Goal: Download file/media

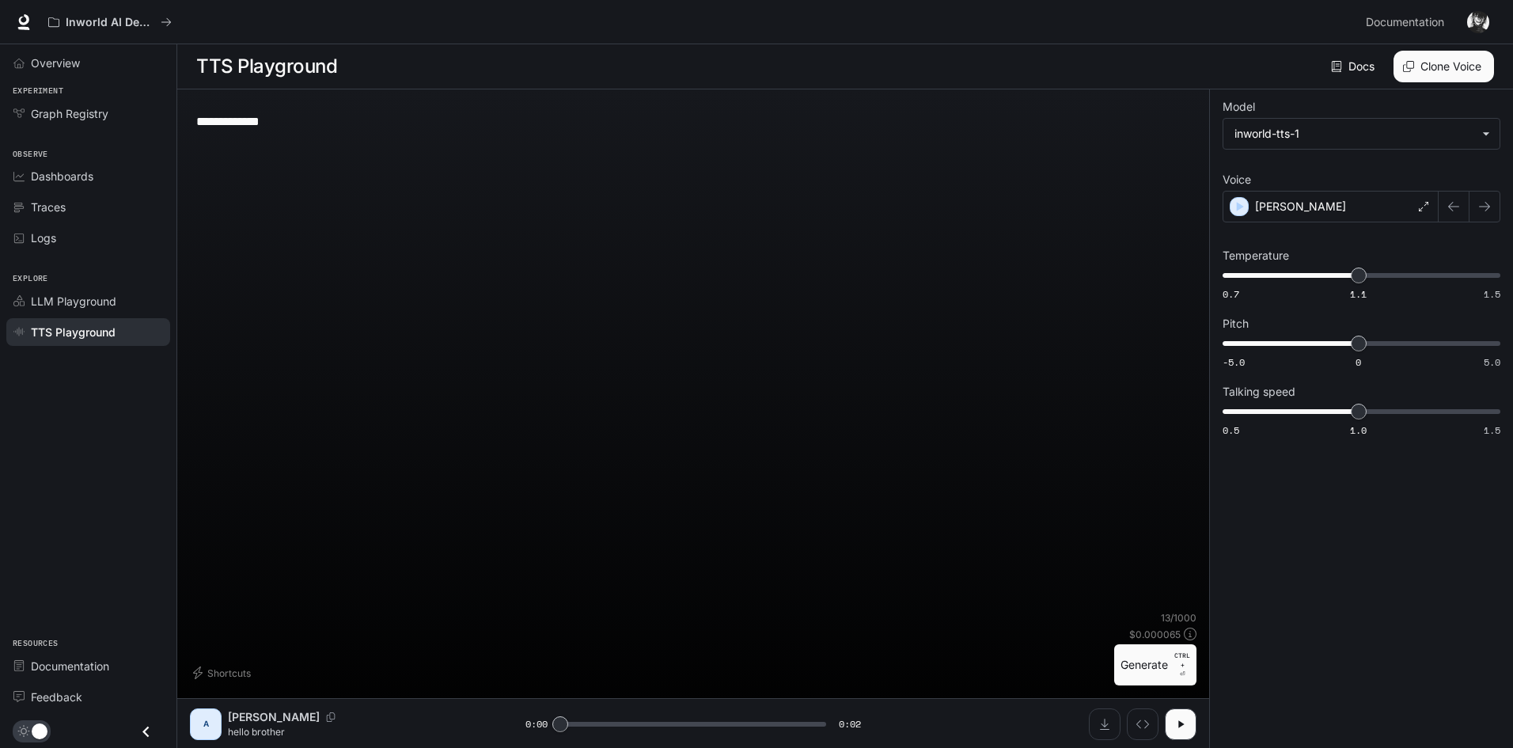
click at [555, 237] on div "**********" at bounding box center [693, 356] width 1007 height 509
click at [376, 108] on div "**********" at bounding box center [693, 121] width 994 height 38
click at [1325, 206] on div "[PERSON_NAME]" at bounding box center [1331, 207] width 216 height 32
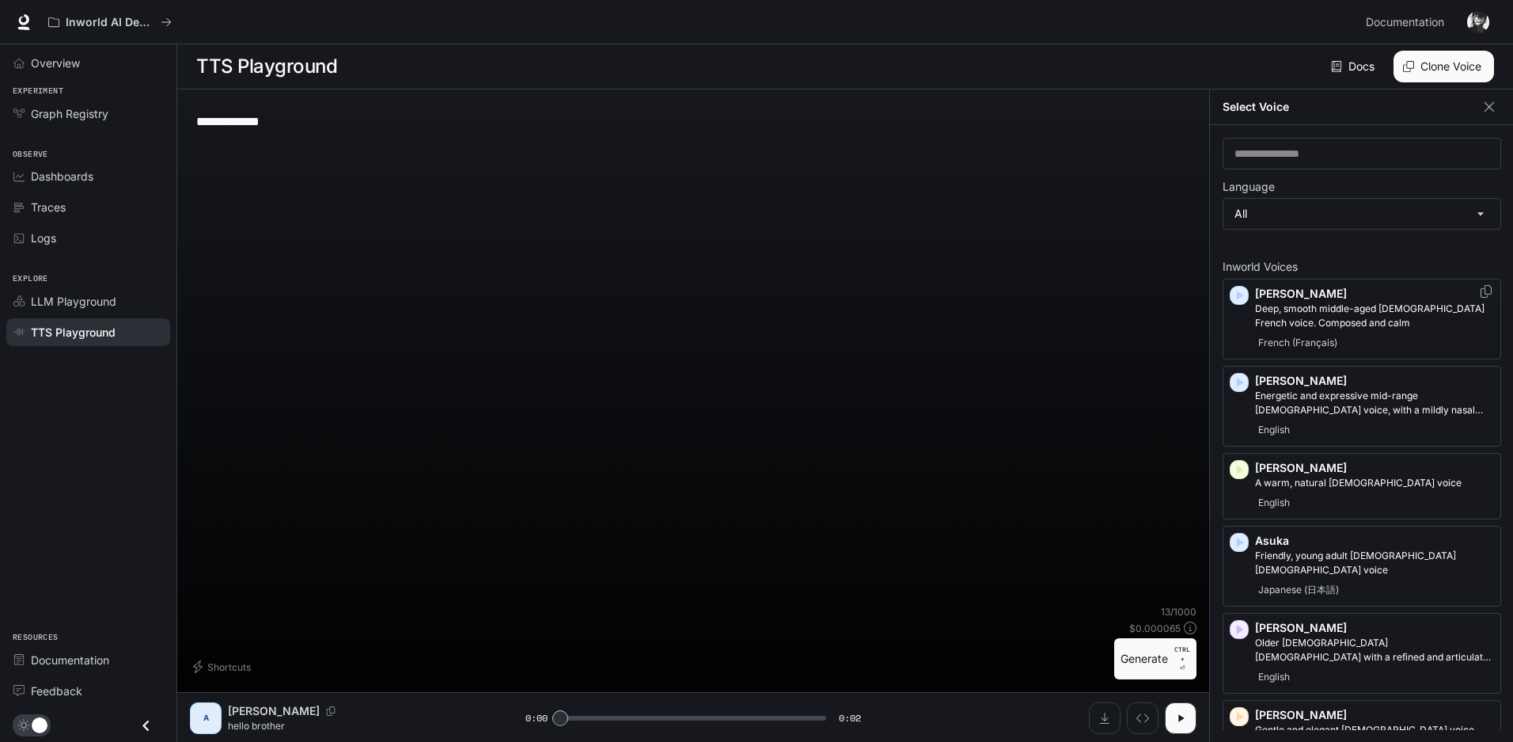
click at [1243, 294] on icon "button" at bounding box center [1240, 295] width 16 height 16
click at [1236, 381] on icon "button" at bounding box center [1240, 382] width 16 height 16
click at [1235, 466] on icon "button" at bounding box center [1240, 469] width 16 height 16
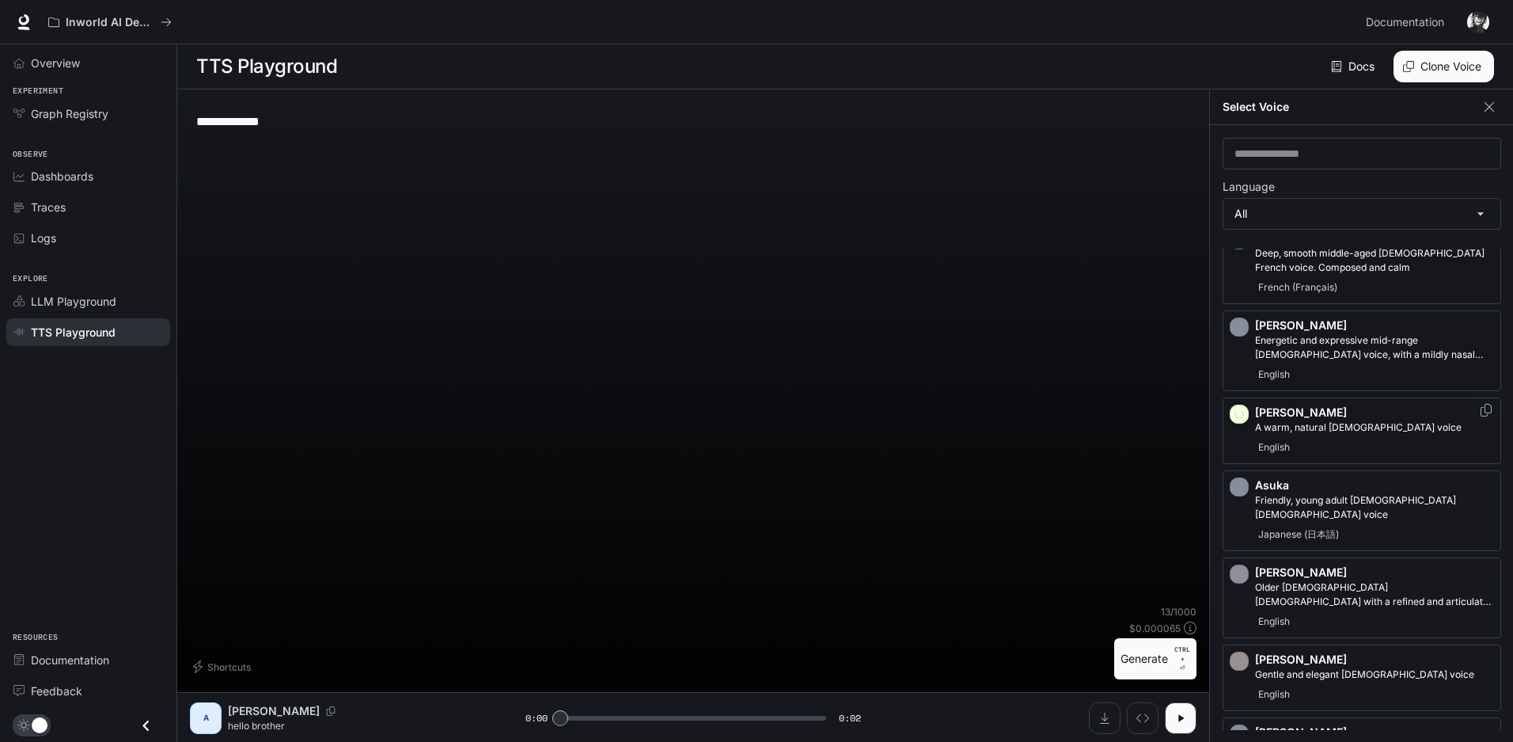
scroll to position [79, 0]
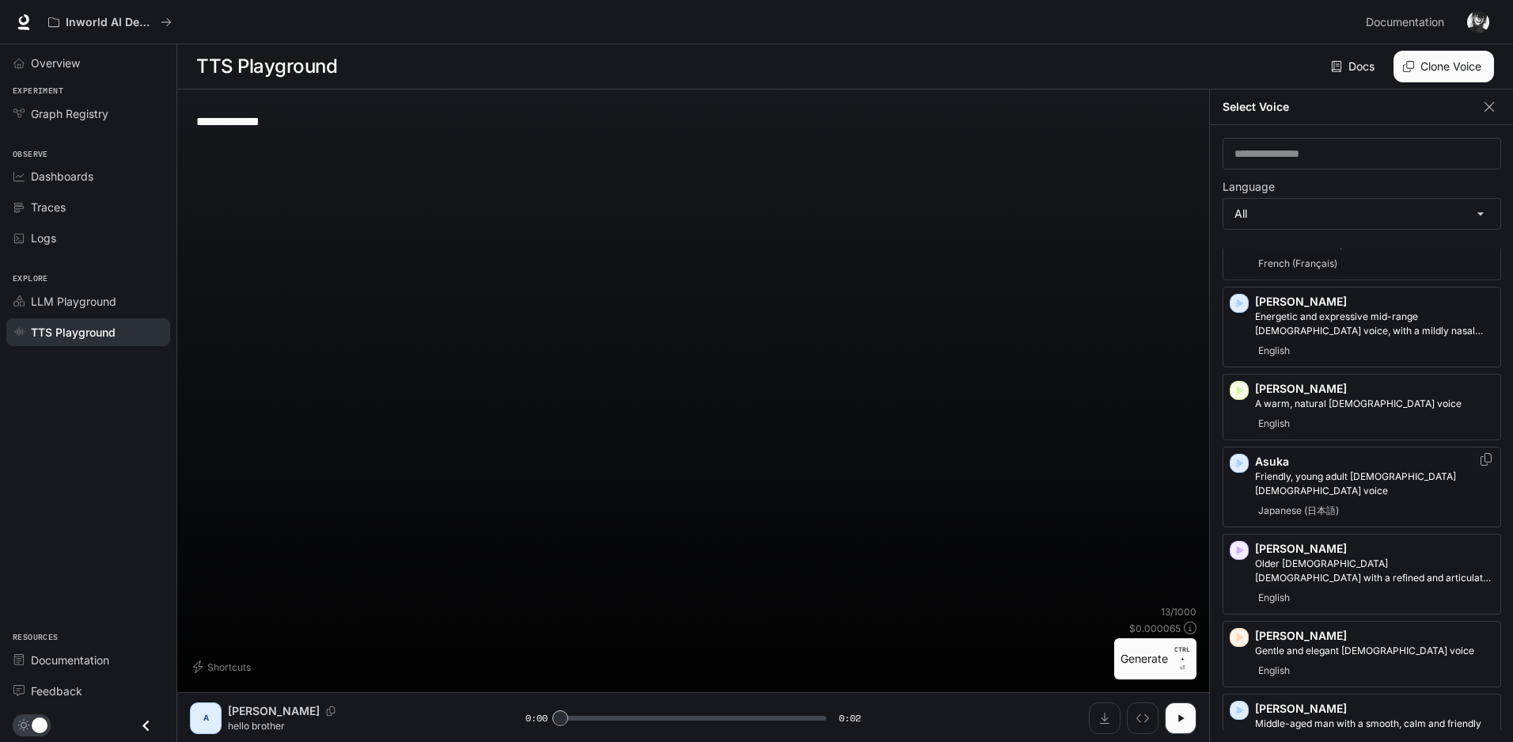
click at [1239, 463] on icon "button" at bounding box center [1240, 462] width 7 height 9
click at [1237, 542] on icon "button" at bounding box center [1240, 550] width 16 height 16
click at [1235, 629] on icon "button" at bounding box center [1240, 637] width 16 height 16
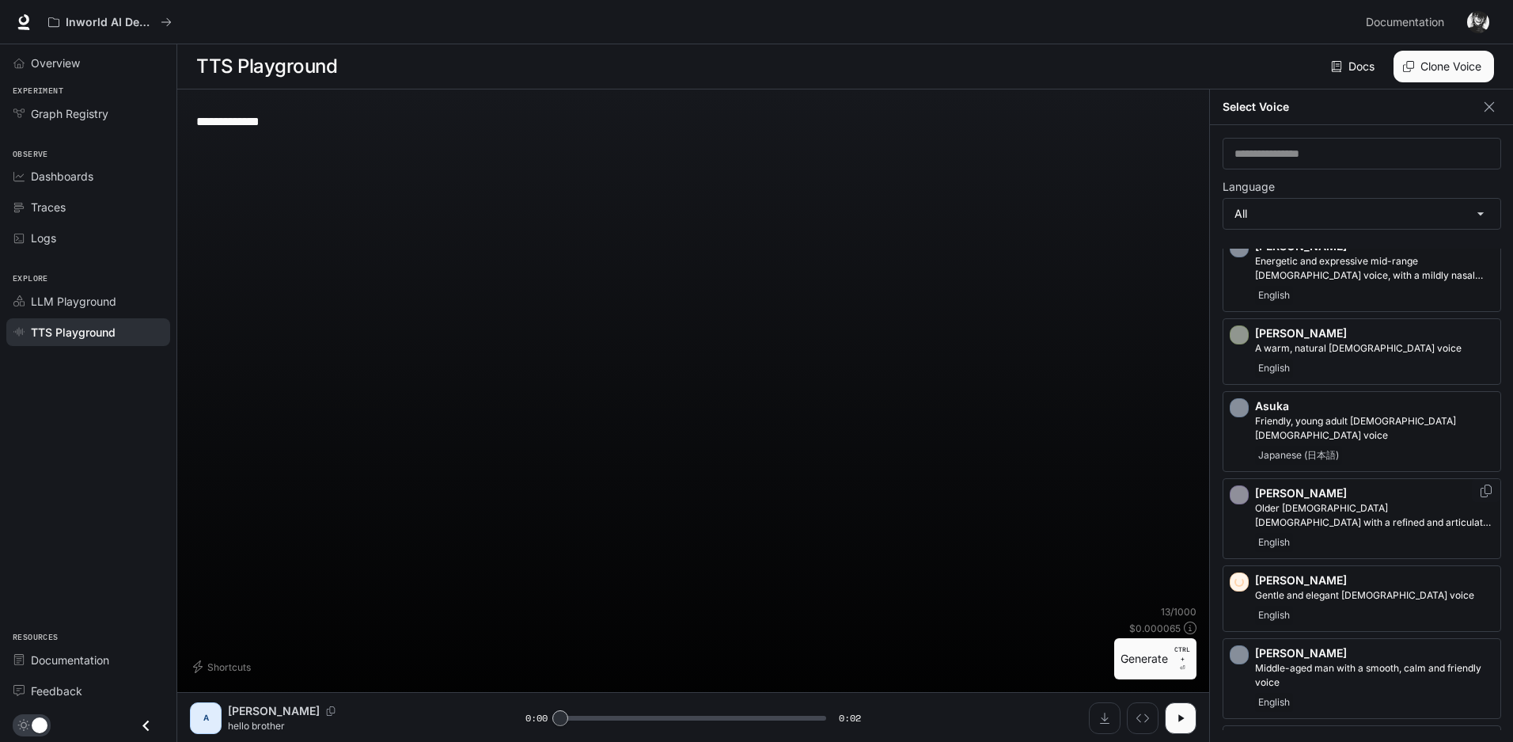
scroll to position [158, 0]
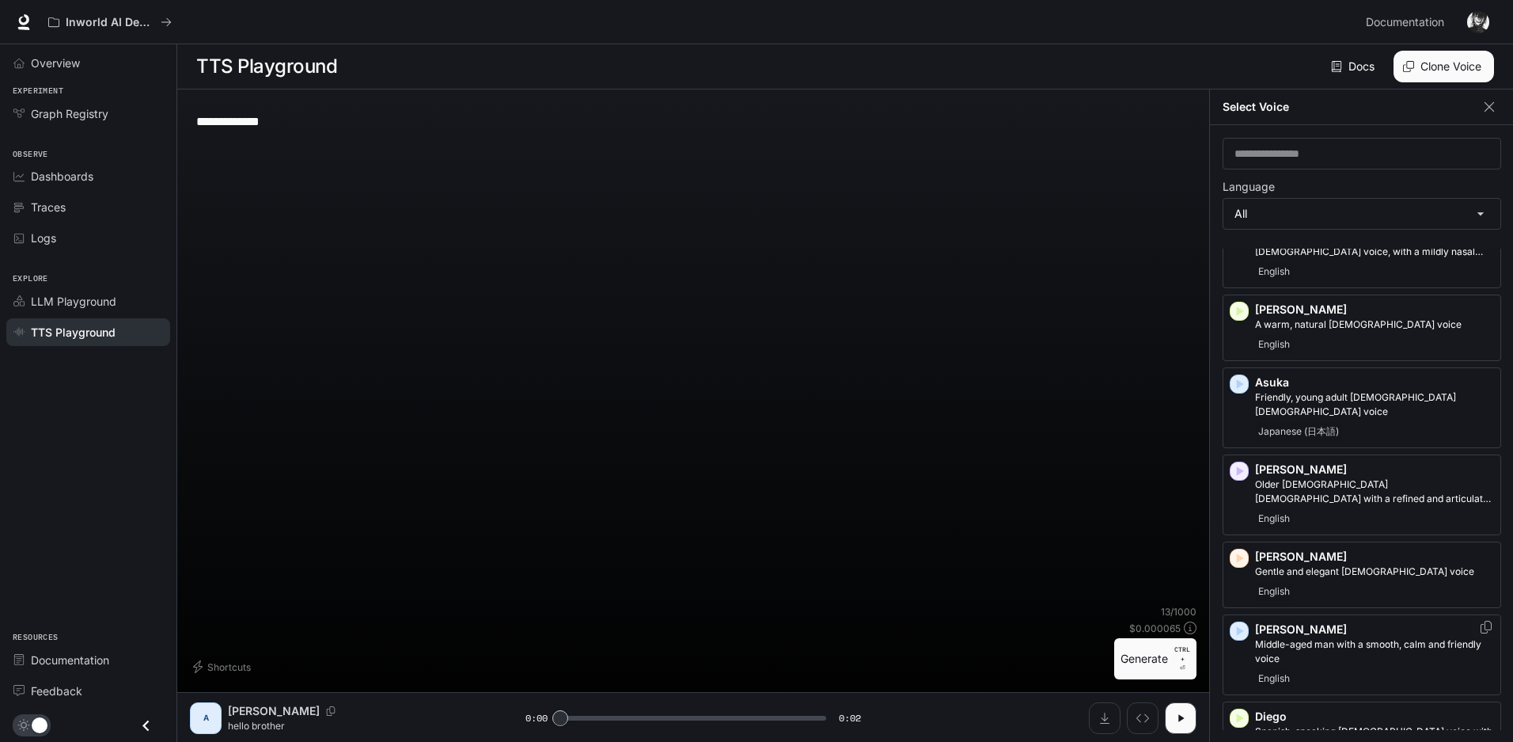
click at [1236, 623] on icon "button" at bounding box center [1240, 631] width 16 height 16
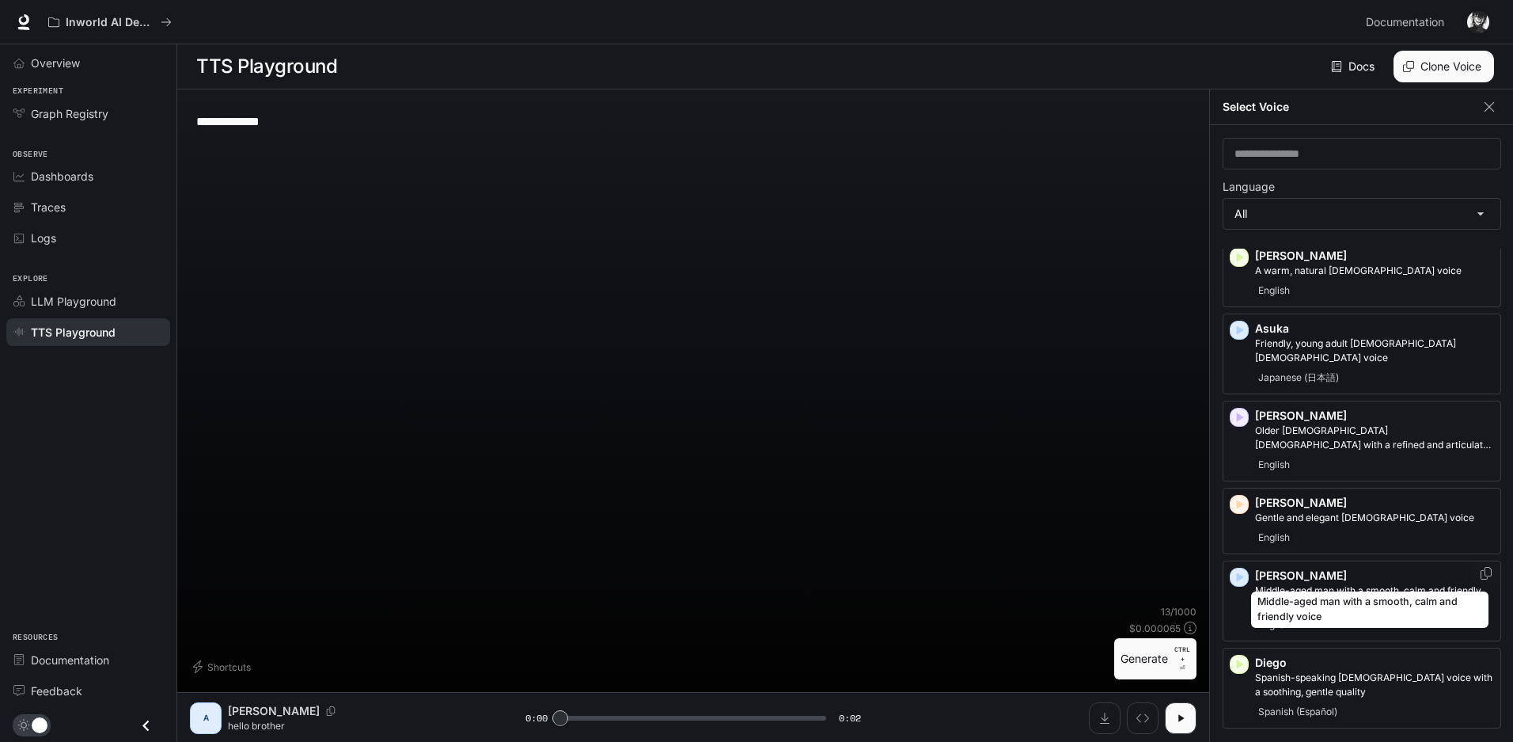
scroll to position [237, 0]
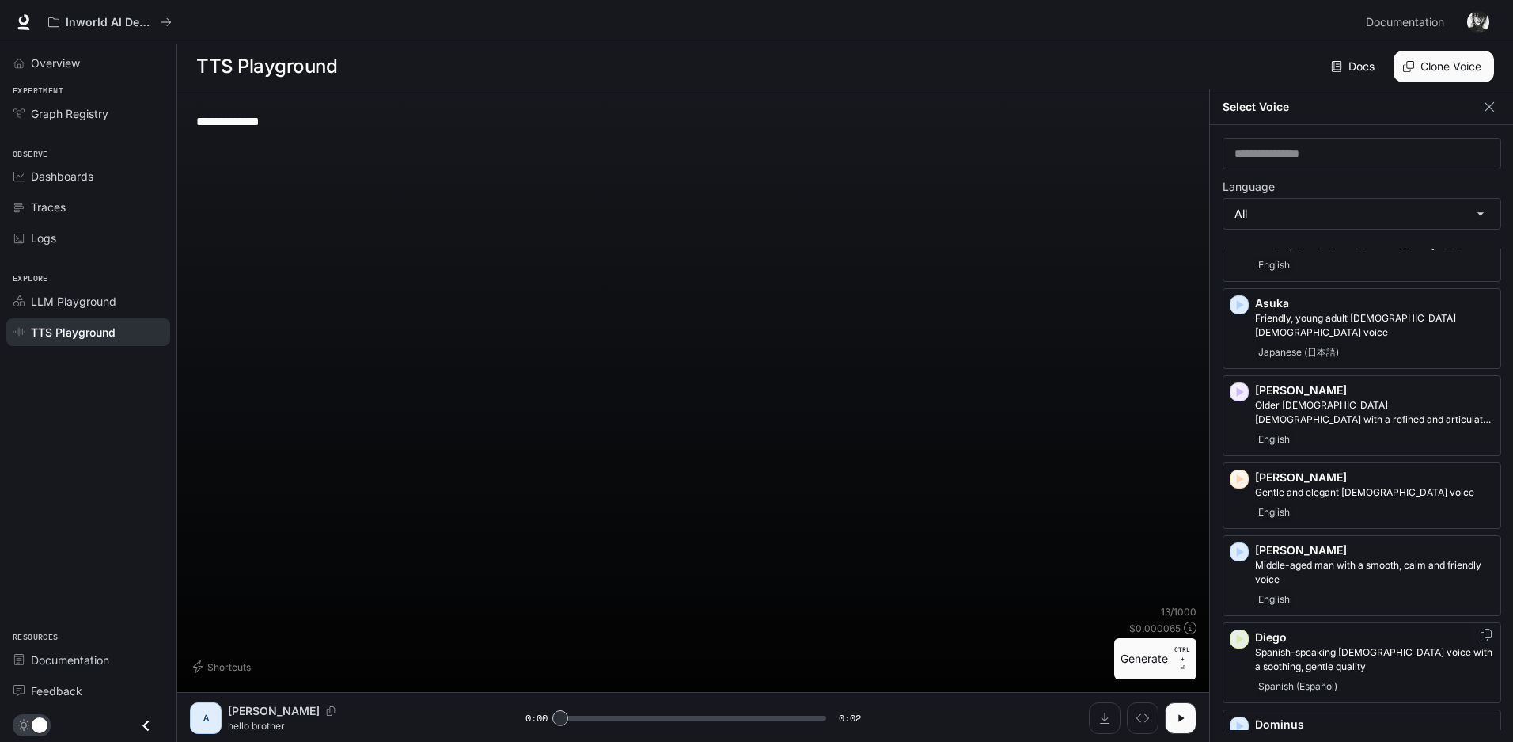
click at [1239, 631] on icon "button" at bounding box center [1240, 639] width 16 height 16
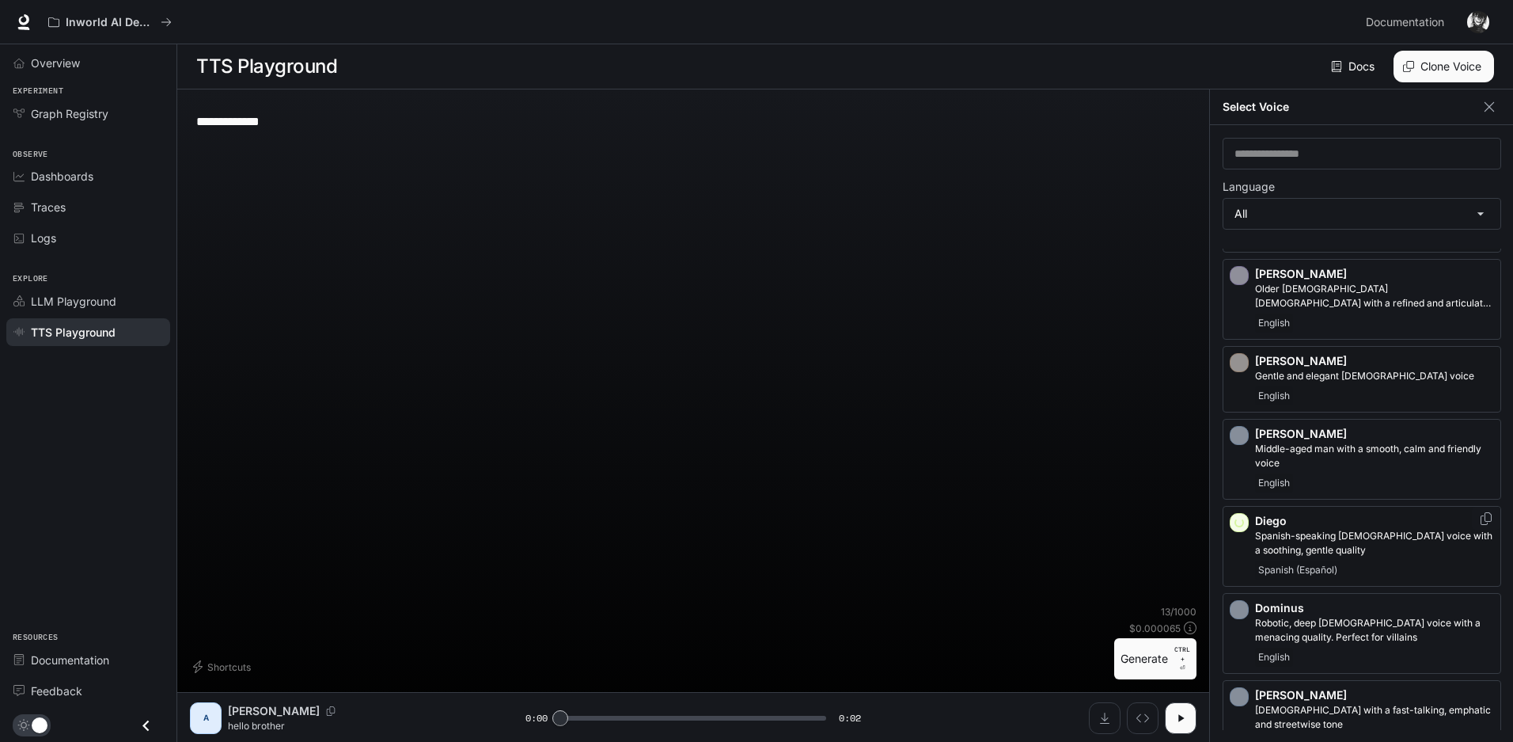
scroll to position [396, 0]
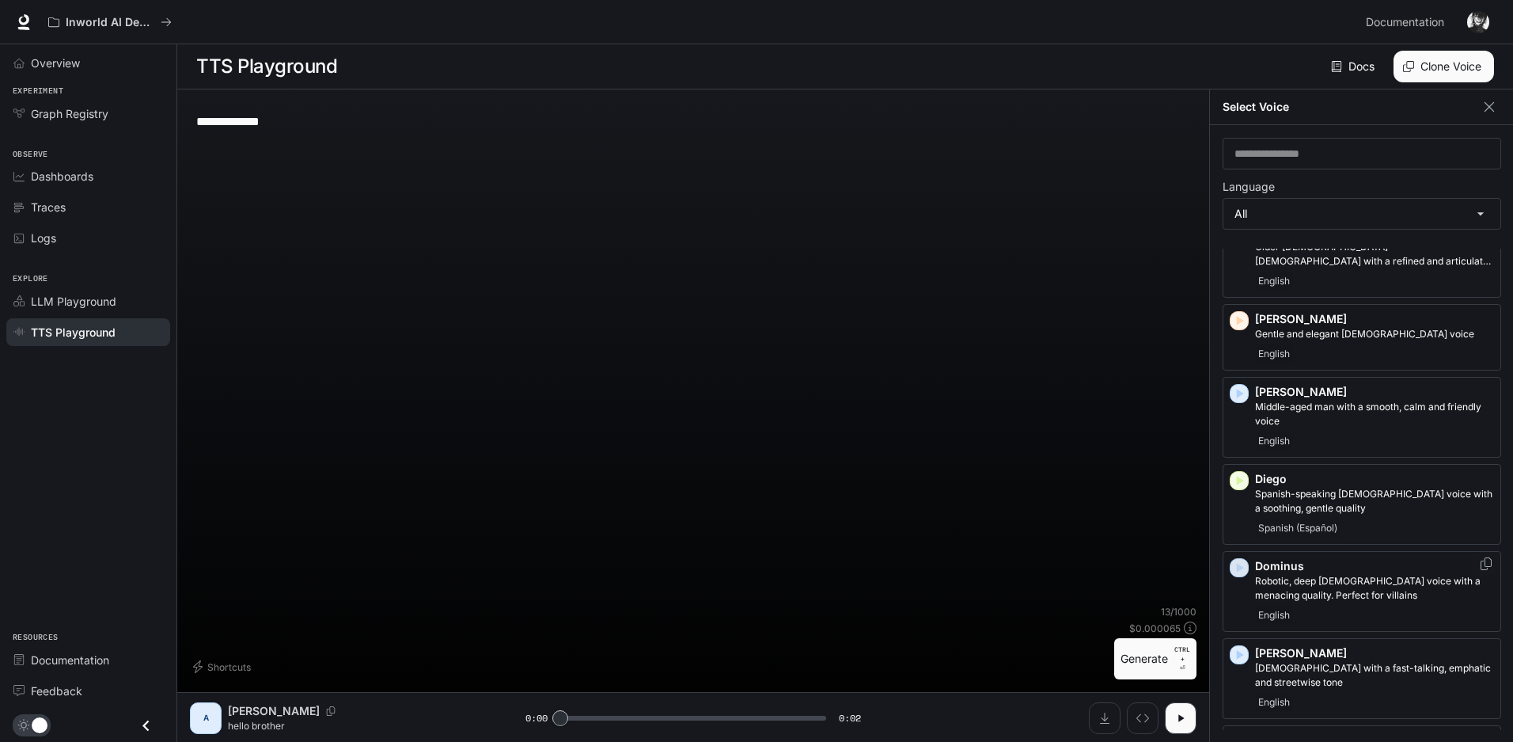
click at [1242, 560] on icon "button" at bounding box center [1240, 568] width 16 height 16
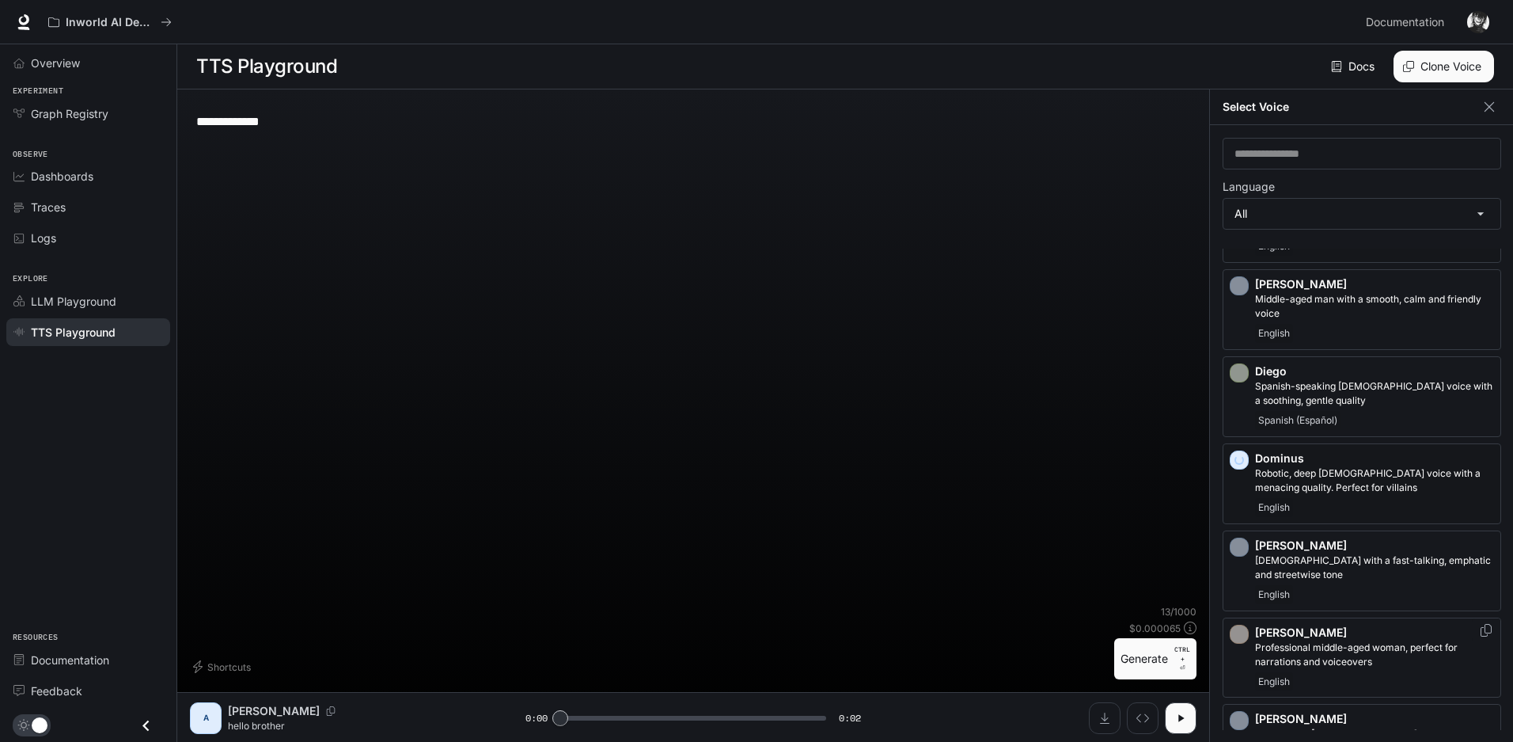
scroll to position [554, 0]
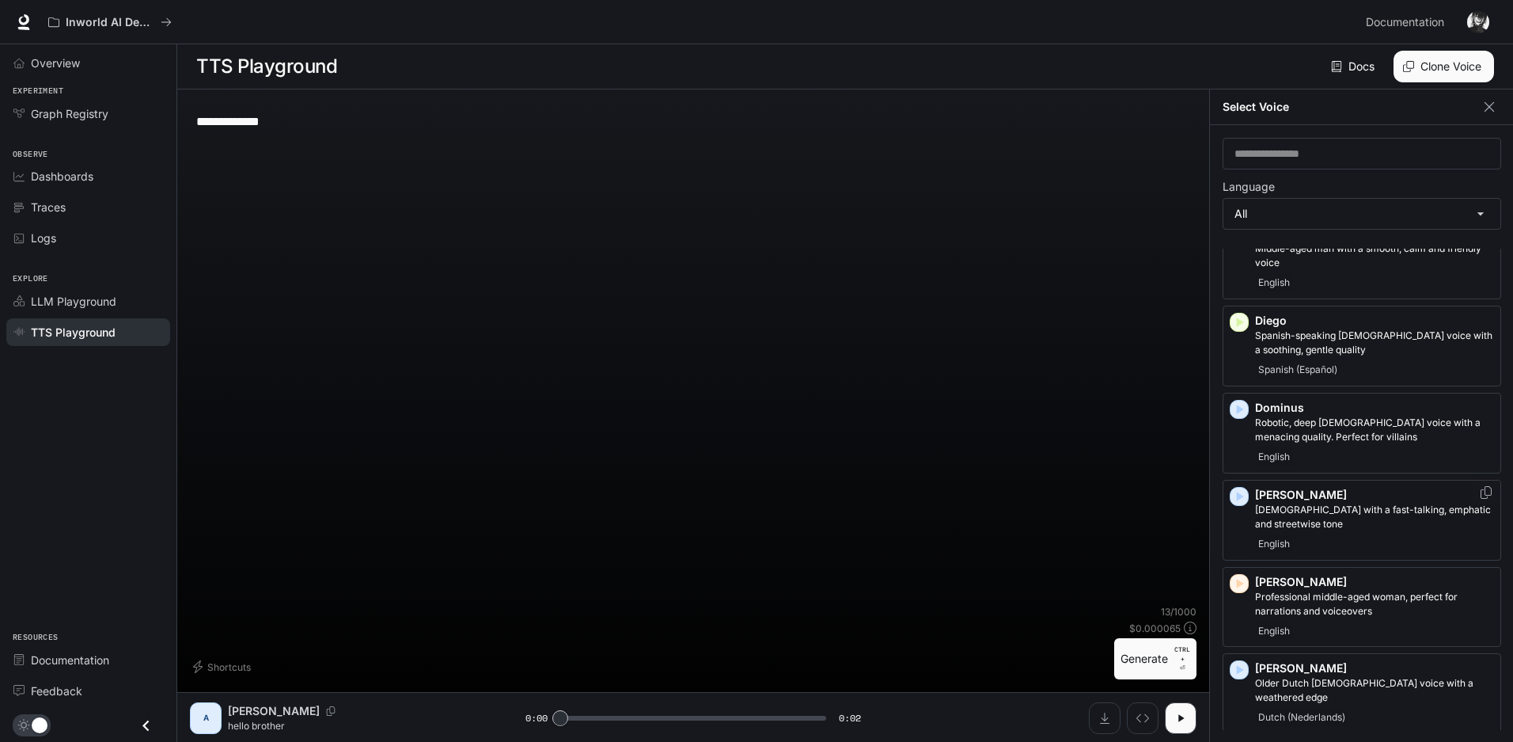
click at [1238, 491] on icon "button" at bounding box center [1240, 495] width 7 height 9
click at [1239, 579] on icon "button" at bounding box center [1240, 583] width 7 height 9
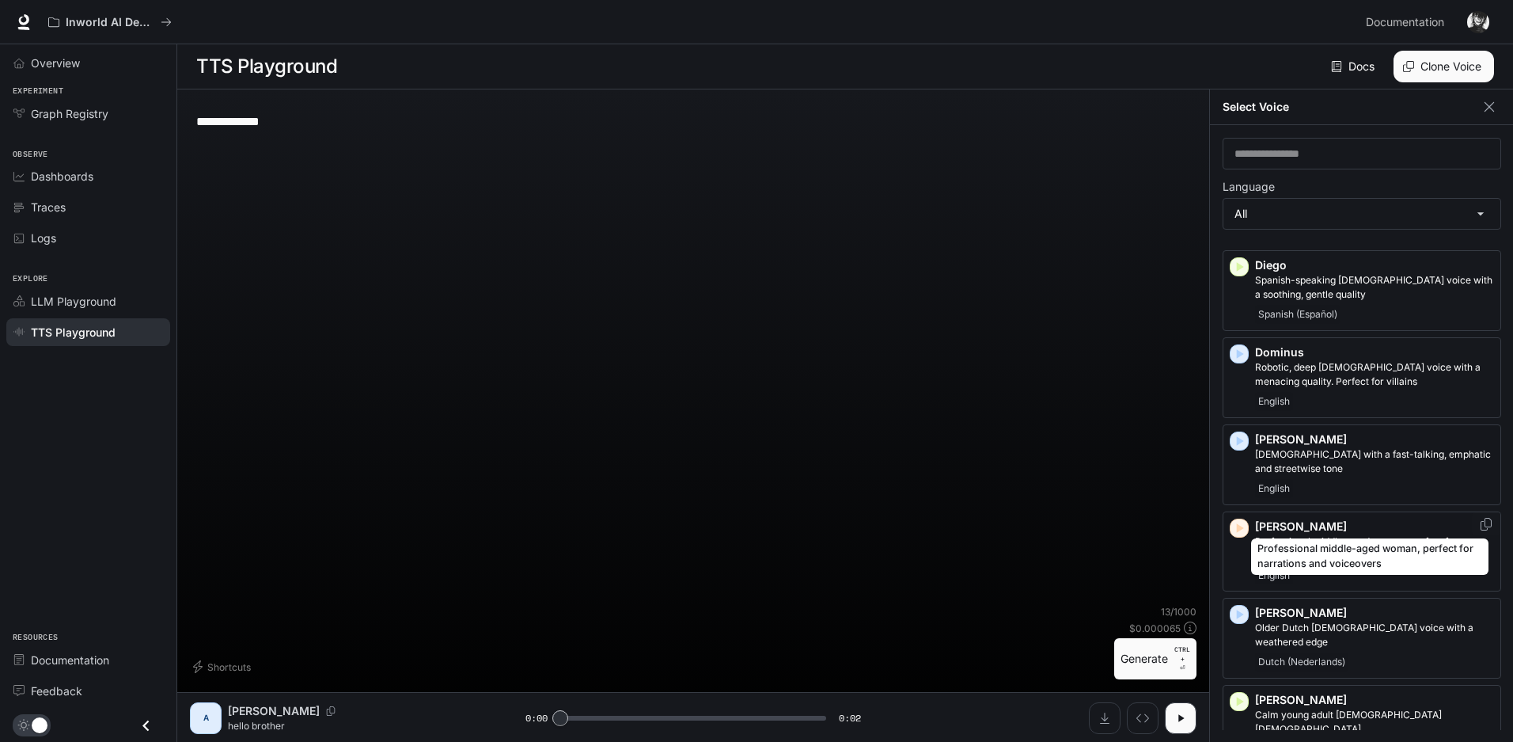
scroll to position [633, 0]
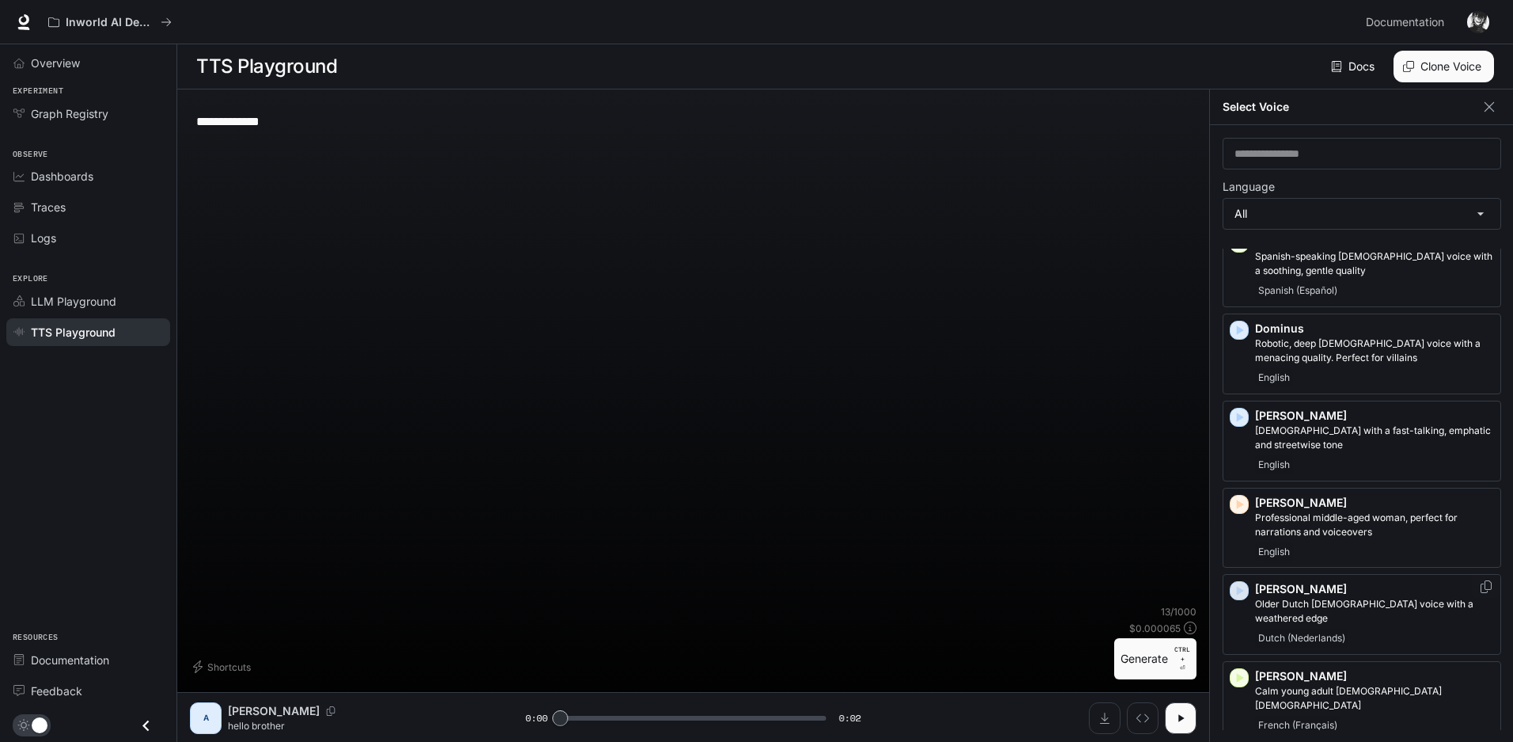
click at [1238, 586] on icon "button" at bounding box center [1240, 590] width 7 height 9
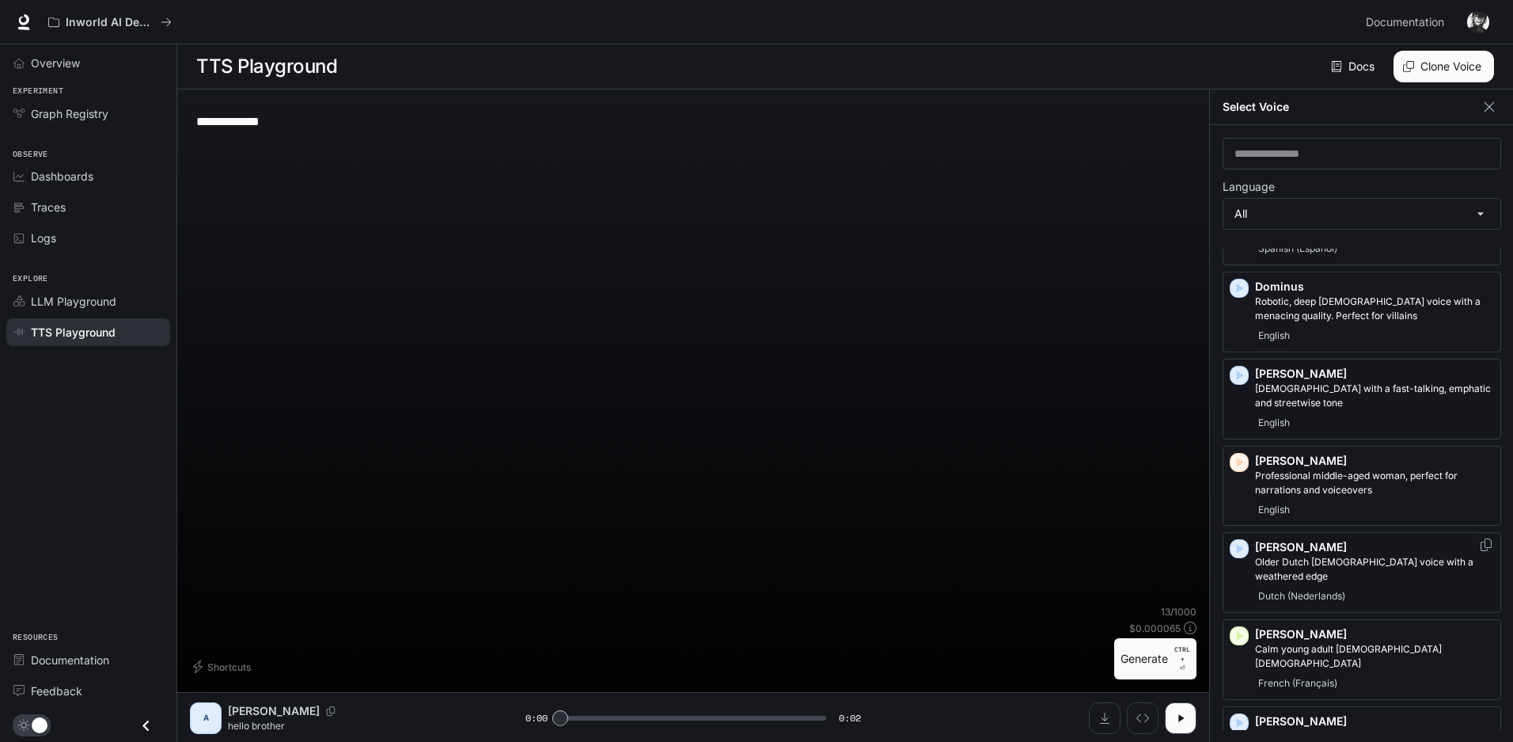
scroll to position [712, 0]
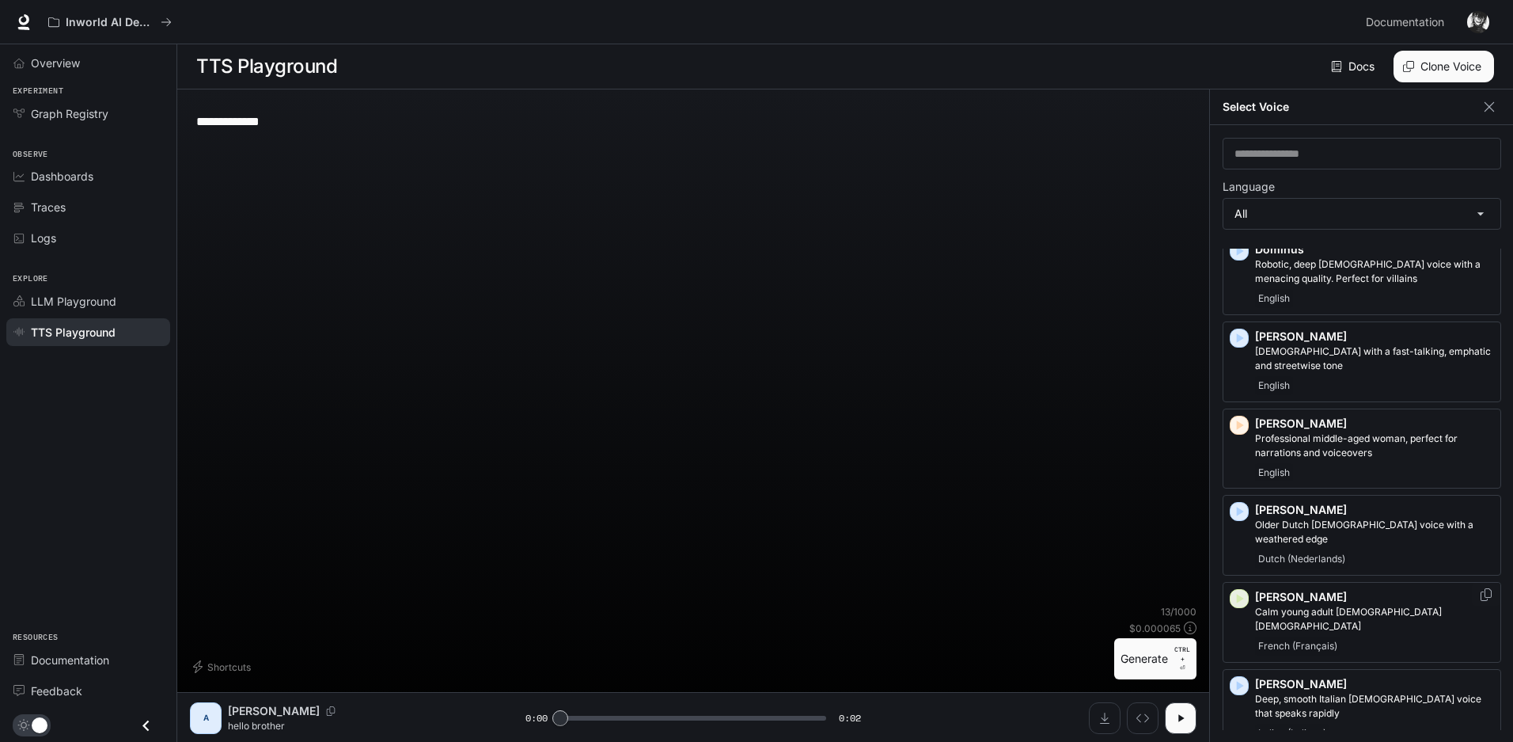
click at [1238, 594] on icon "button" at bounding box center [1240, 598] width 7 height 9
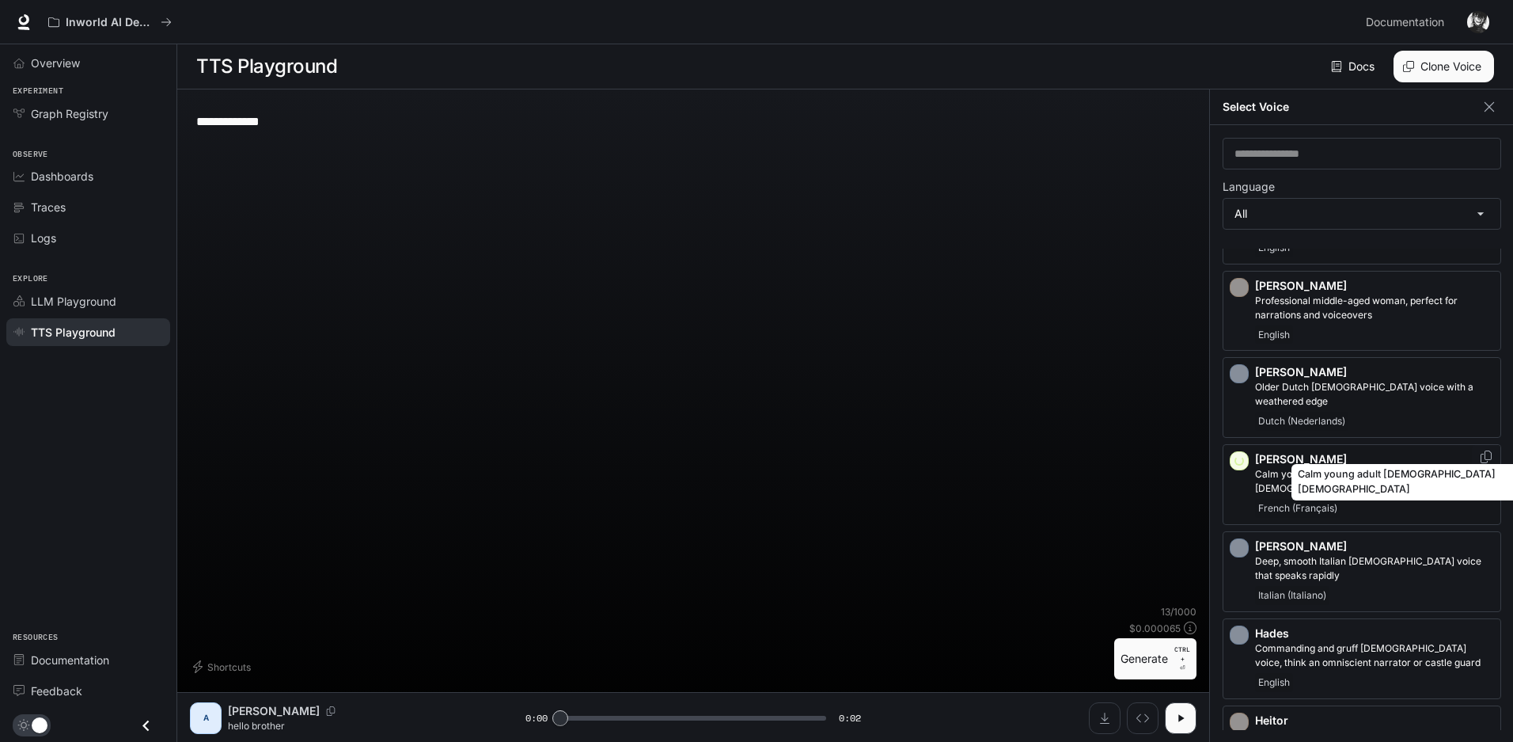
scroll to position [871, 0]
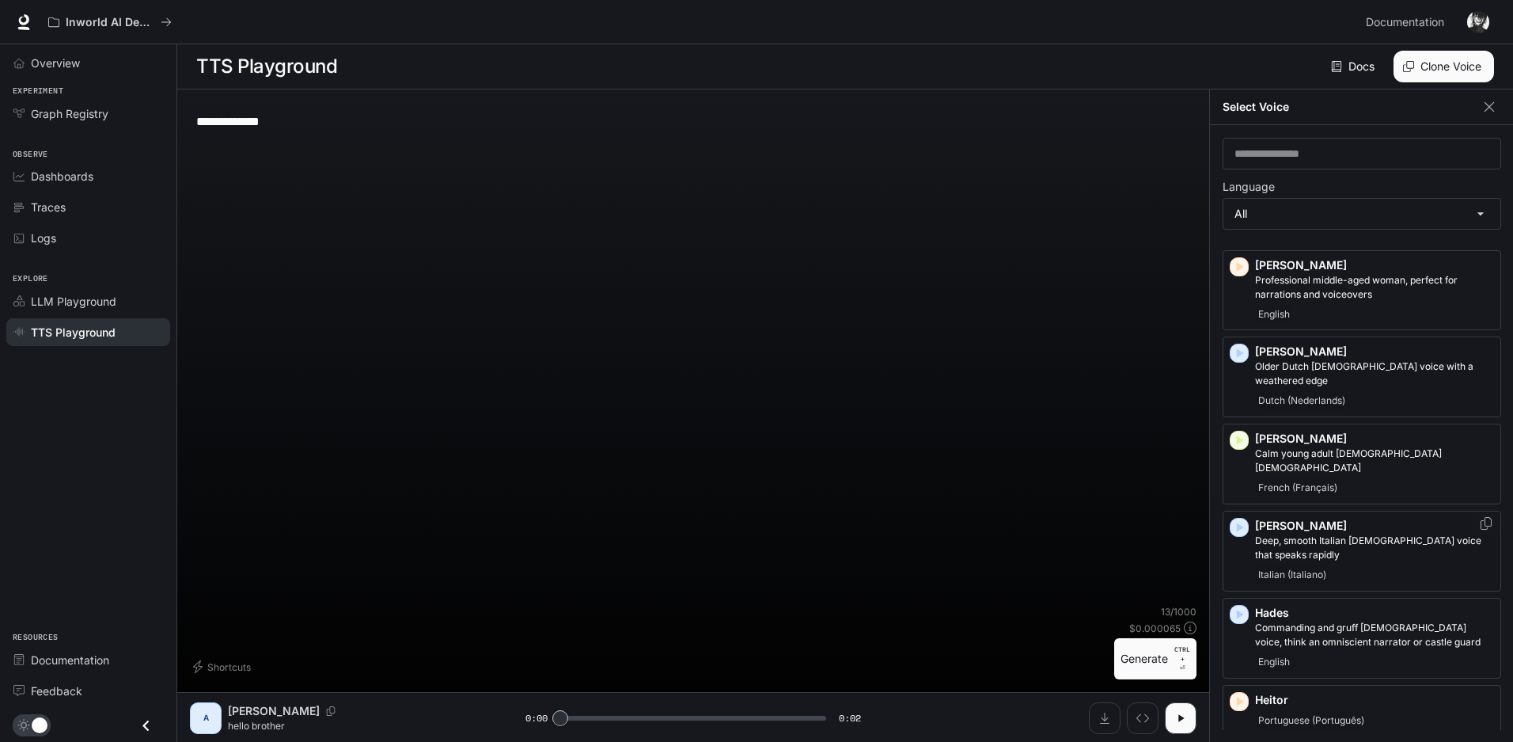
click at [1243, 522] on icon "button" at bounding box center [1240, 526] width 7 height 9
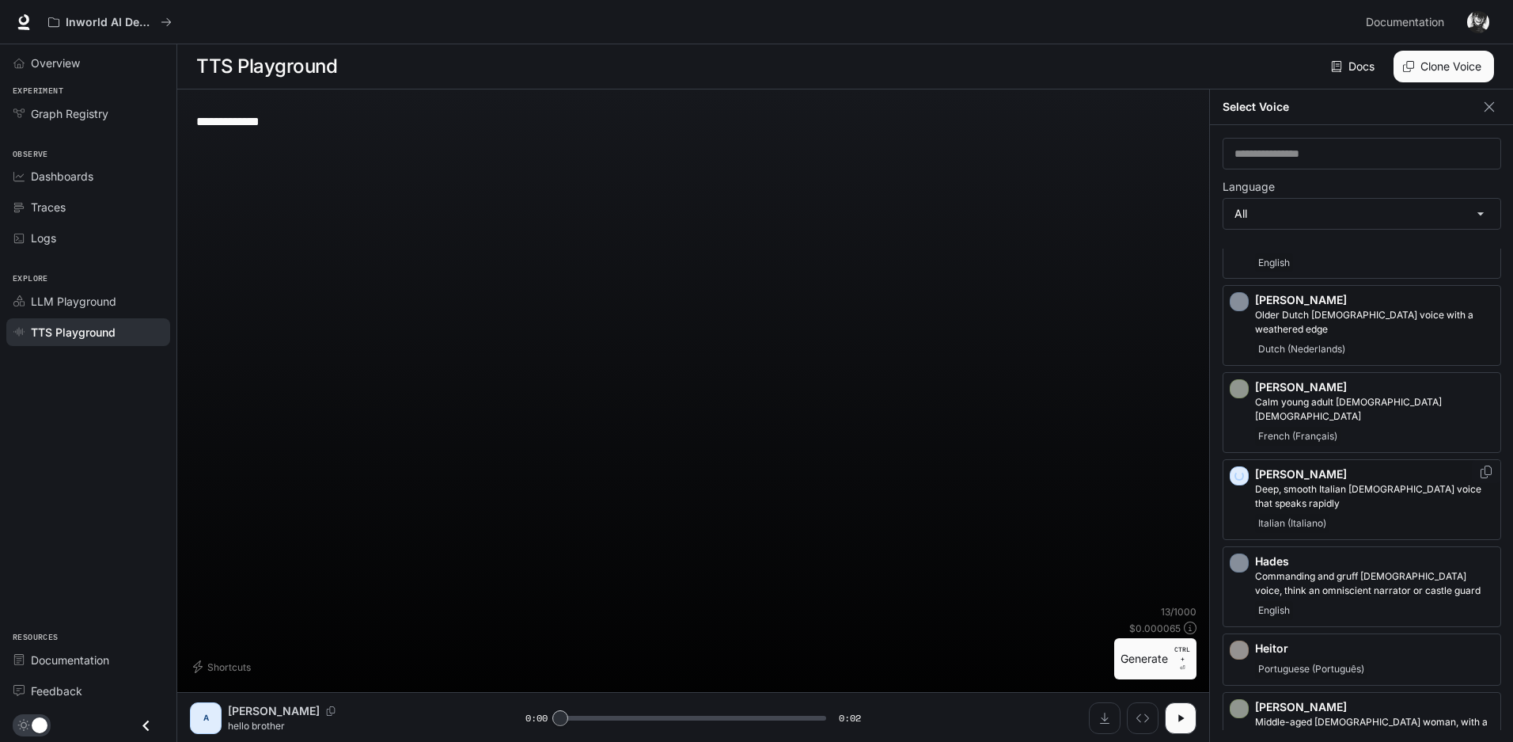
scroll to position [950, 0]
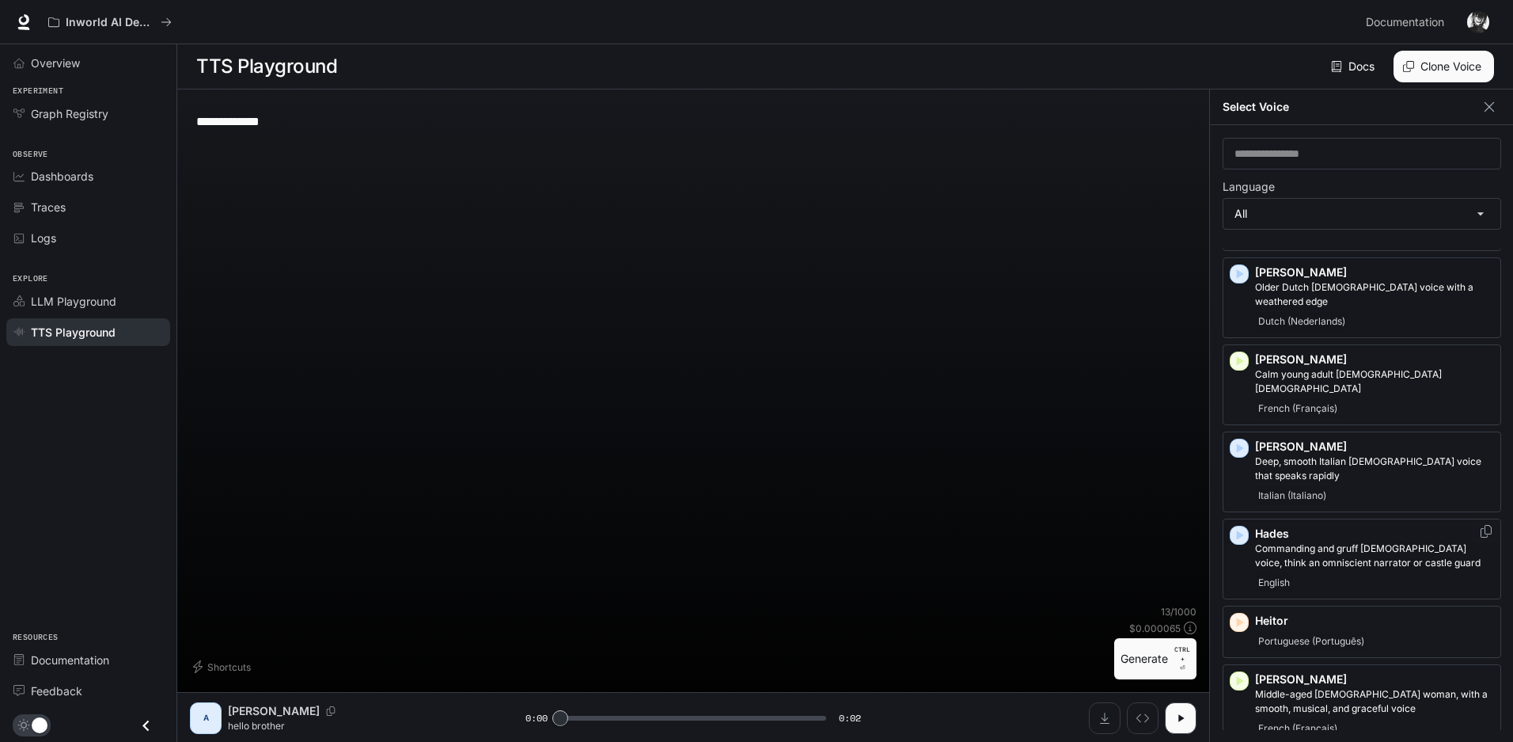
click at [1241, 527] on icon "button" at bounding box center [1240, 535] width 16 height 16
click at [1246, 614] on icon "button" at bounding box center [1240, 622] width 16 height 16
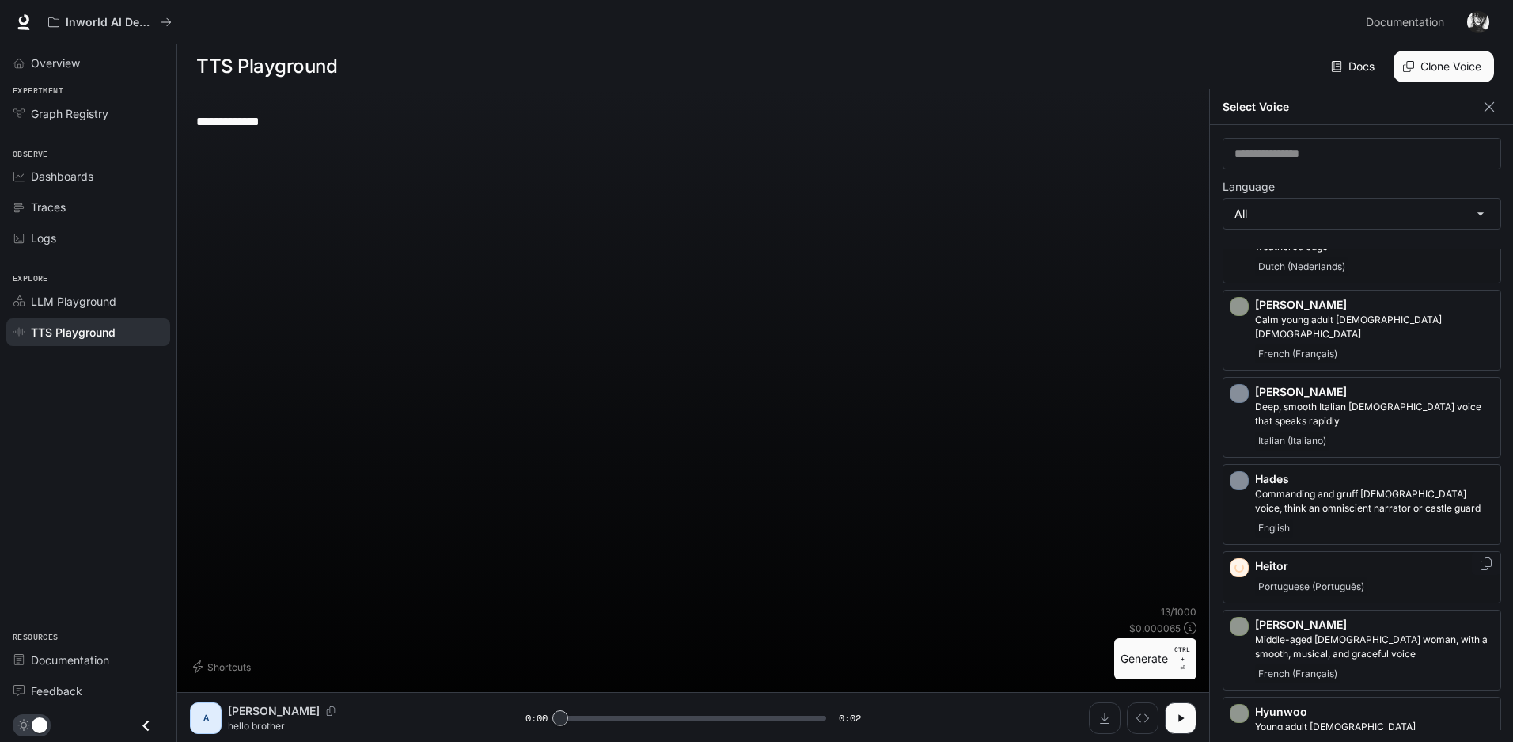
scroll to position [1029, 0]
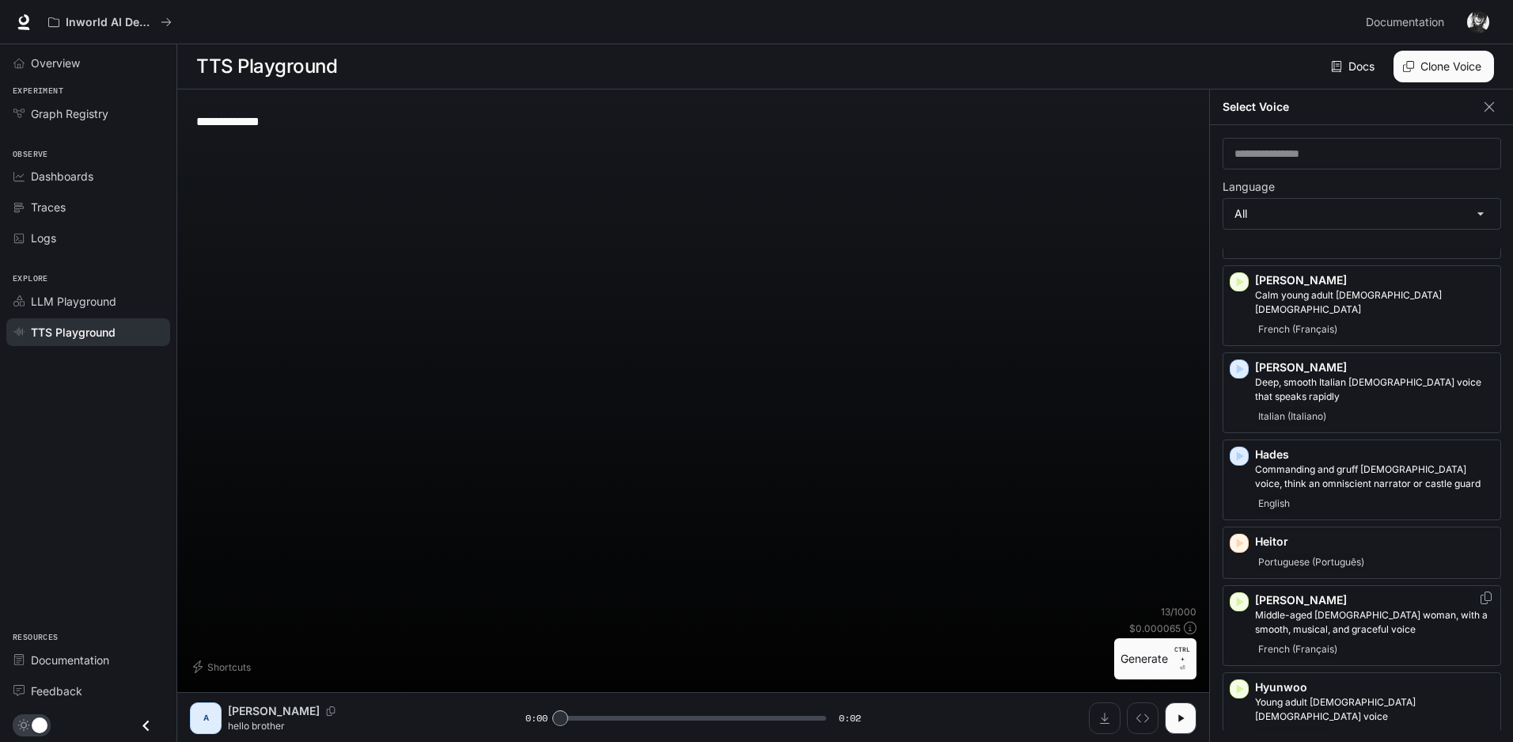
click at [1241, 594] on icon "button" at bounding box center [1240, 602] width 16 height 16
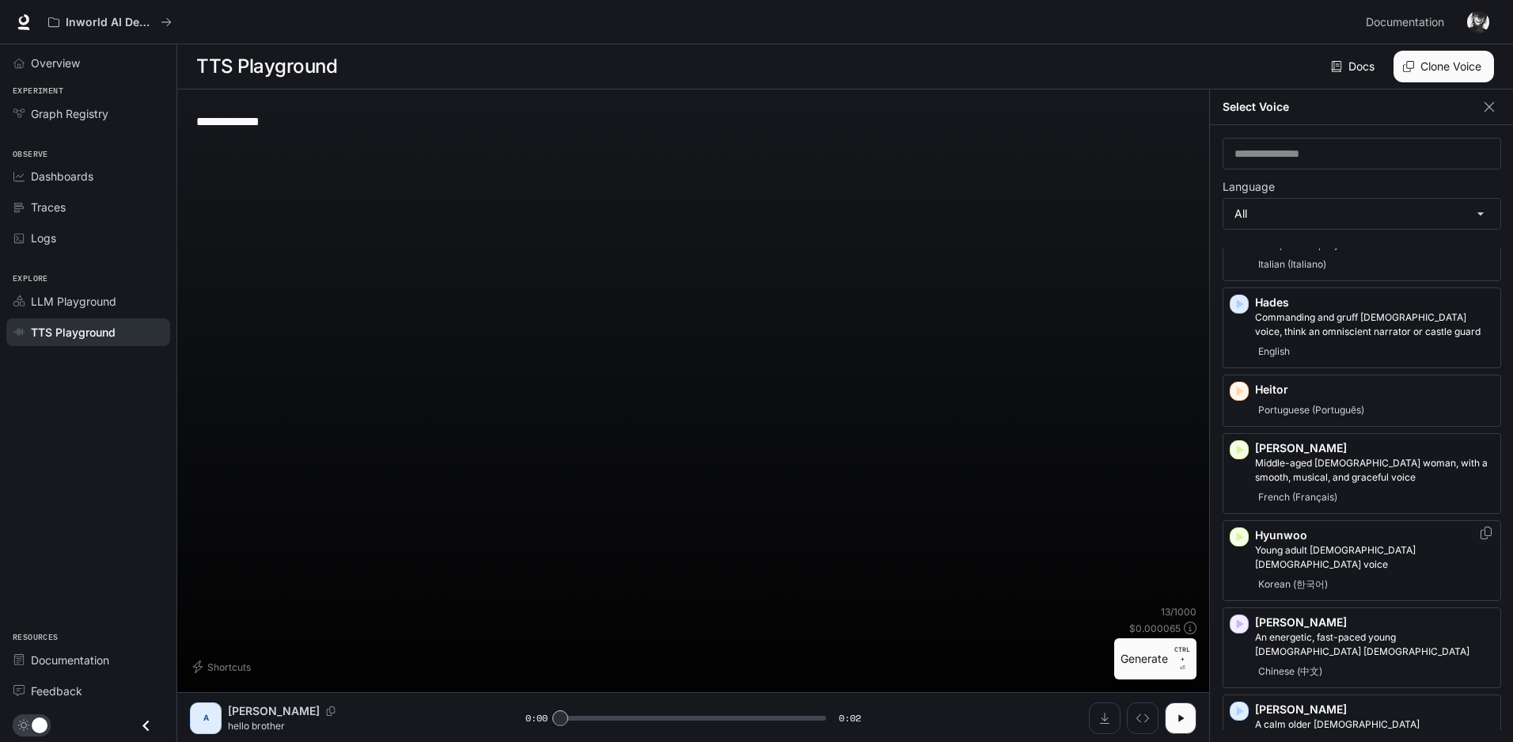
scroll to position [1187, 0]
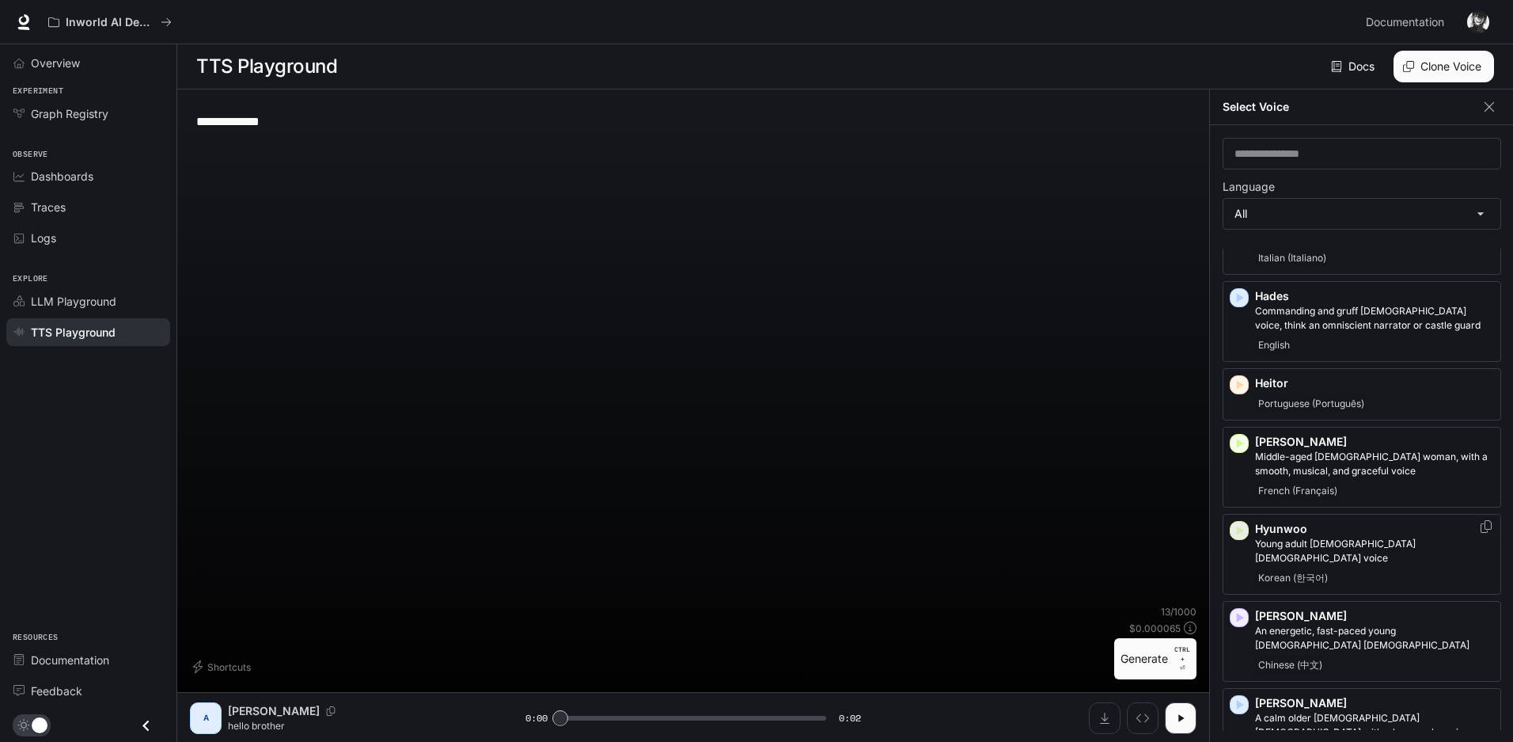
click at [1240, 526] on icon "button" at bounding box center [1240, 530] width 7 height 9
click at [1241, 609] on icon "button" at bounding box center [1240, 617] width 16 height 16
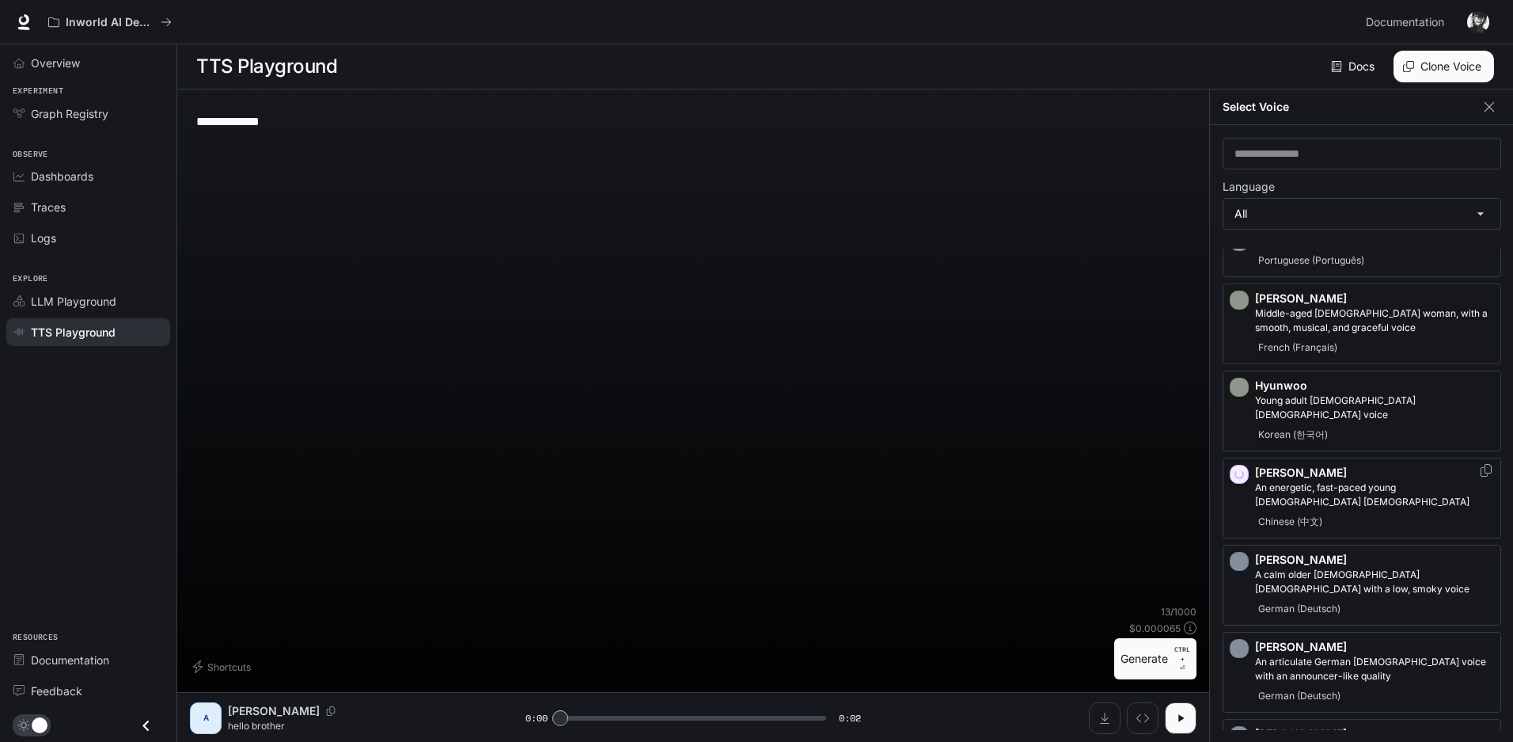
scroll to position [1345, 0]
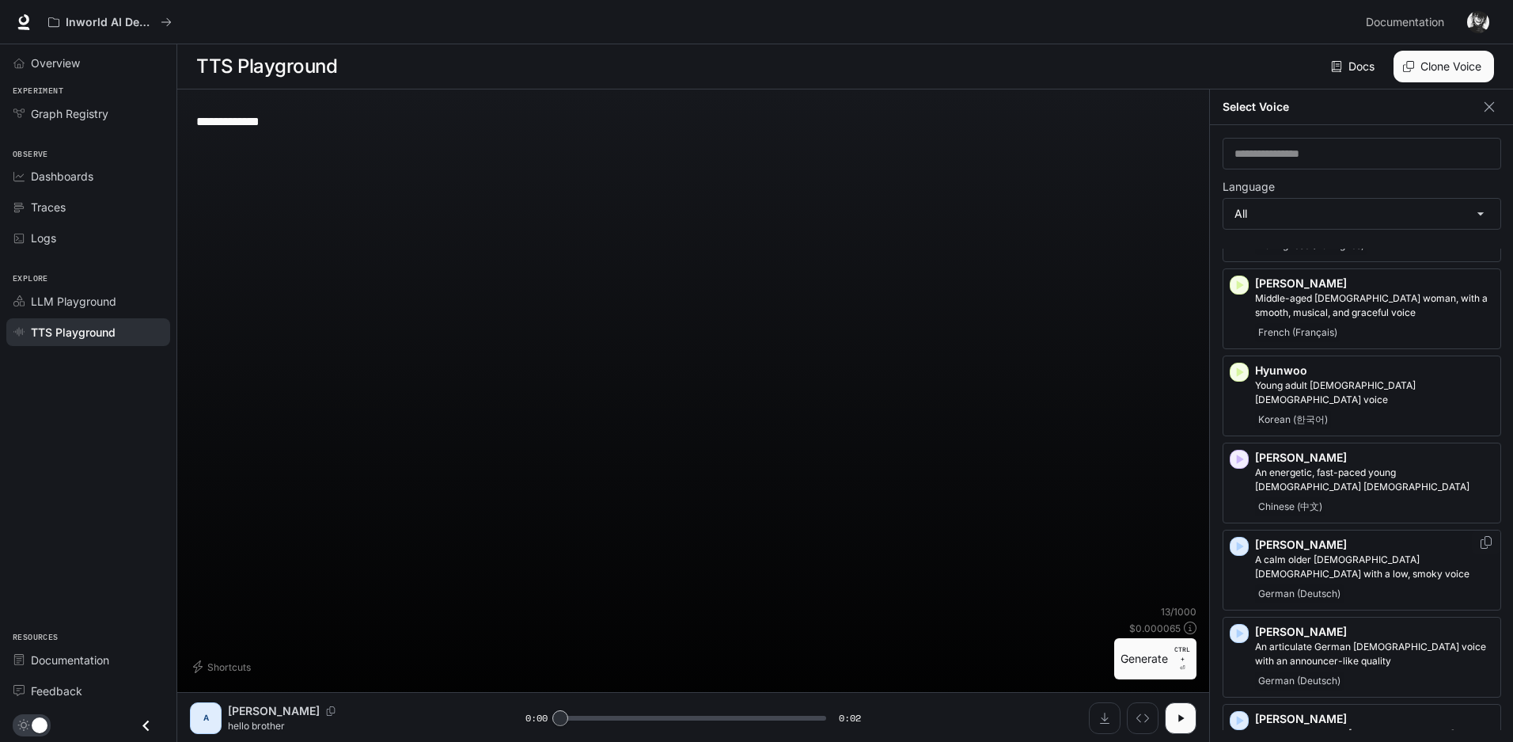
click at [1246, 538] on icon "button" at bounding box center [1240, 546] width 16 height 16
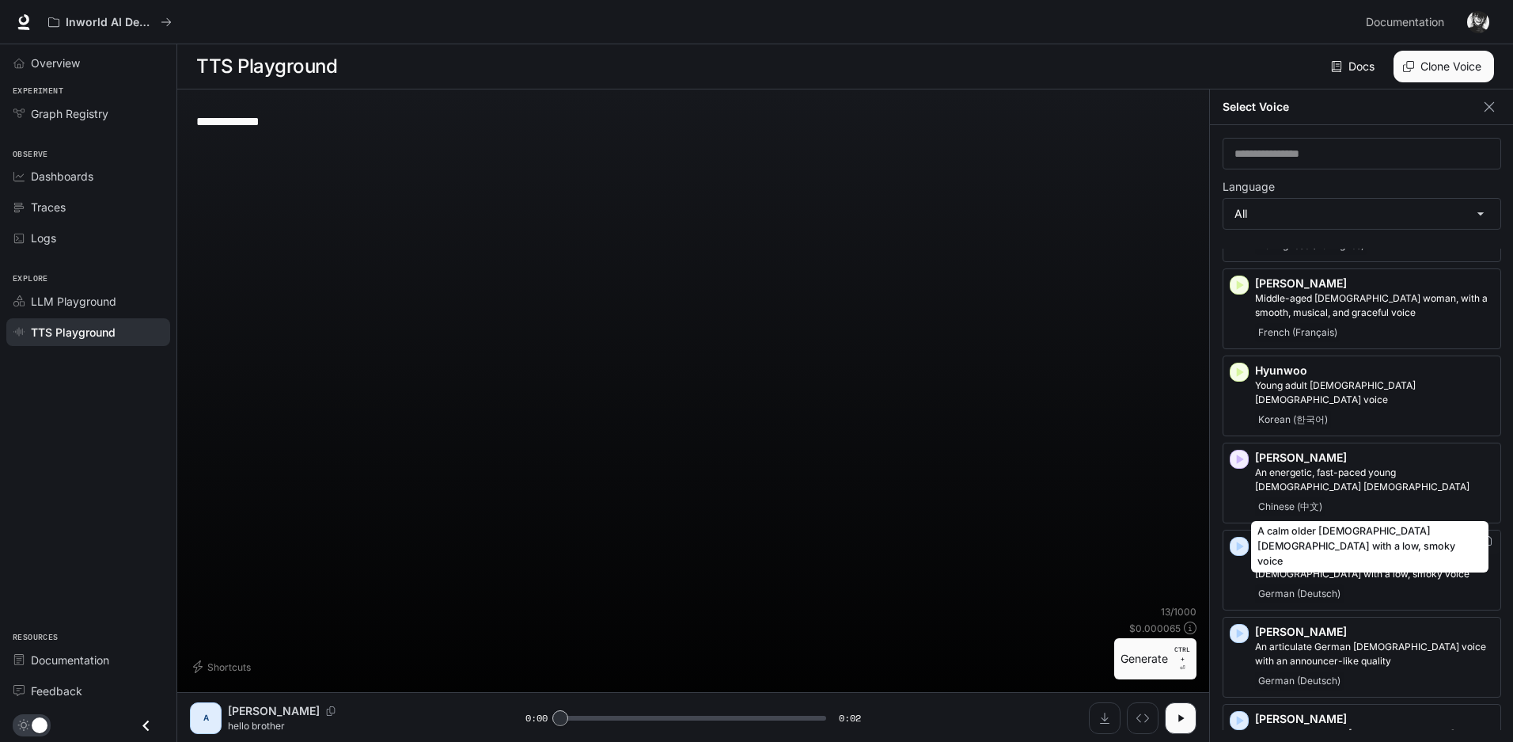
scroll to position [1425, 0]
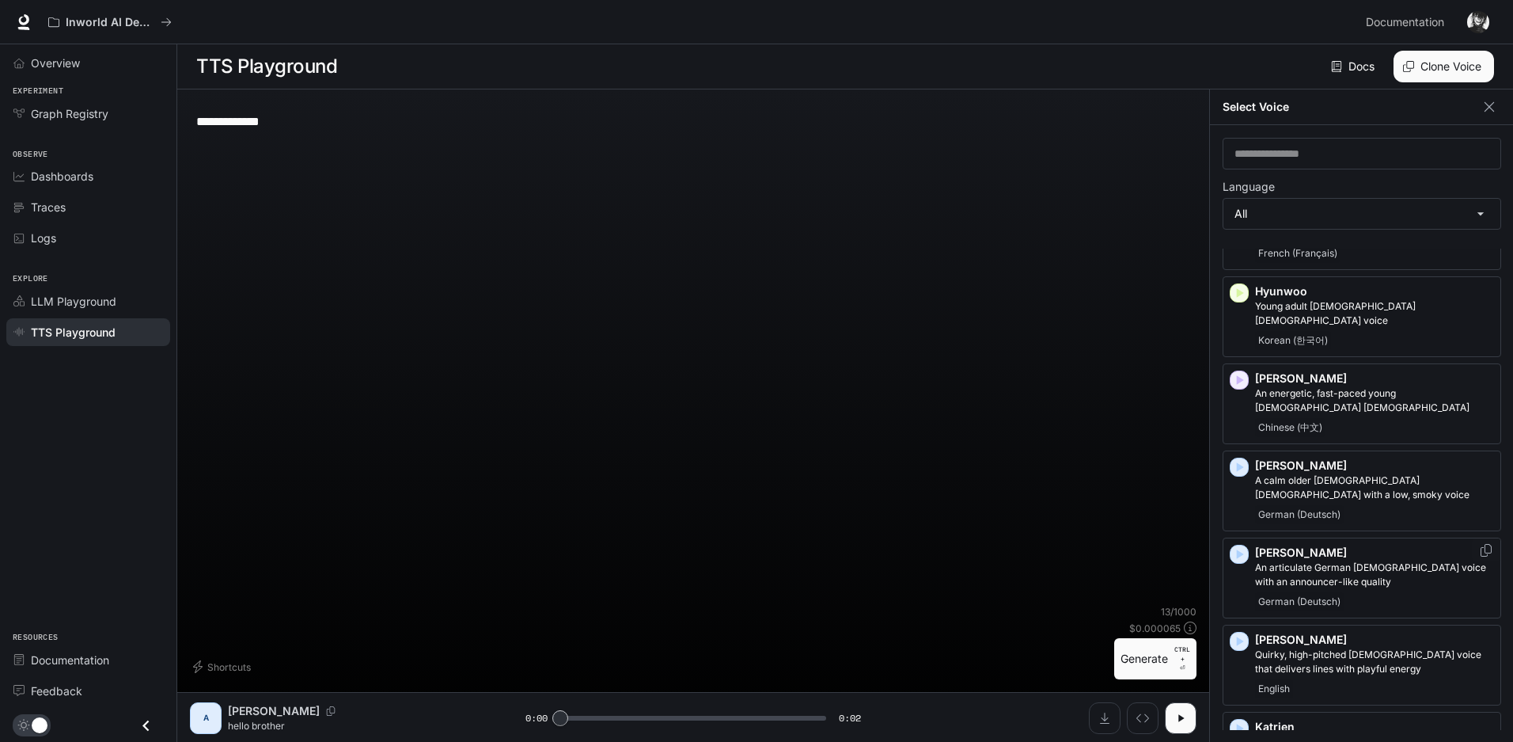
click at [1240, 549] on icon "button" at bounding box center [1240, 553] width 7 height 9
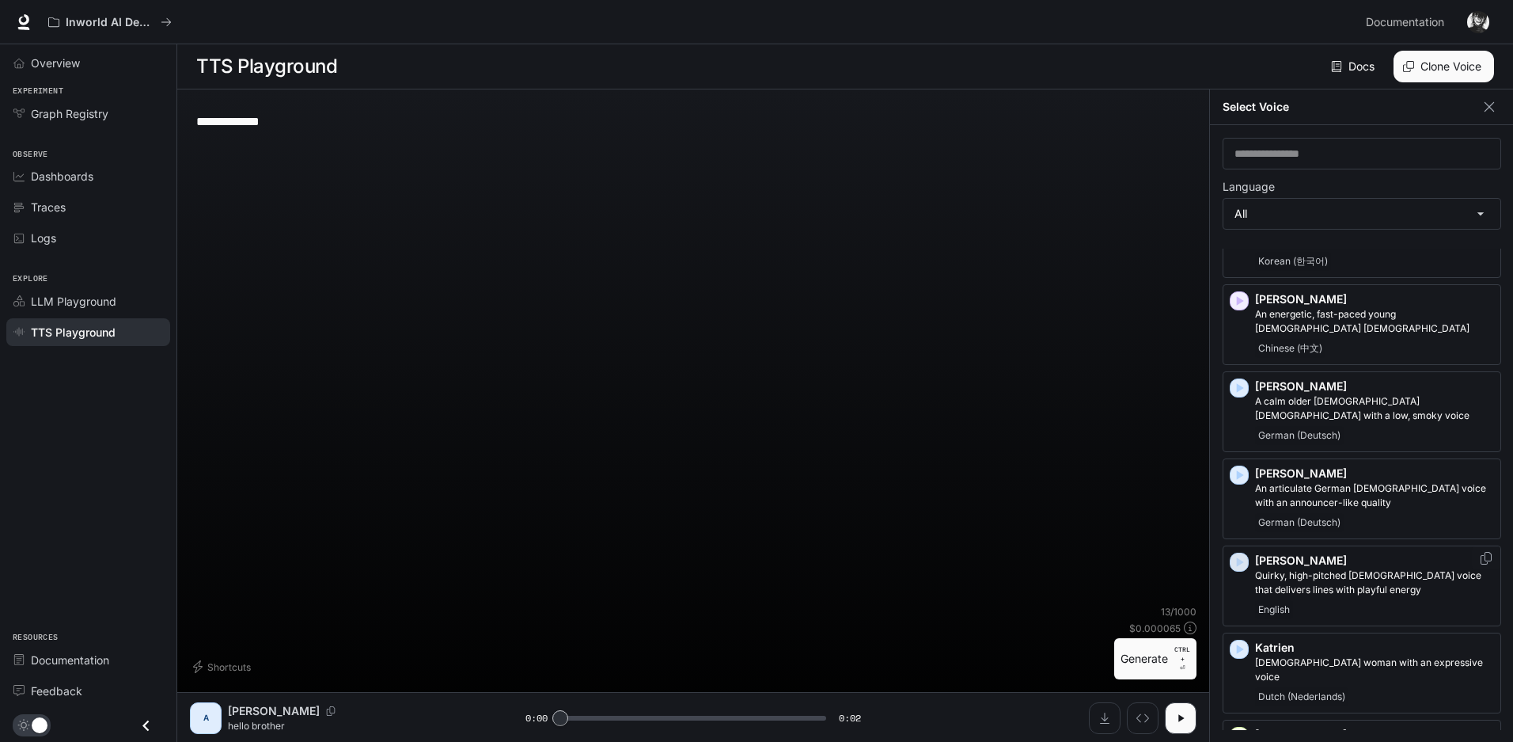
click at [1235, 554] on icon "button" at bounding box center [1240, 562] width 16 height 16
click at [1242, 644] on icon "button" at bounding box center [1240, 648] width 7 height 9
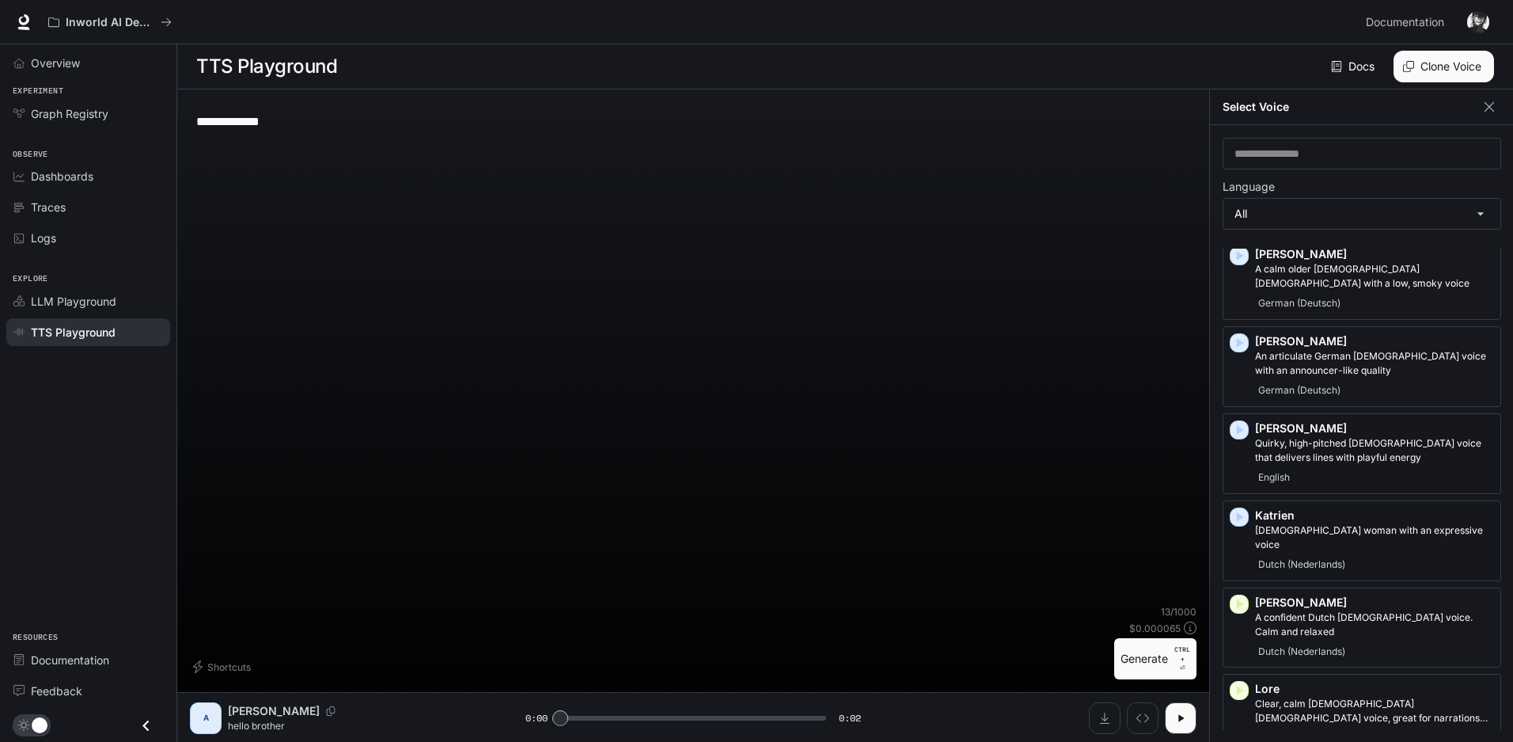
scroll to position [1662, 0]
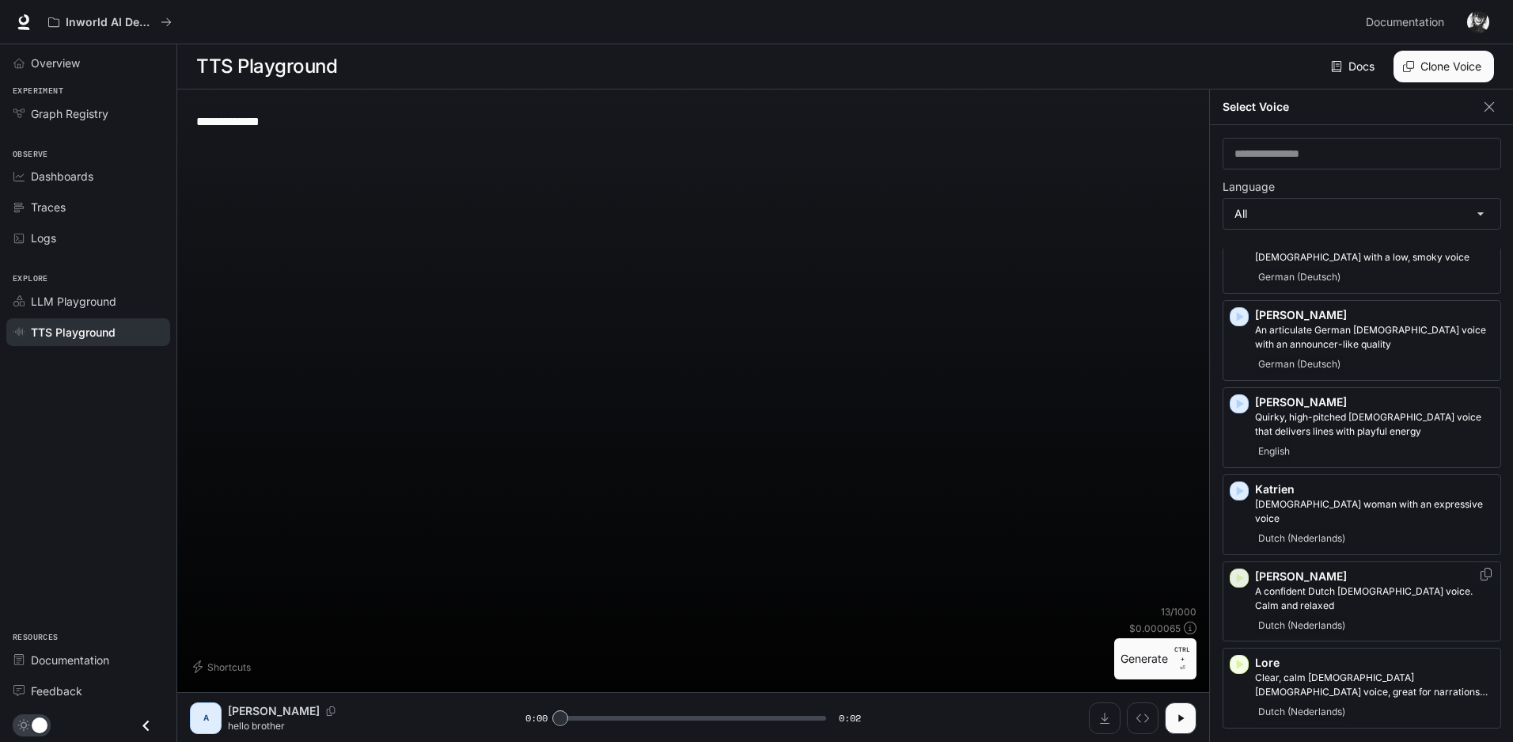
click at [1241, 570] on icon "button" at bounding box center [1240, 578] width 16 height 16
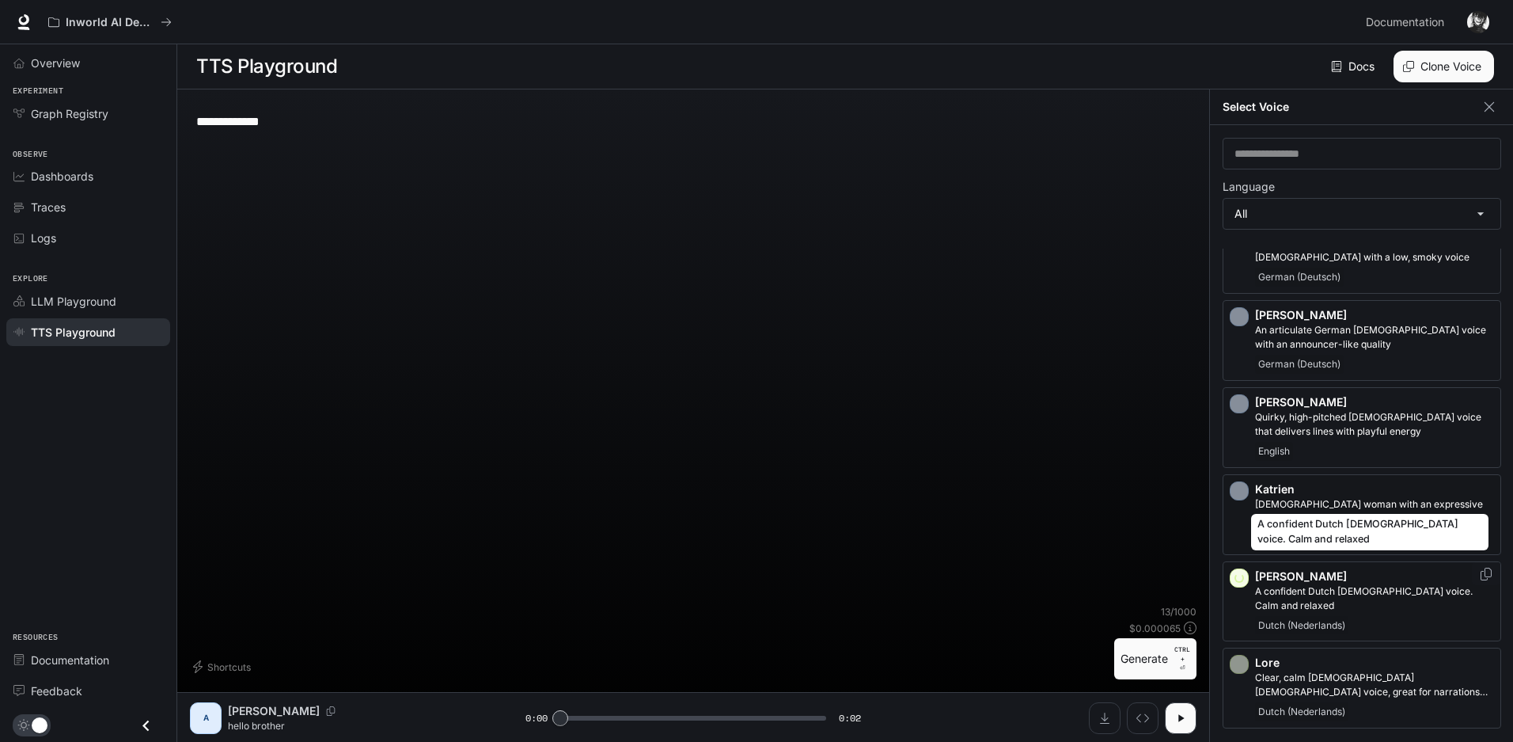
scroll to position [1741, 0]
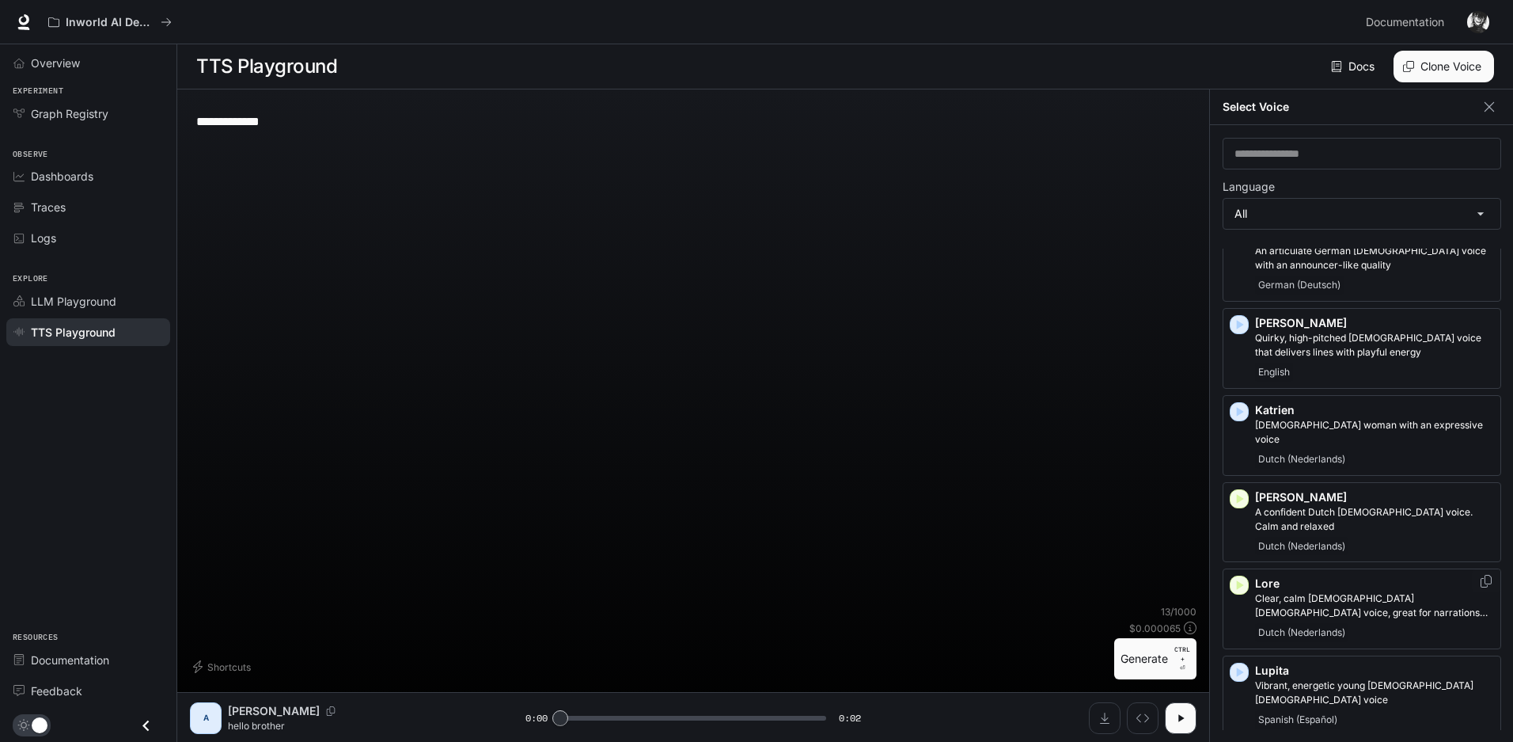
click at [1242, 577] on icon "button" at bounding box center [1240, 585] width 16 height 16
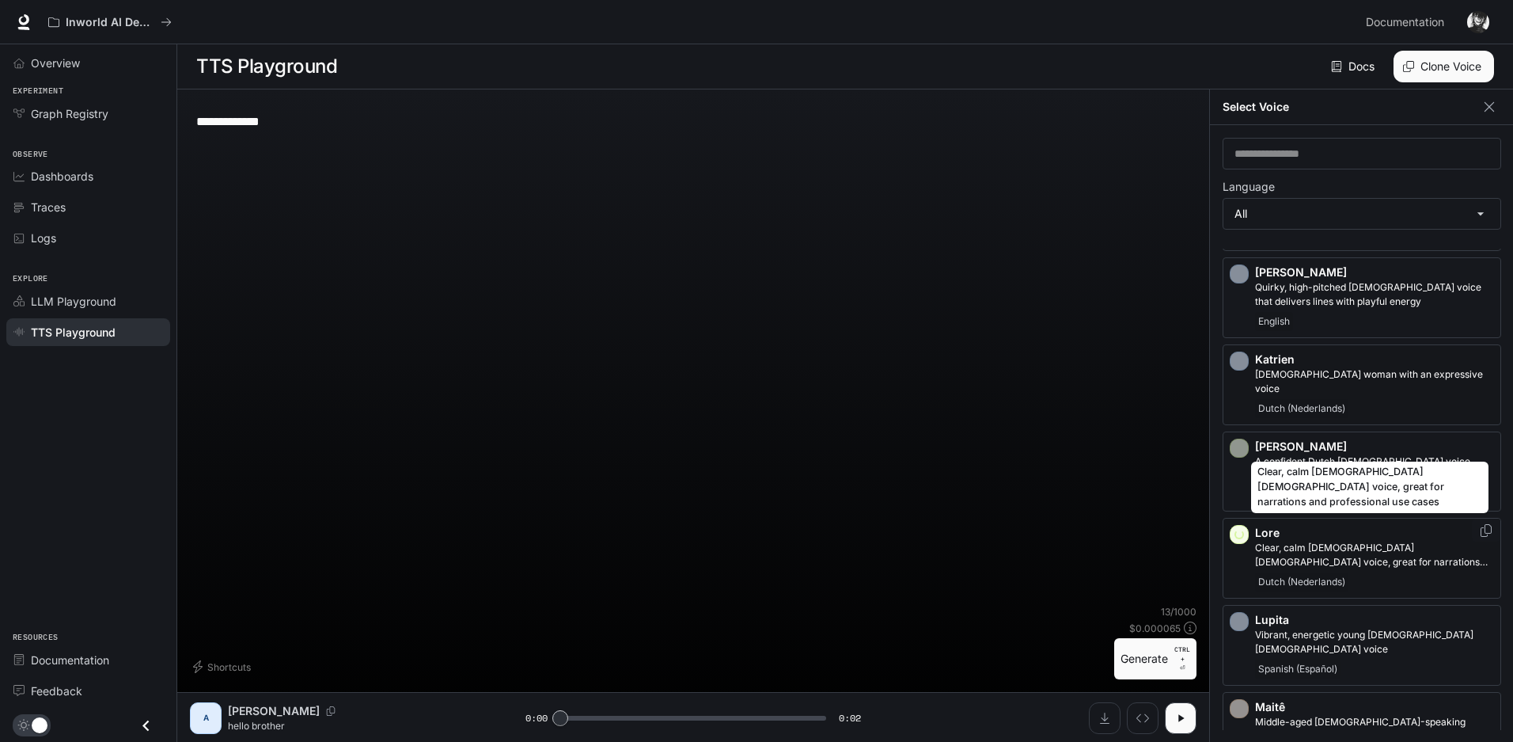
scroll to position [1820, 0]
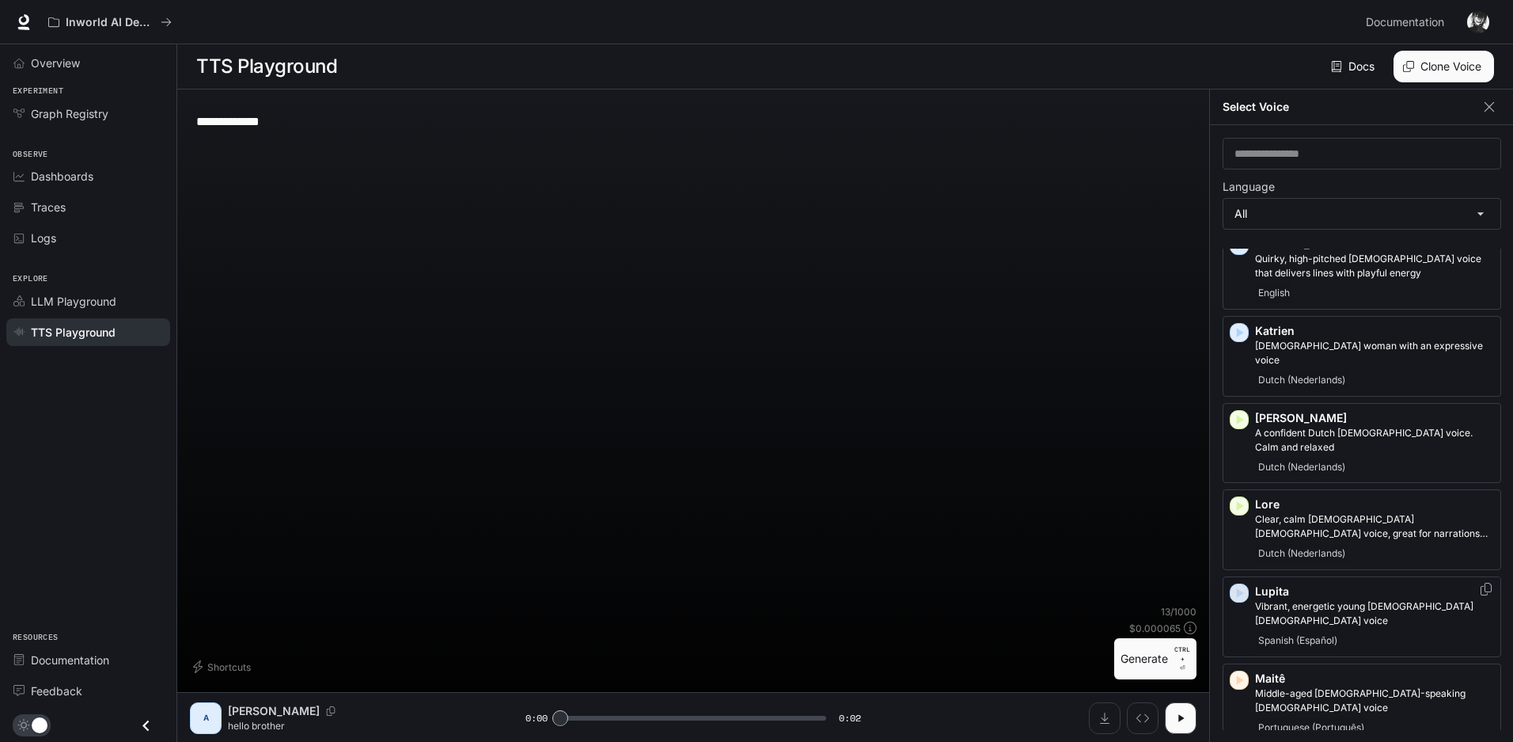
click at [1237, 589] on icon "button" at bounding box center [1240, 593] width 7 height 9
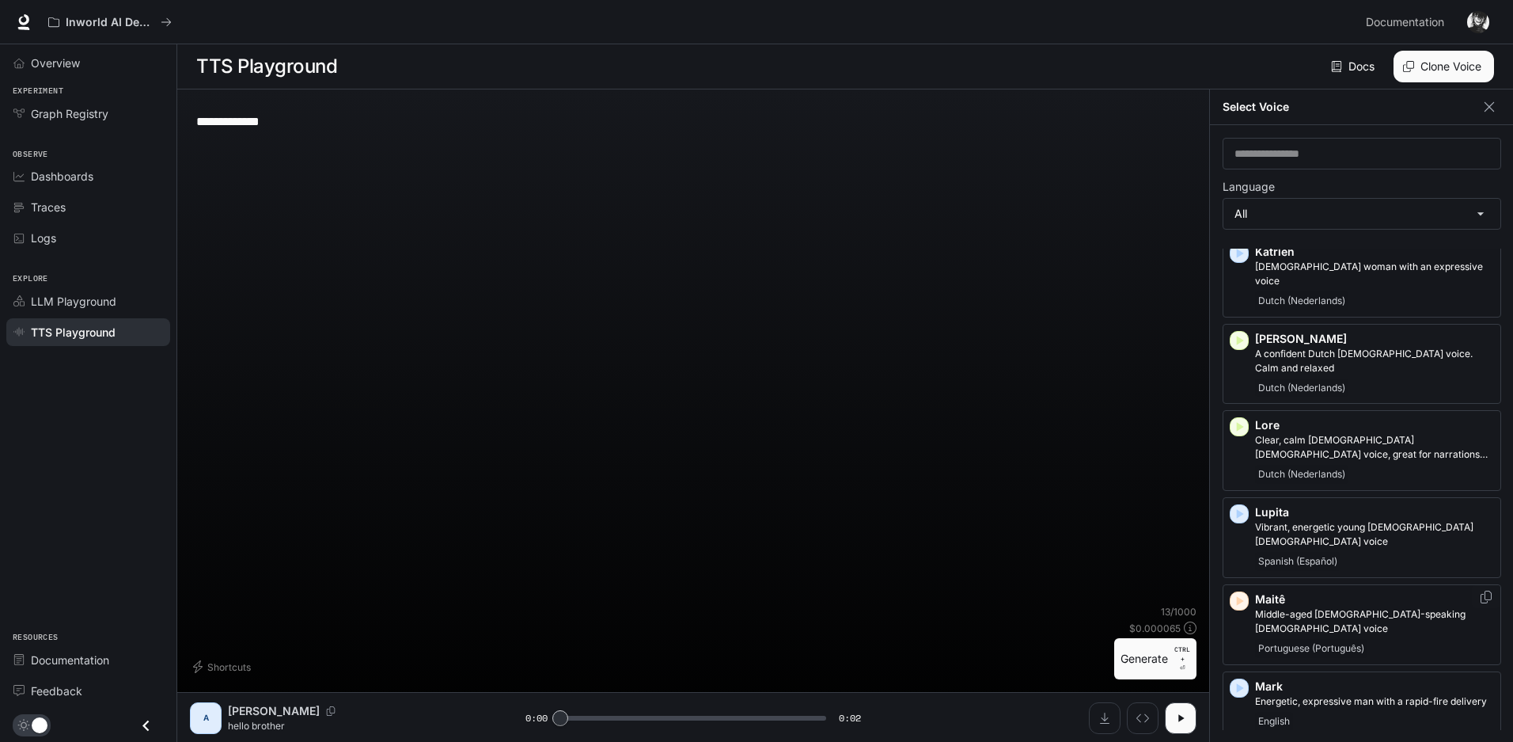
click at [1243, 593] on icon "button" at bounding box center [1240, 601] width 16 height 16
click at [1241, 680] on icon "button" at bounding box center [1240, 688] width 16 height 16
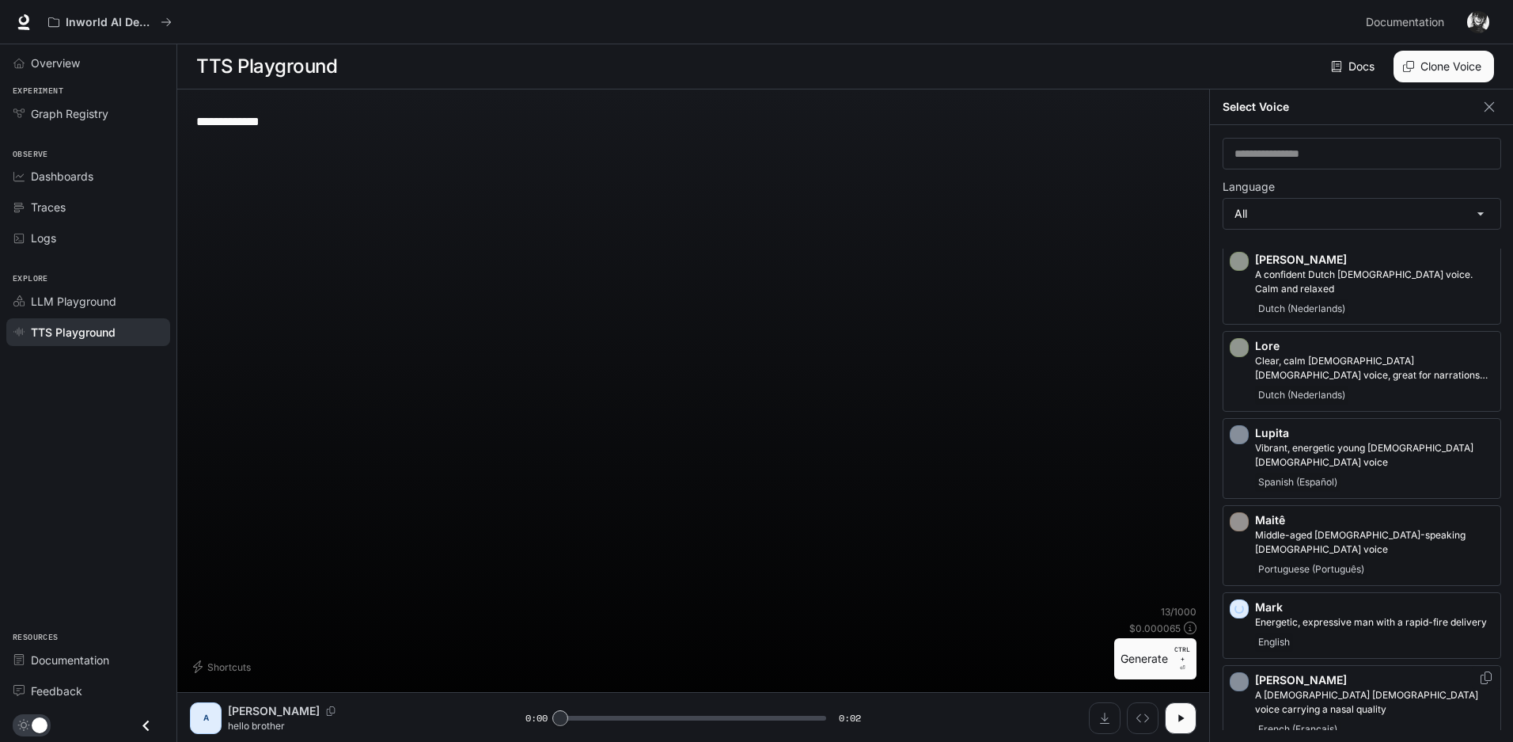
scroll to position [2058, 0]
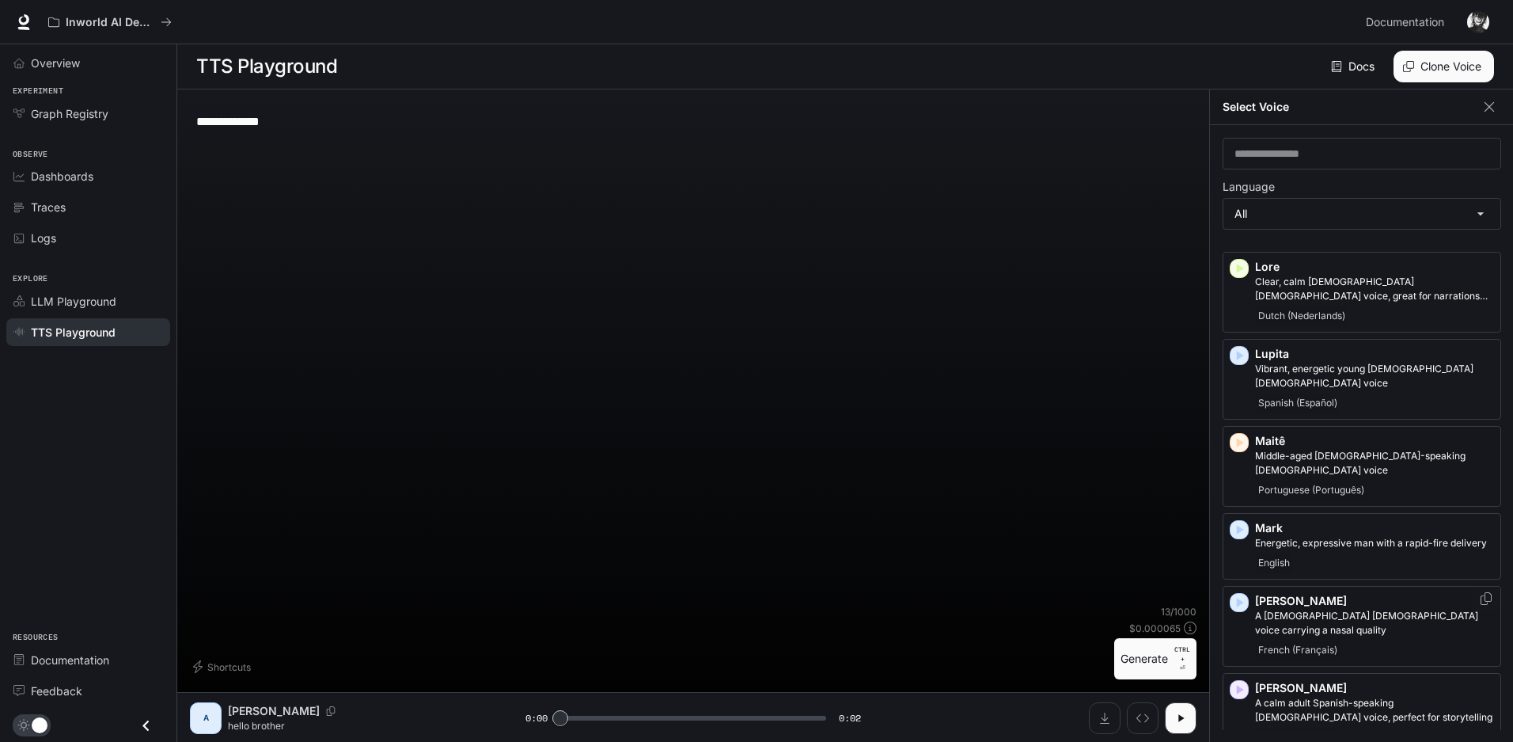
click at [1243, 594] on icon "button" at bounding box center [1240, 602] width 16 height 16
click at [1232, 681] on icon "button" at bounding box center [1240, 689] width 16 height 16
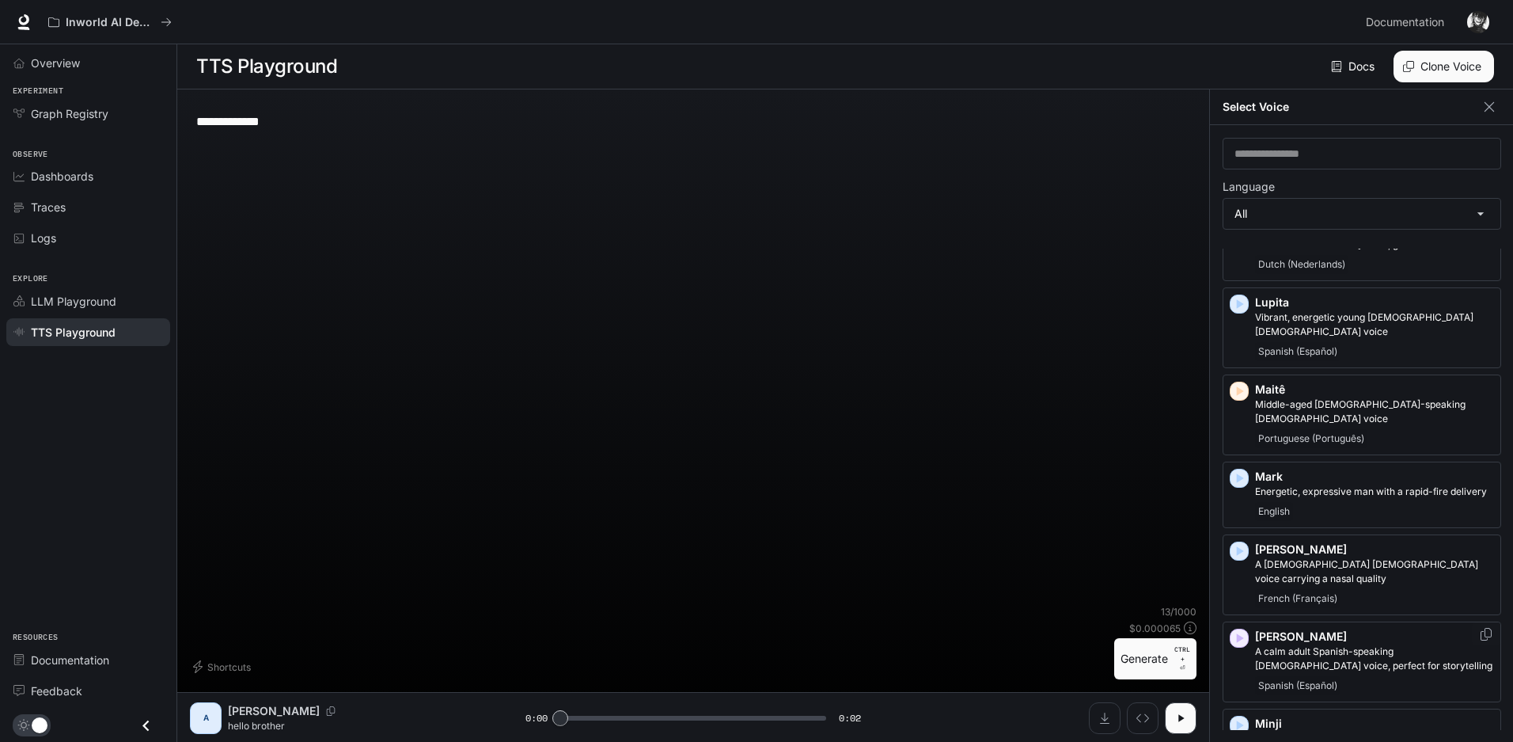
scroll to position [2137, 0]
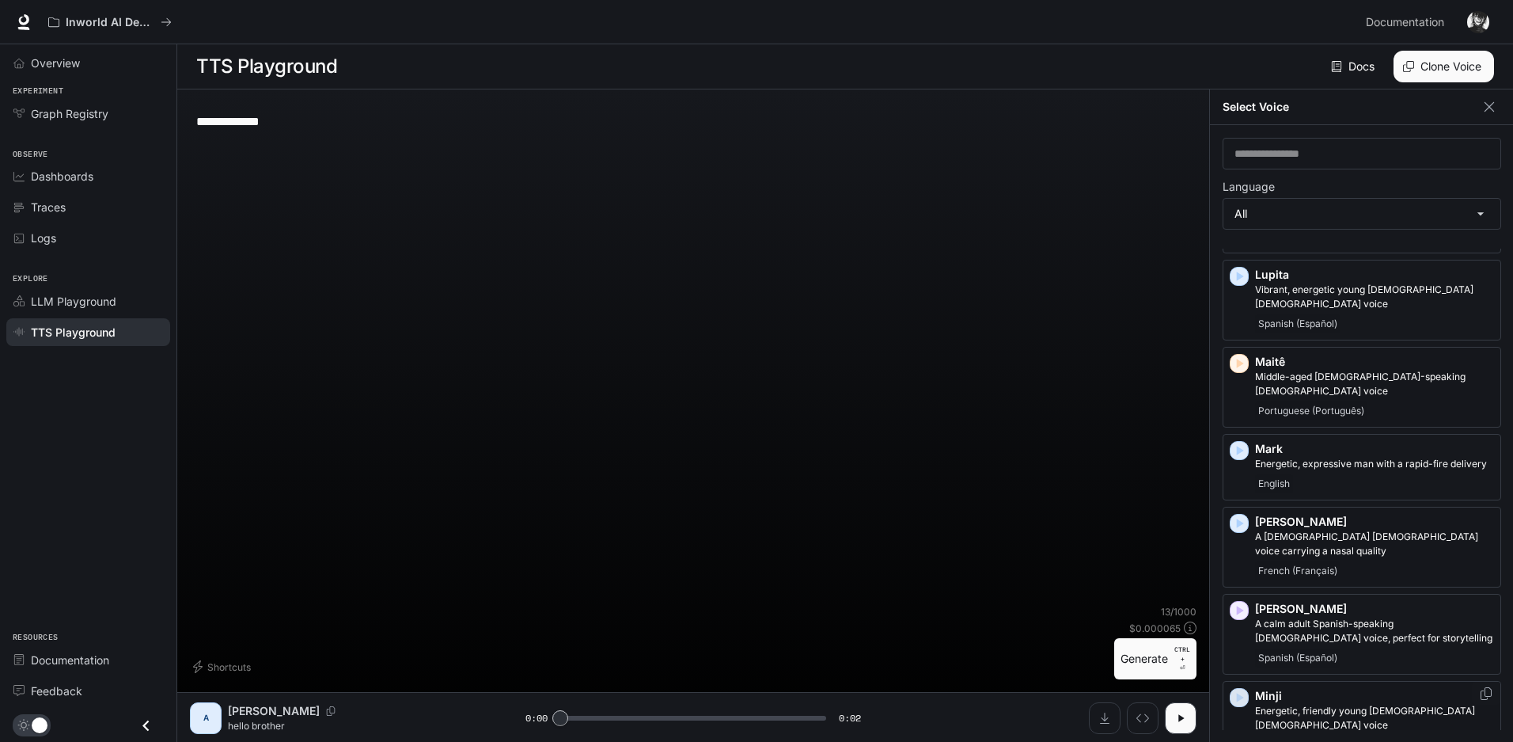
click at [1246, 689] on icon "button" at bounding box center [1240, 697] width 16 height 16
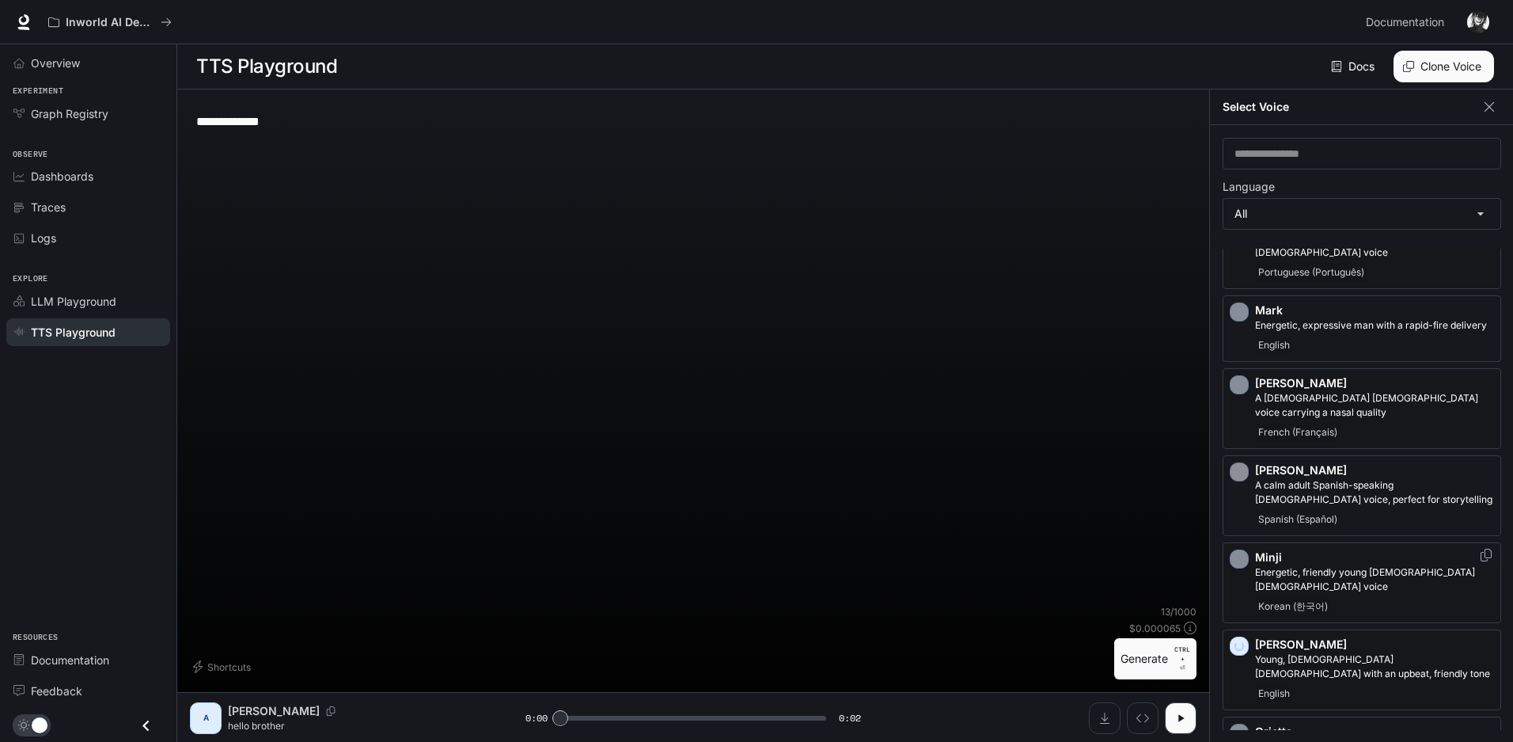
scroll to position [2295, 0]
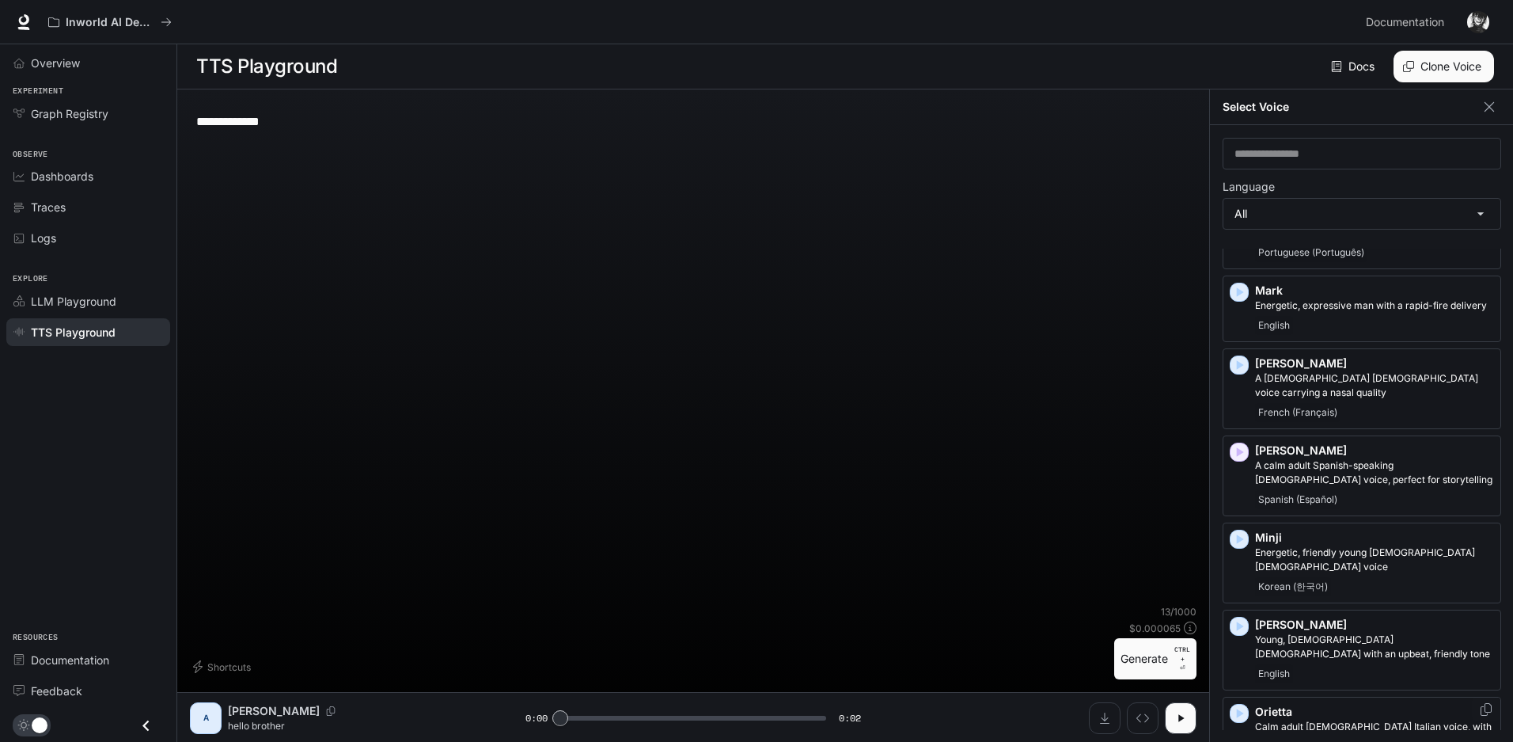
click at [1243, 705] on icon "button" at bounding box center [1240, 713] width 16 height 16
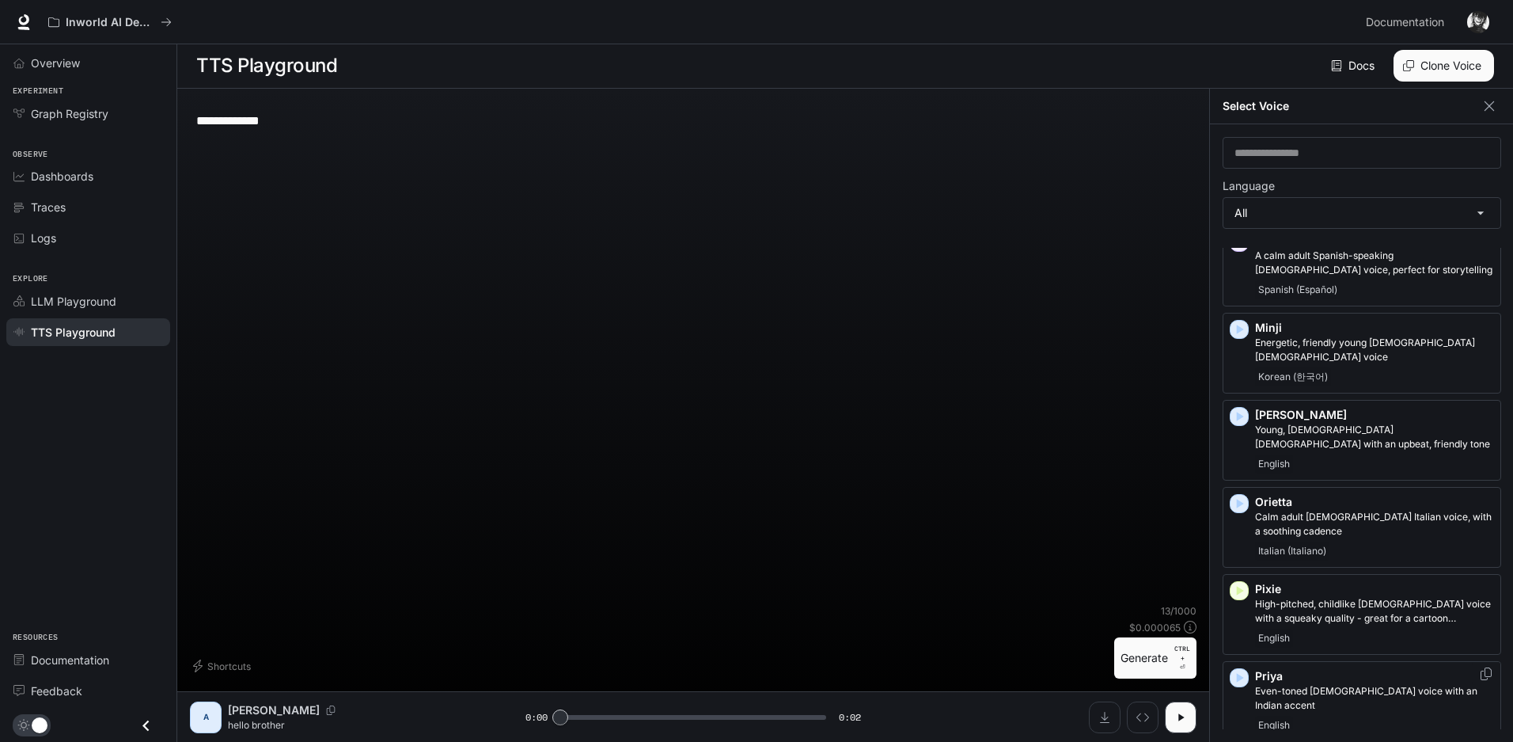
scroll to position [2533, 0]
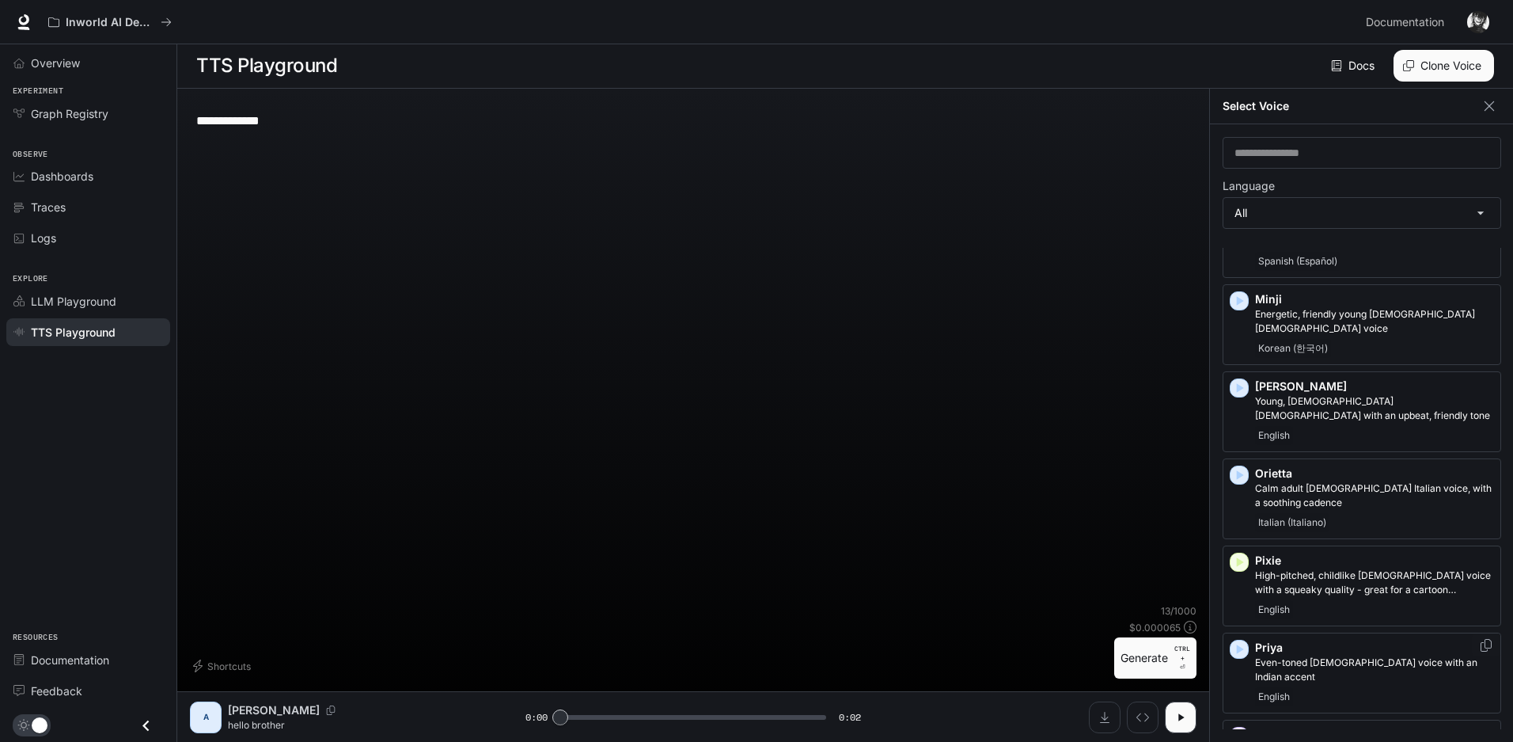
click at [1238, 644] on icon "button" at bounding box center [1240, 648] width 7 height 9
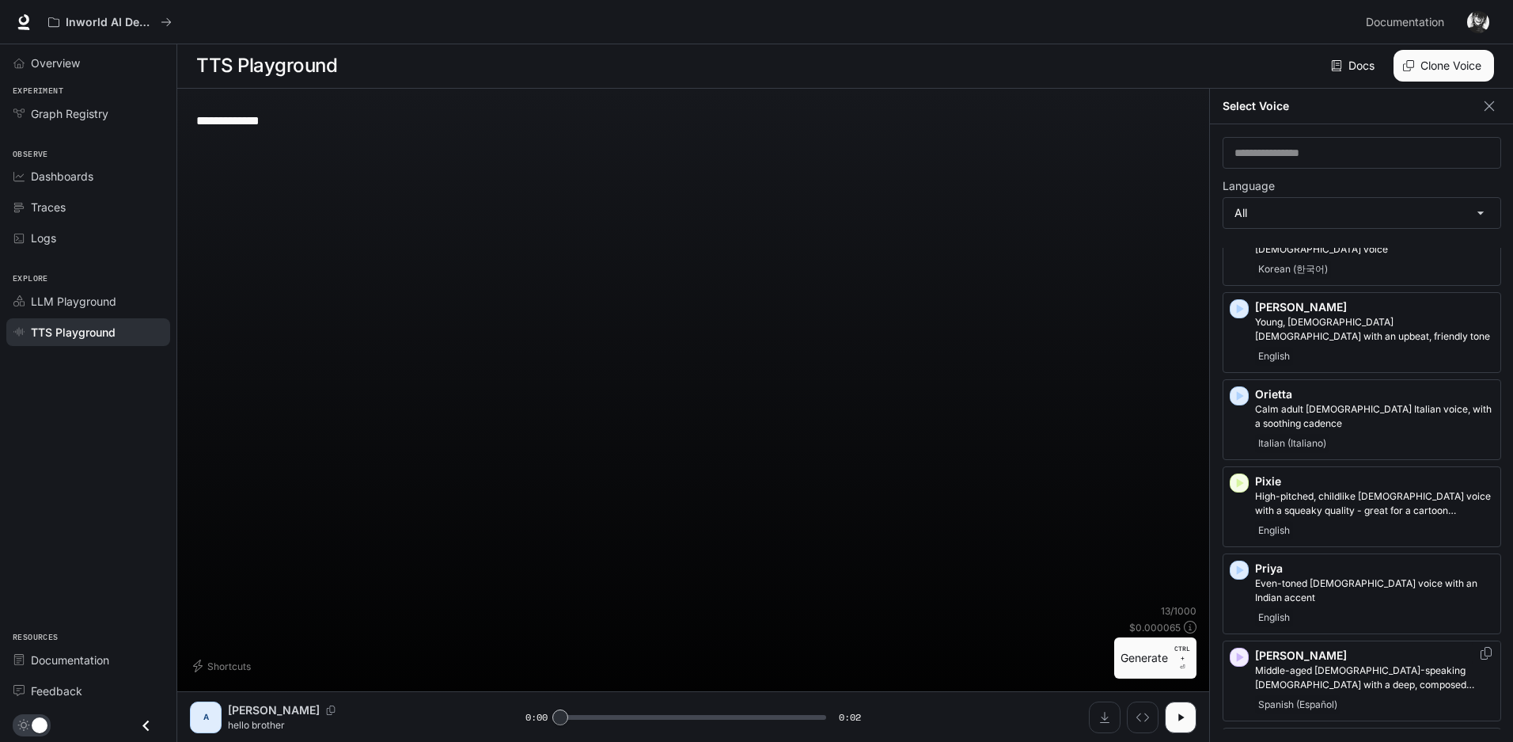
scroll to position [2691, 0]
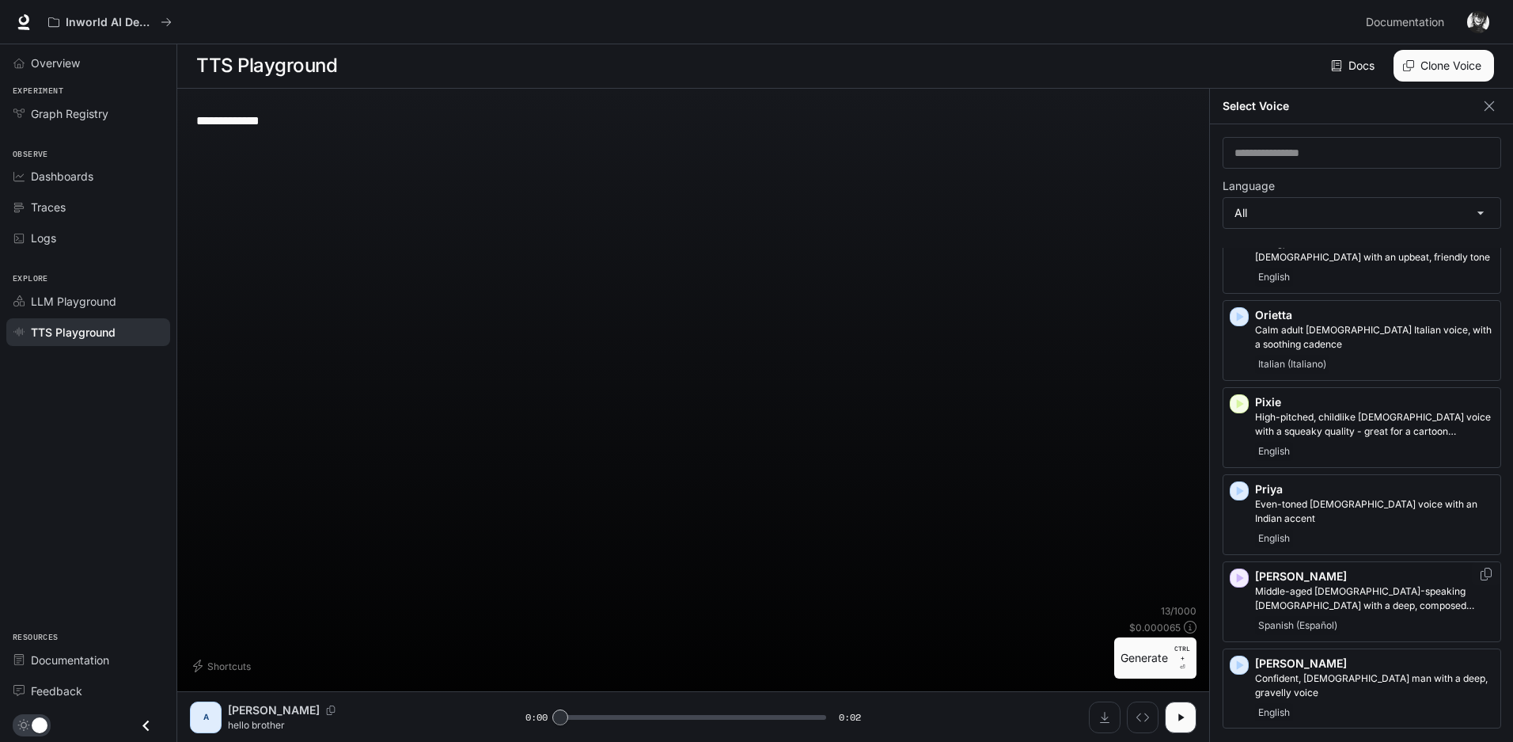
click at [1237, 573] on icon "button" at bounding box center [1240, 577] width 7 height 9
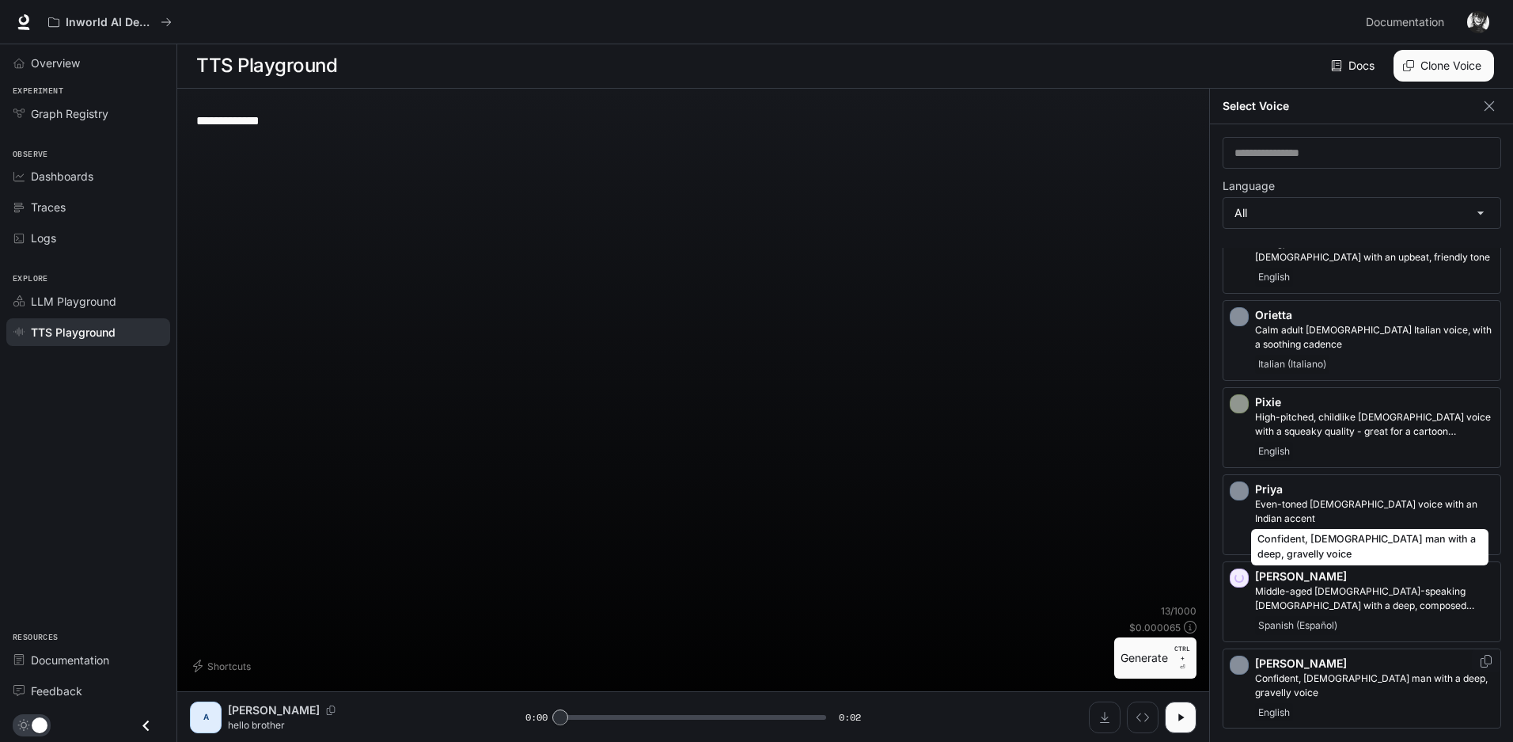
scroll to position [2770, 0]
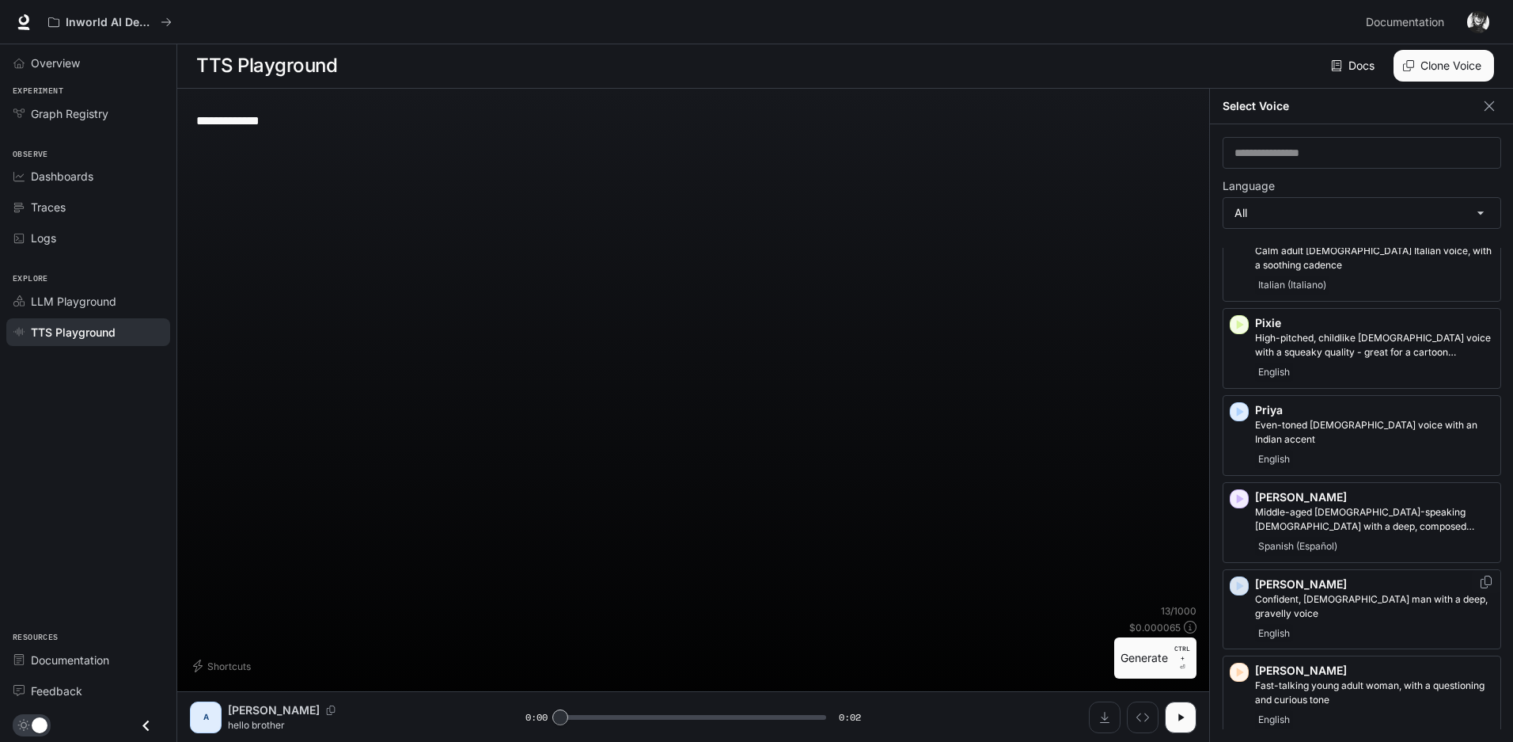
click at [1242, 578] on icon "button" at bounding box center [1240, 586] width 16 height 16
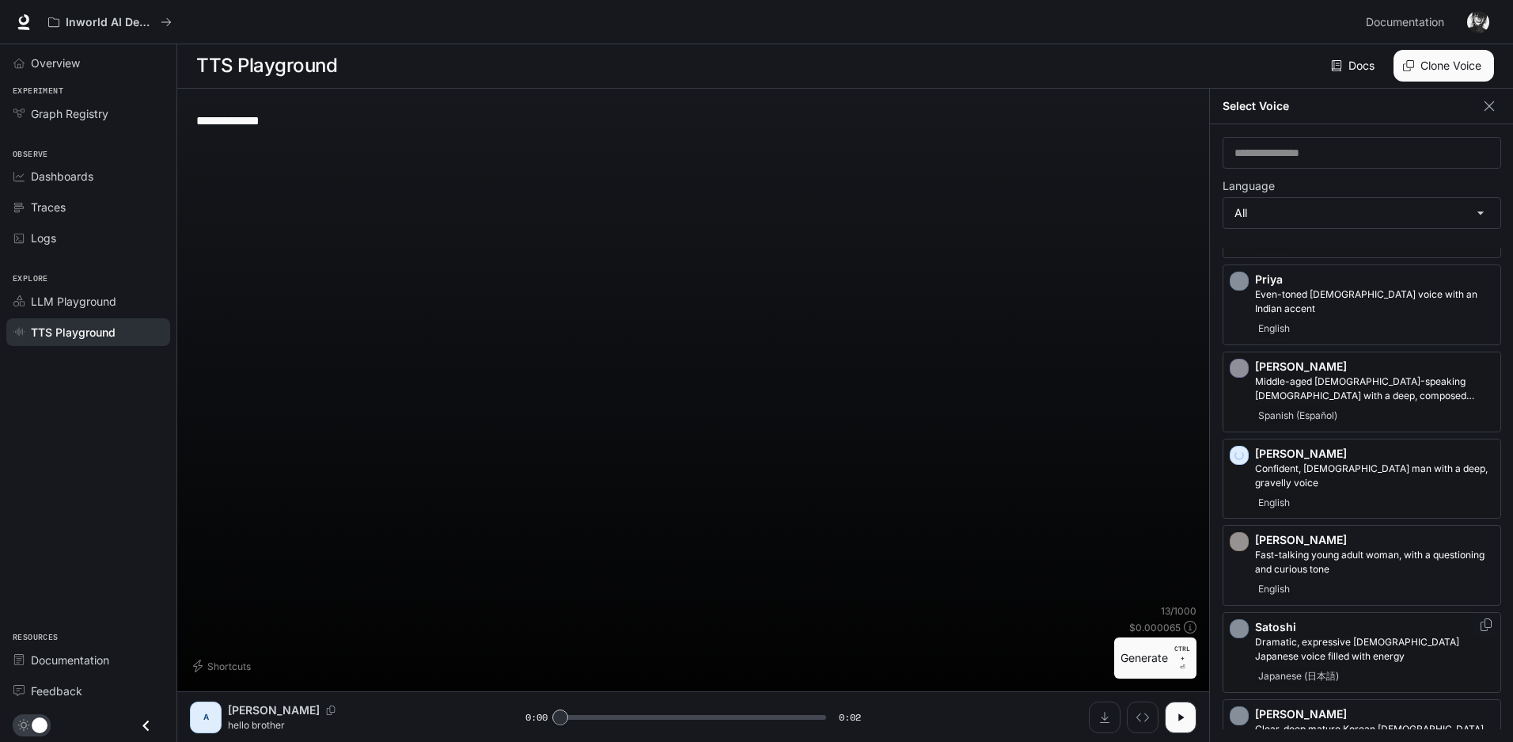
scroll to position [2928, 0]
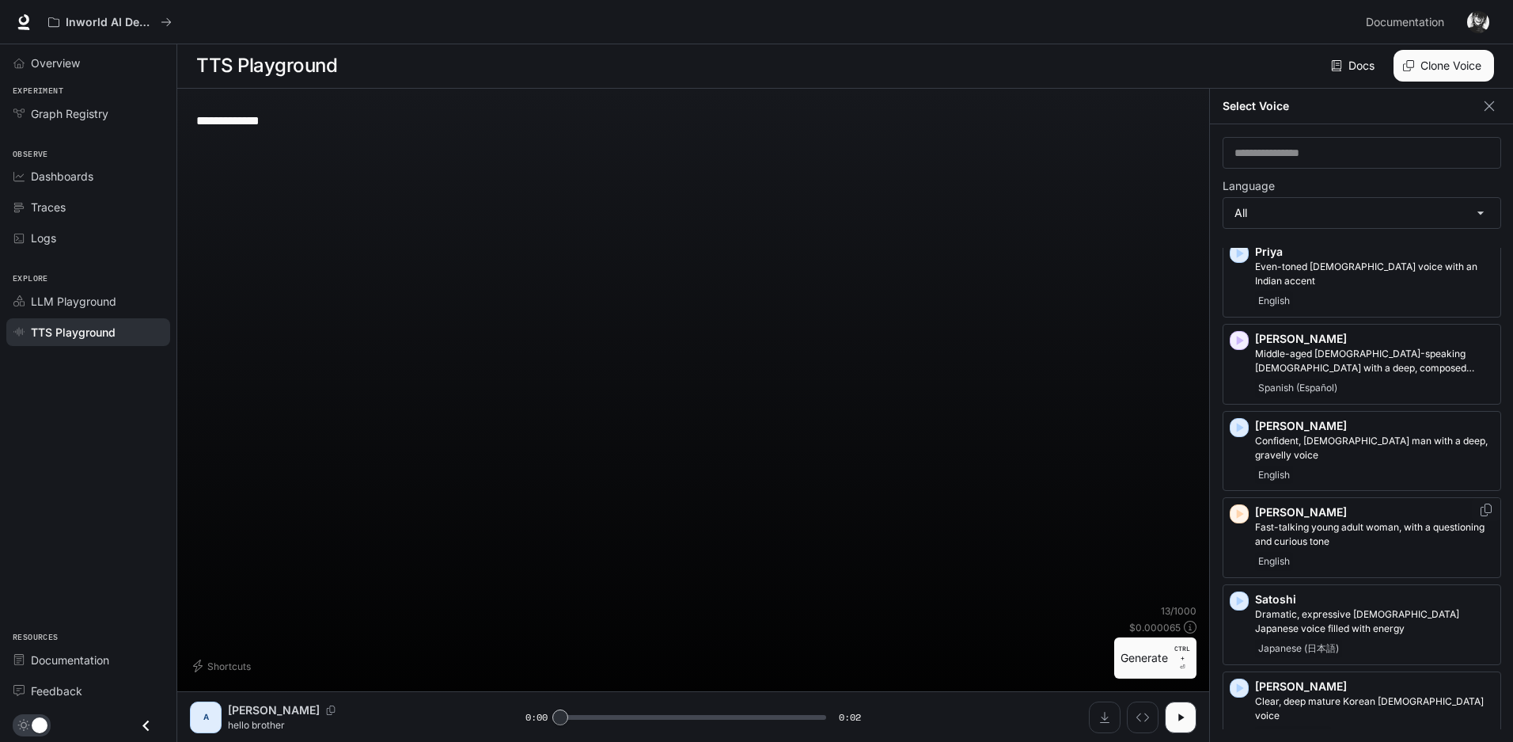
click at [1239, 506] on icon "button" at bounding box center [1240, 514] width 16 height 16
click at [1240, 597] on icon "button" at bounding box center [1240, 601] width 7 height 9
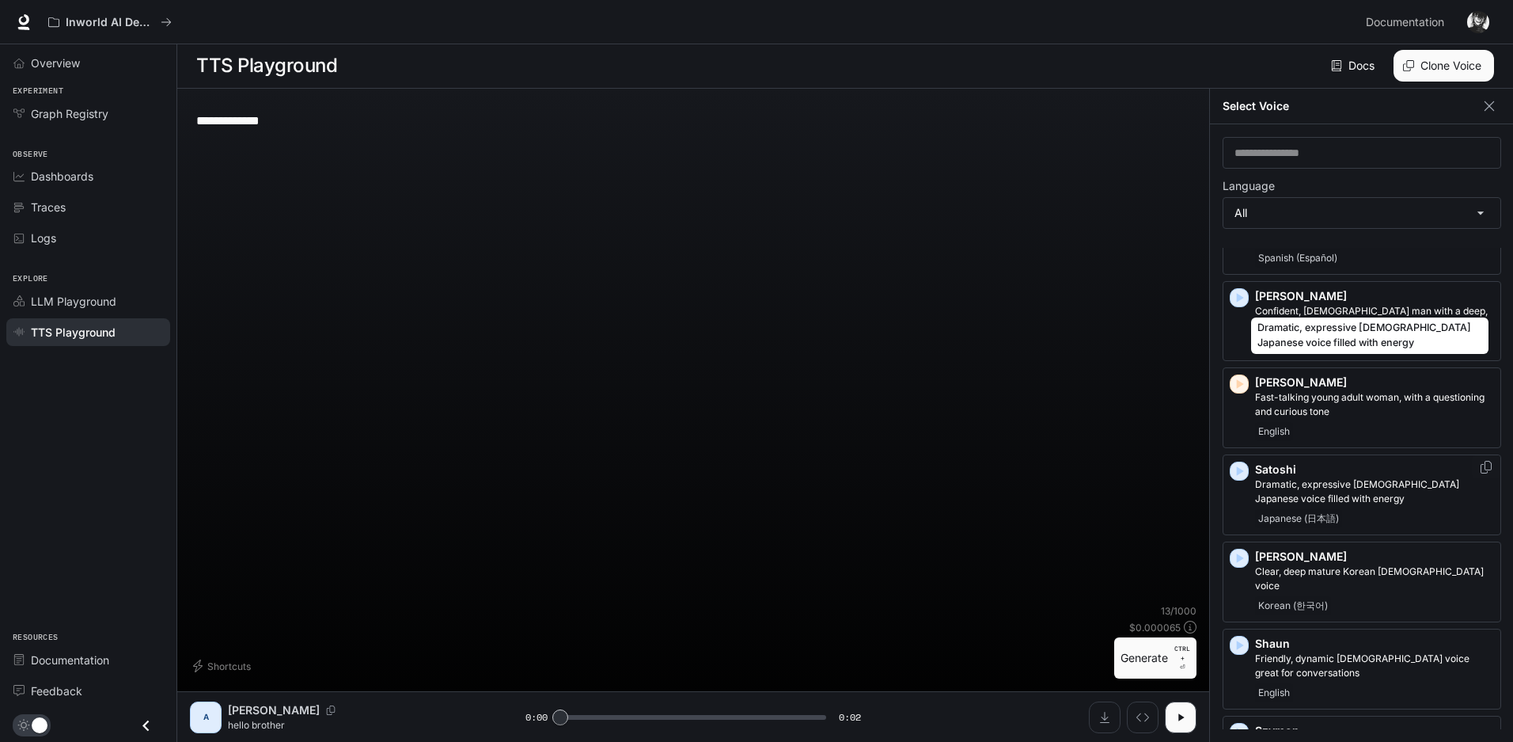
scroll to position [3087, 0]
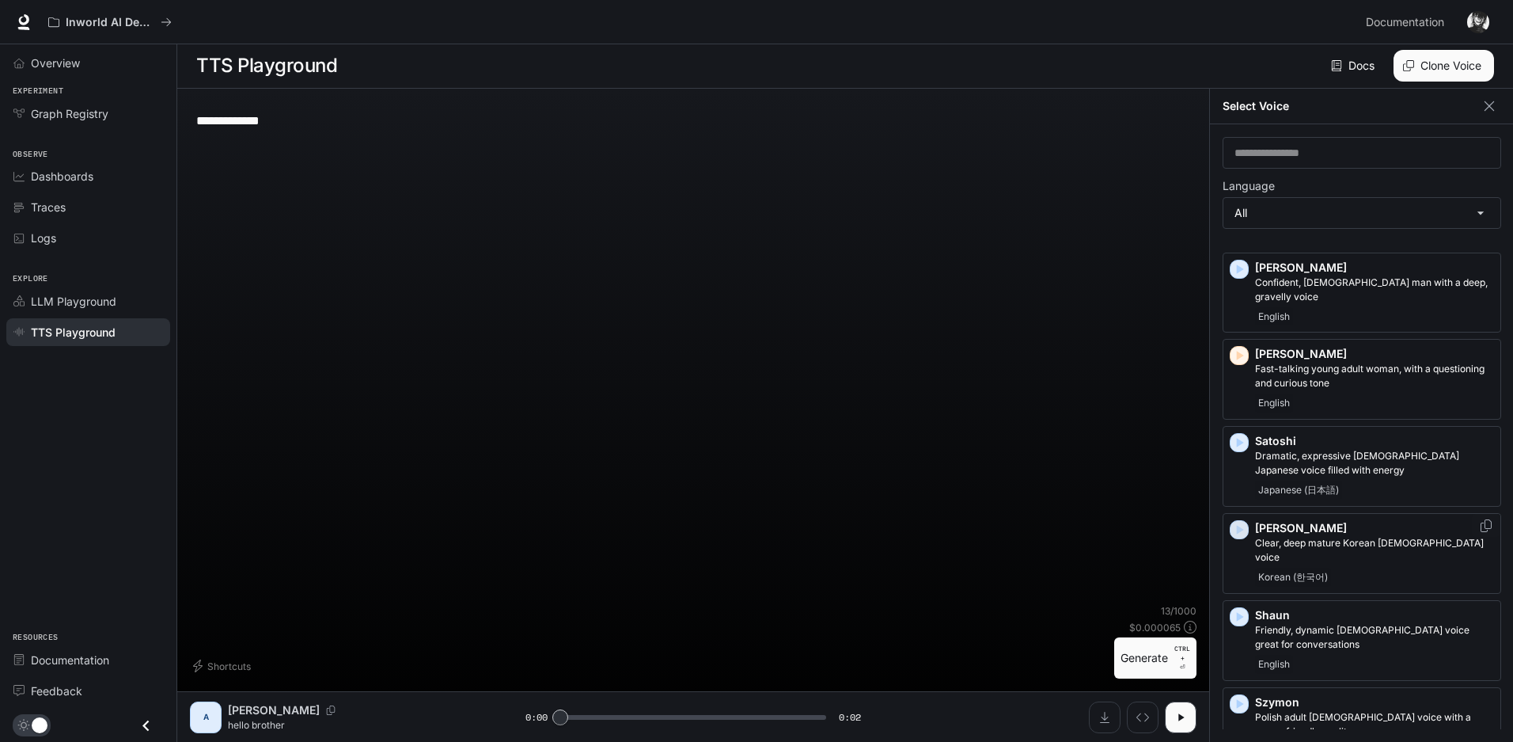
click at [1235, 522] on icon "button" at bounding box center [1240, 530] width 16 height 16
click at [1232, 609] on icon "button" at bounding box center [1240, 617] width 16 height 16
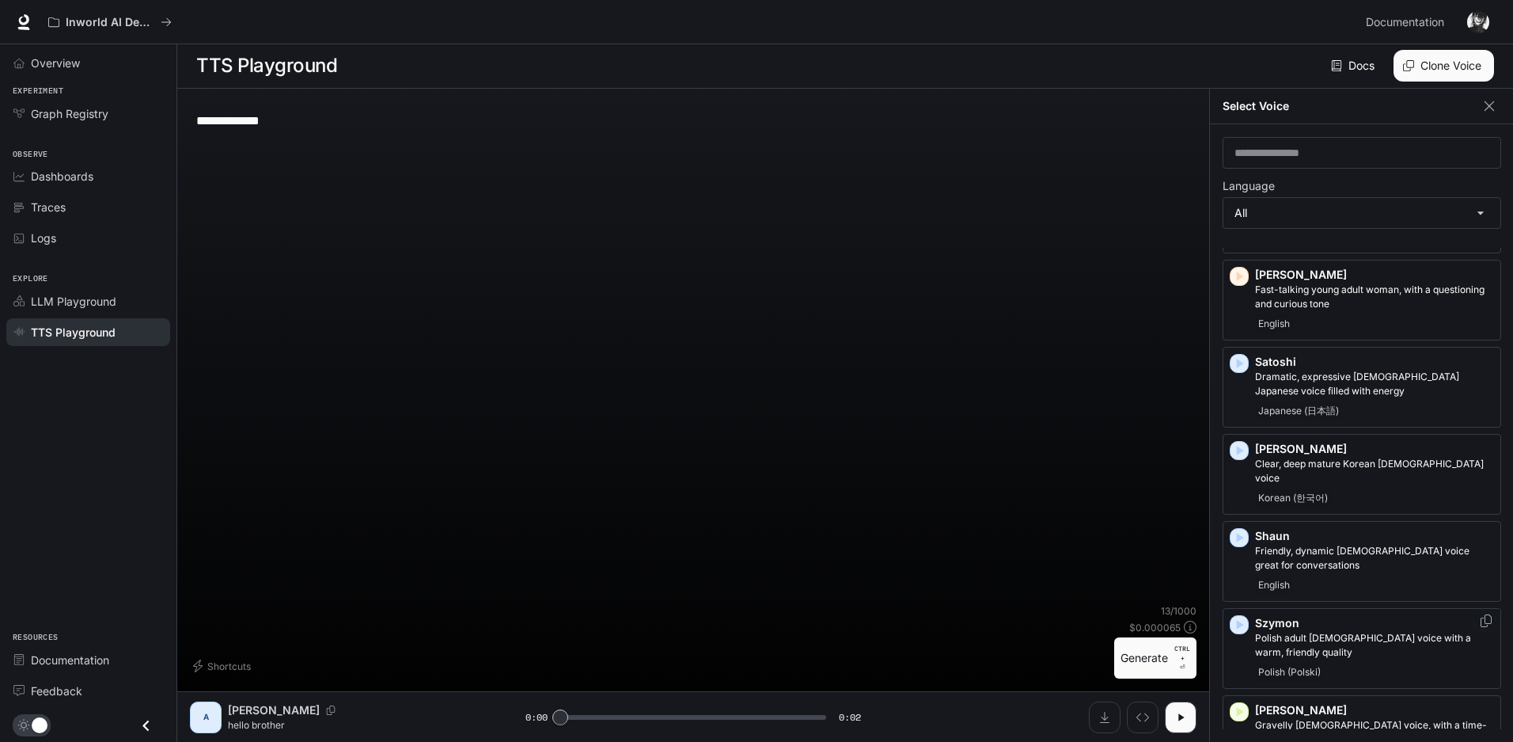
click at [1236, 617] on icon "button" at bounding box center [1240, 625] width 16 height 16
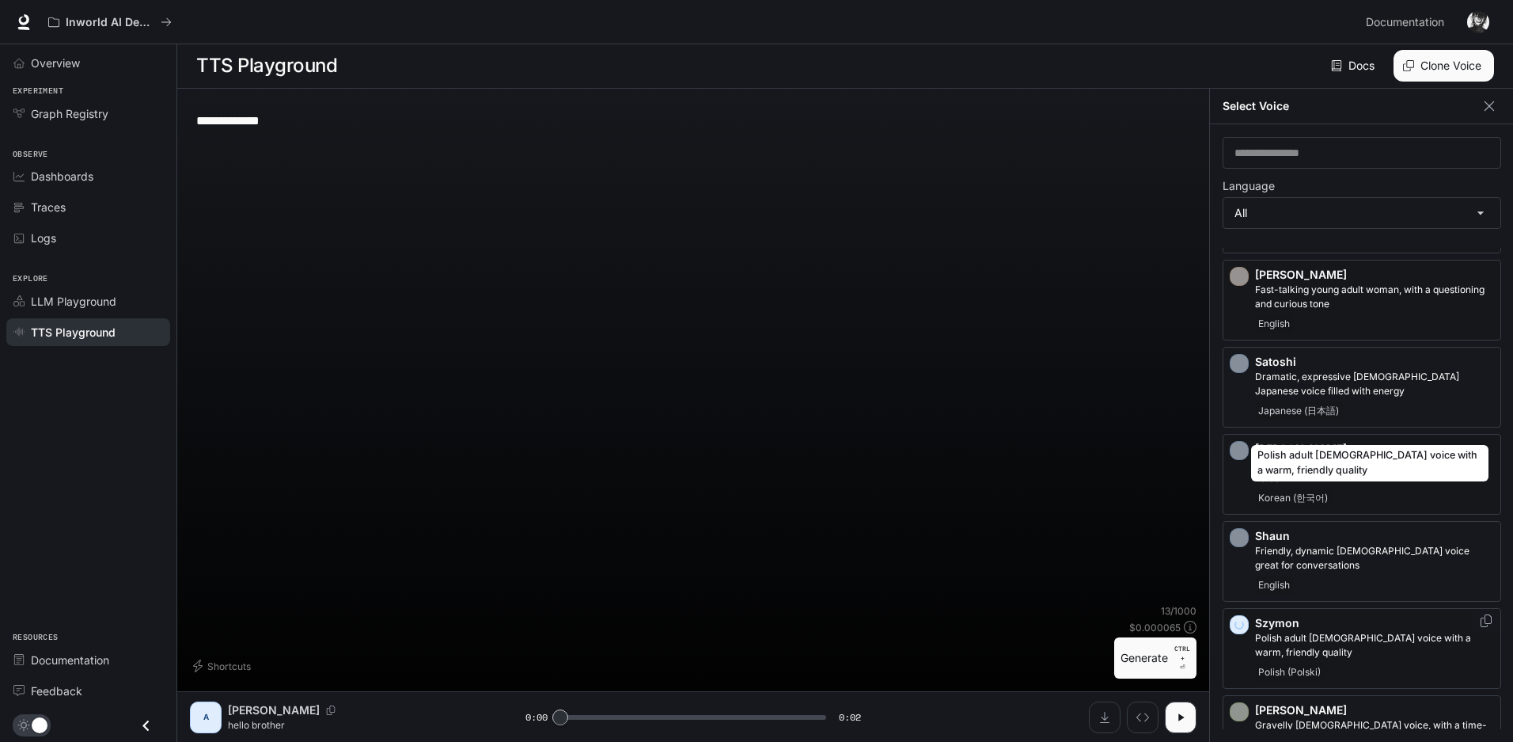
scroll to position [3245, 0]
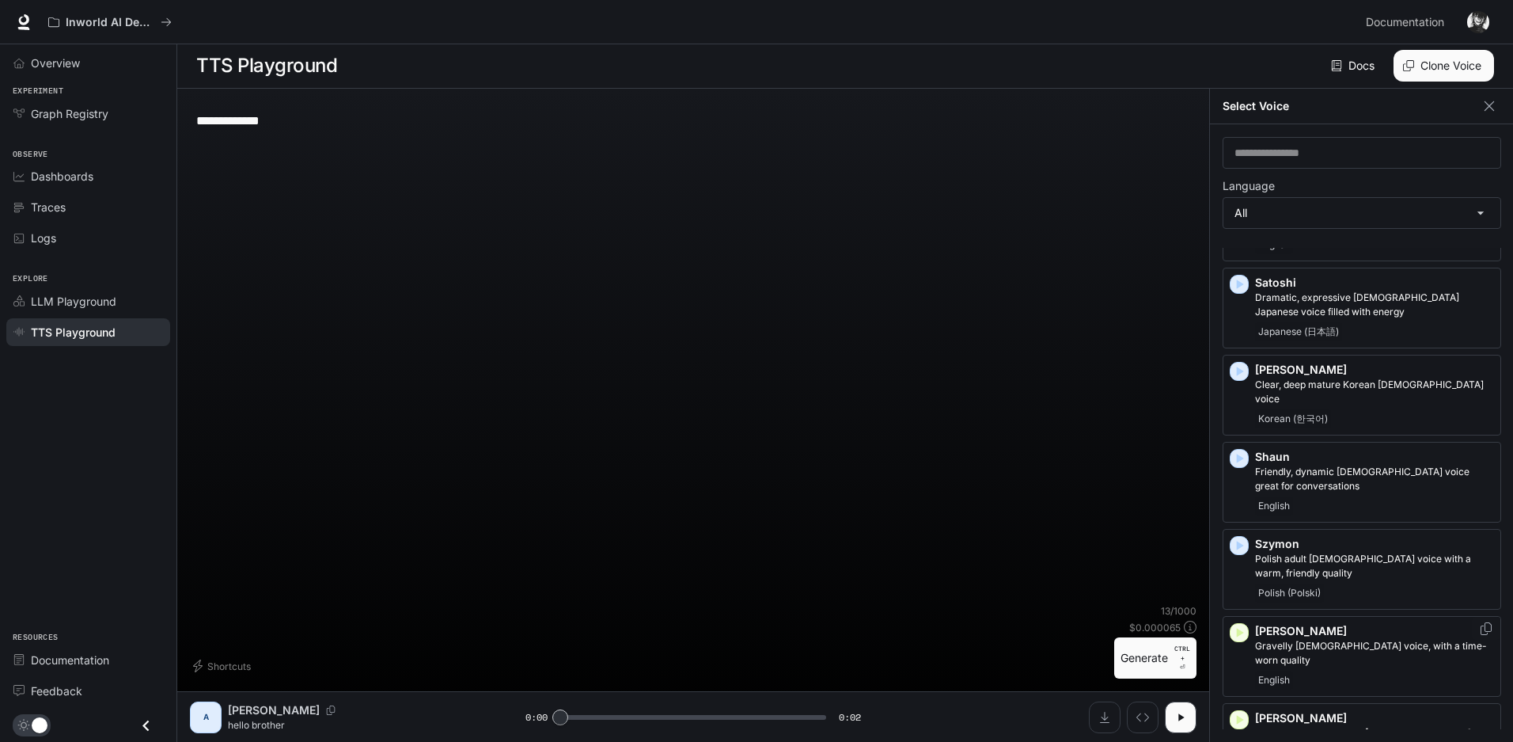
click at [1244, 624] on icon "button" at bounding box center [1240, 632] width 16 height 16
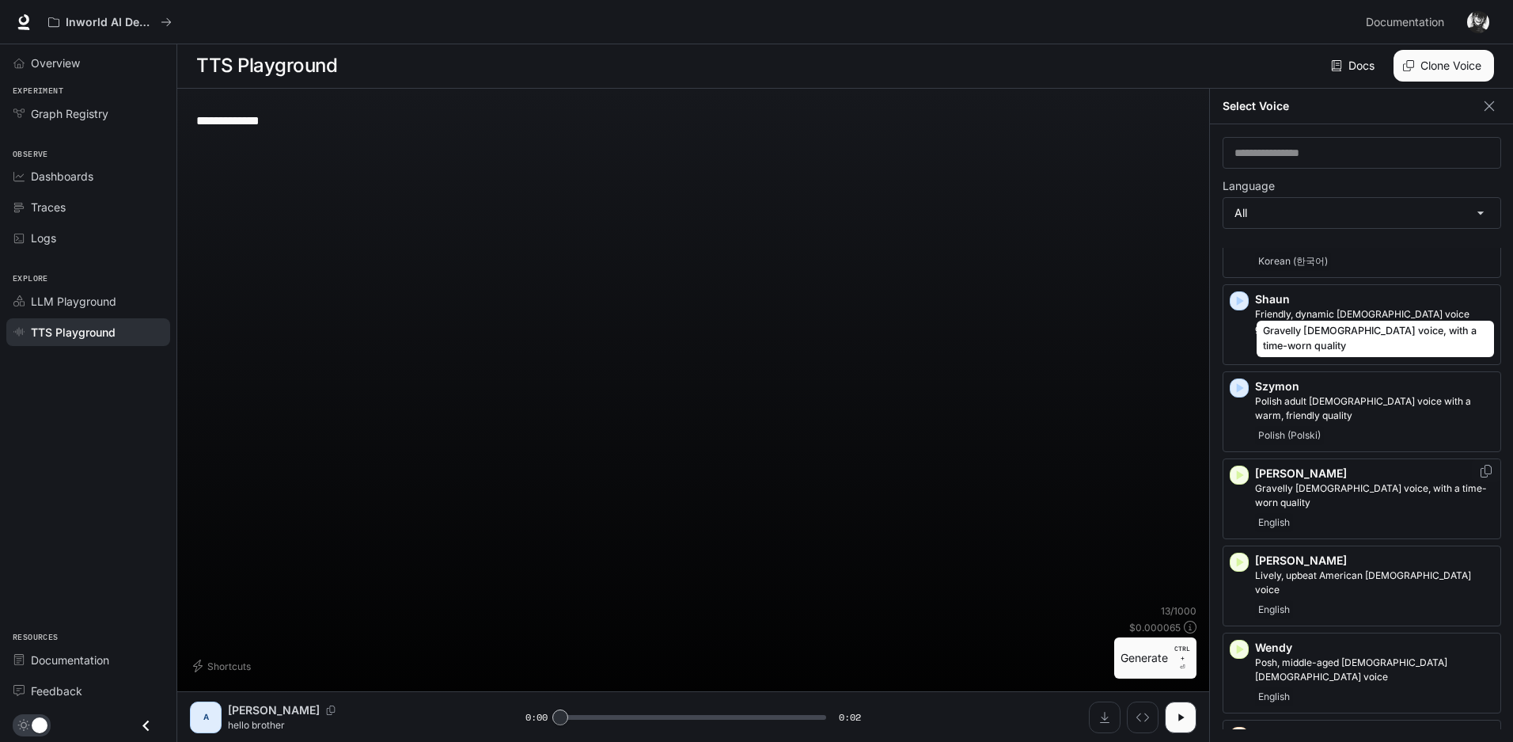
scroll to position [3403, 0]
click at [1239, 553] on icon "button" at bounding box center [1240, 561] width 16 height 16
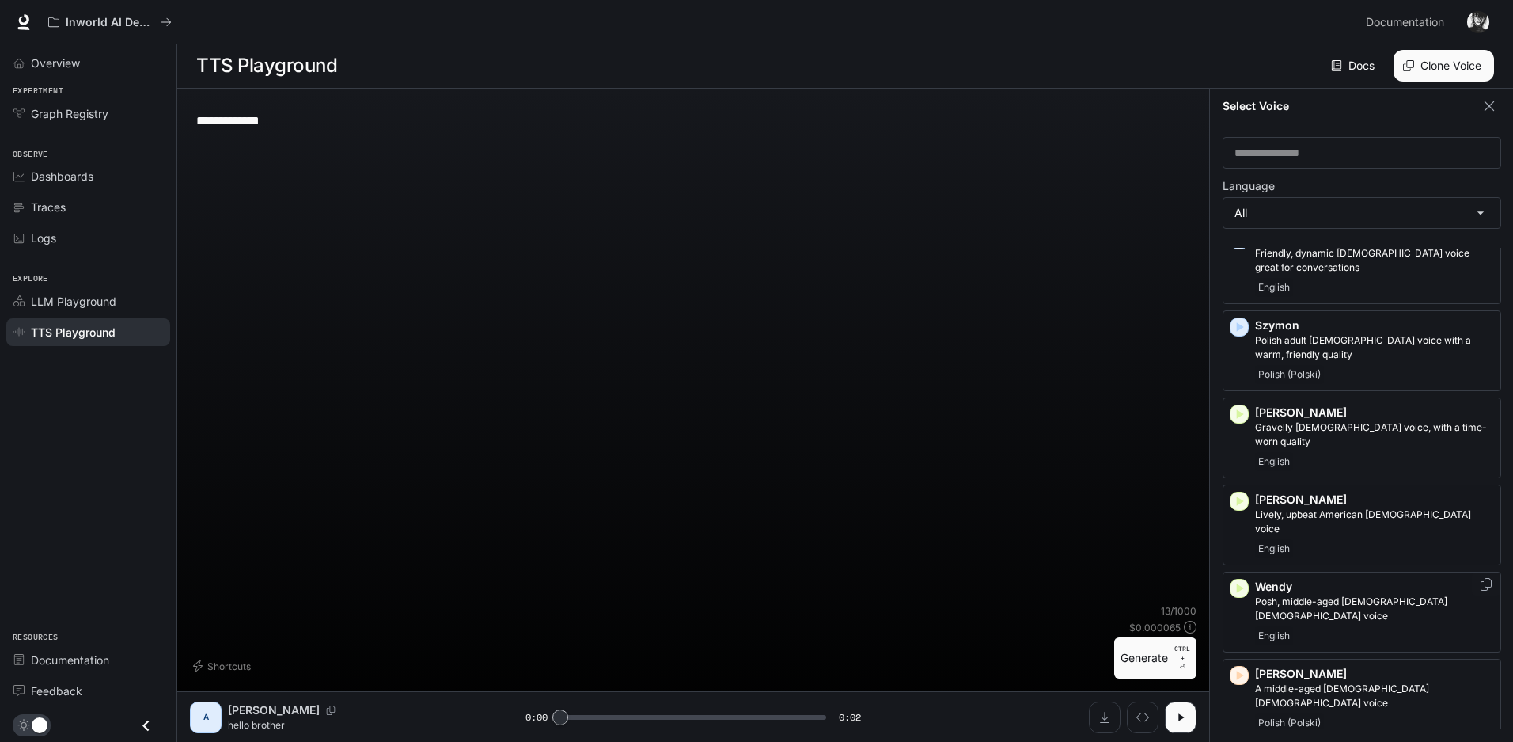
scroll to position [3482, 0]
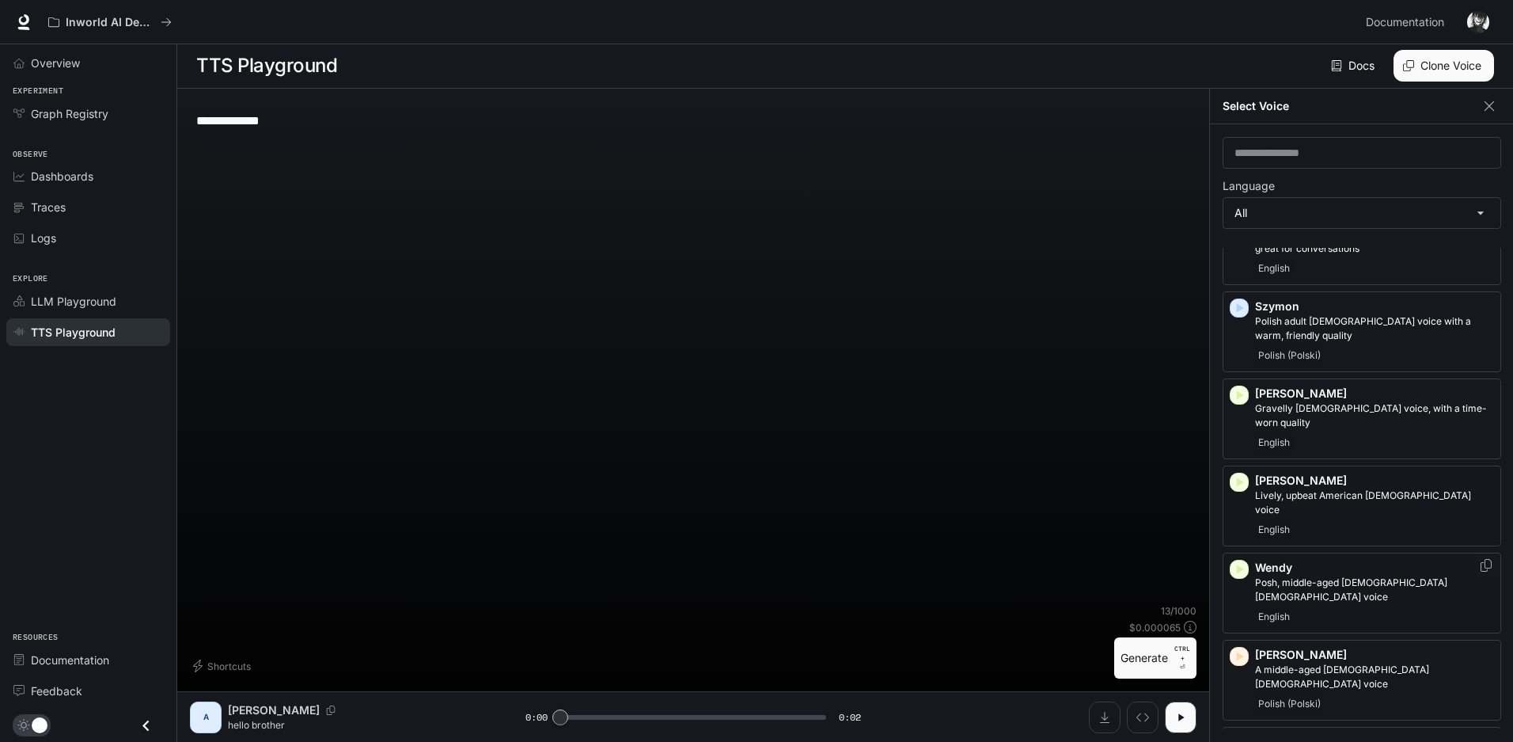
click at [1242, 561] on icon "button" at bounding box center [1240, 569] width 16 height 16
click at [1247, 647] on div "button" at bounding box center [1239, 655] width 17 height 17
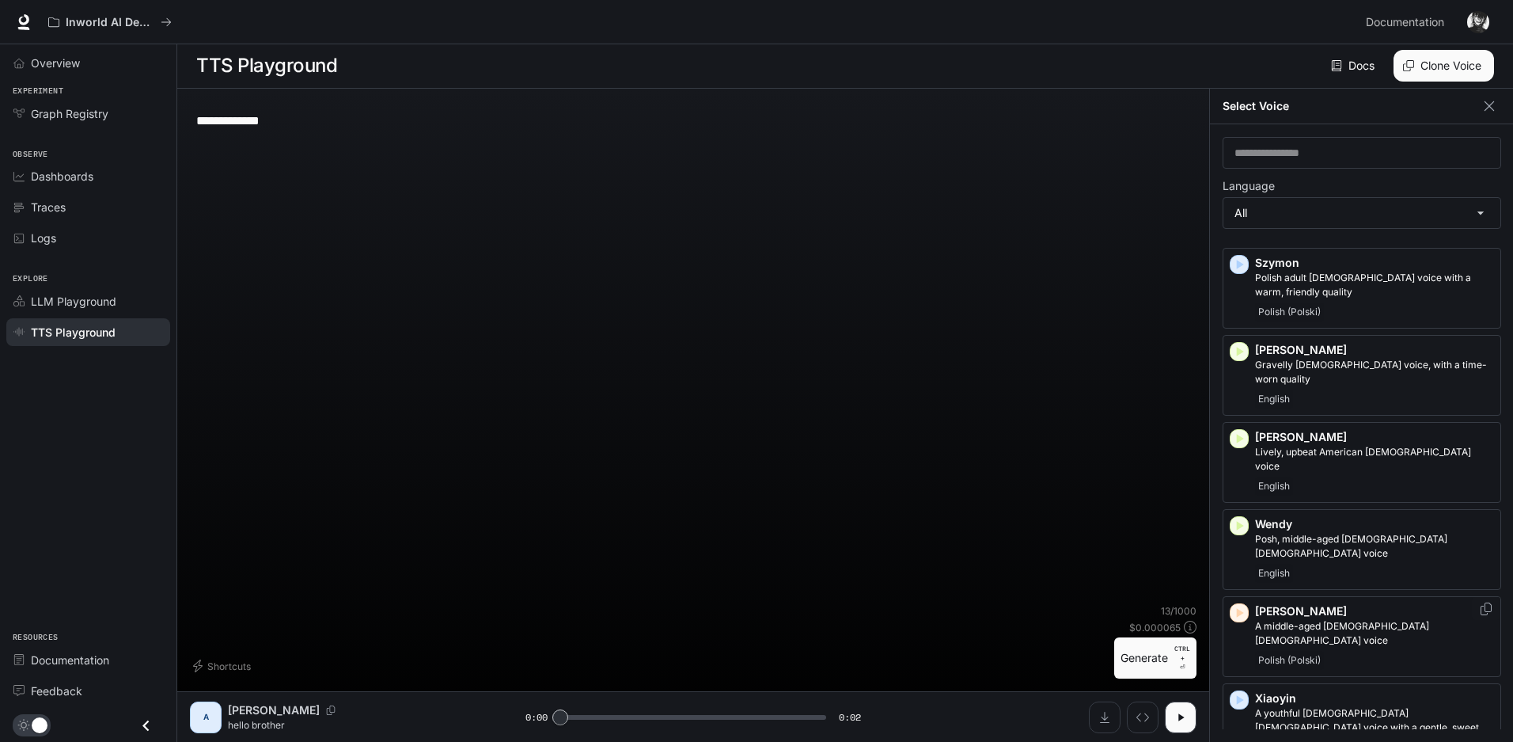
scroll to position [3544, 0]
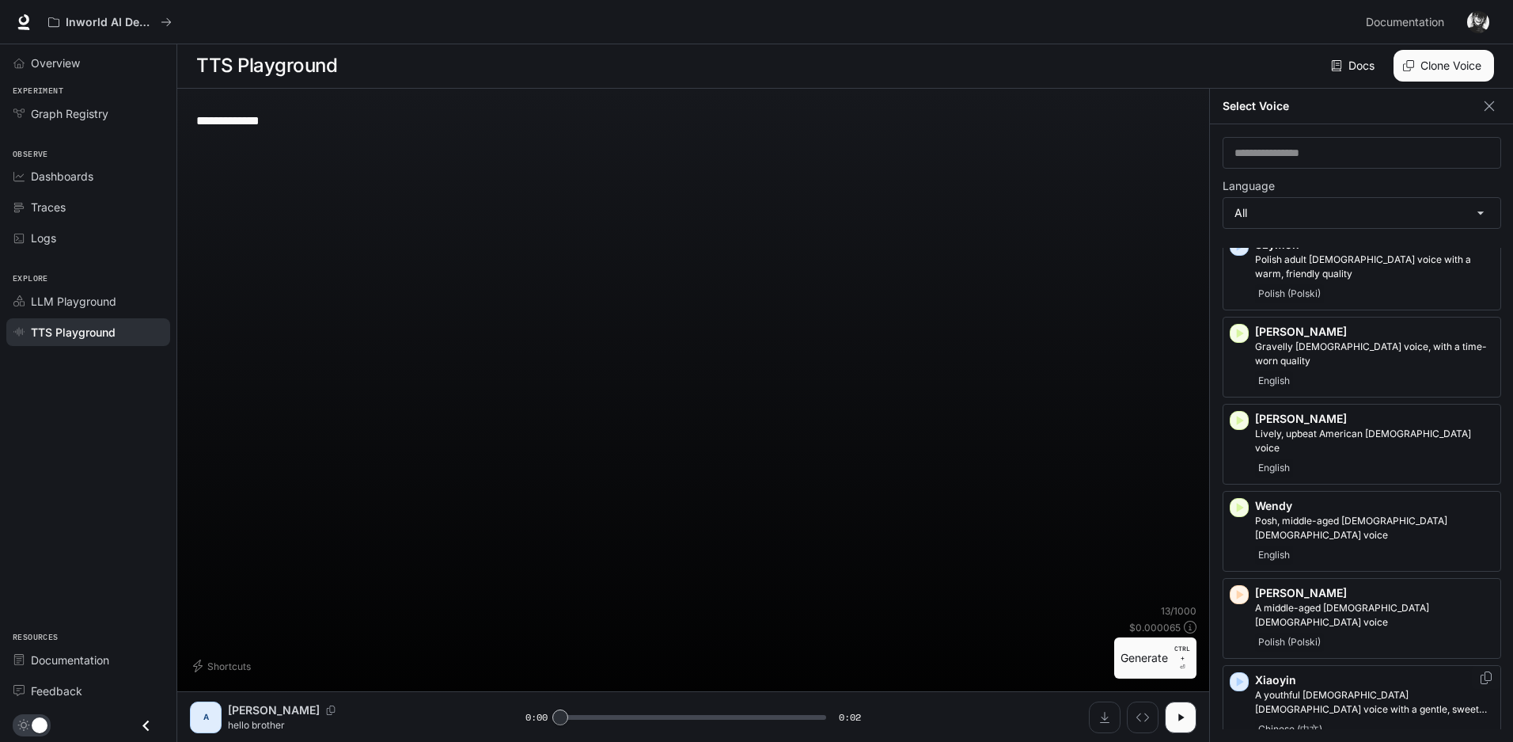
click at [1239, 677] on icon "button" at bounding box center [1240, 681] width 7 height 9
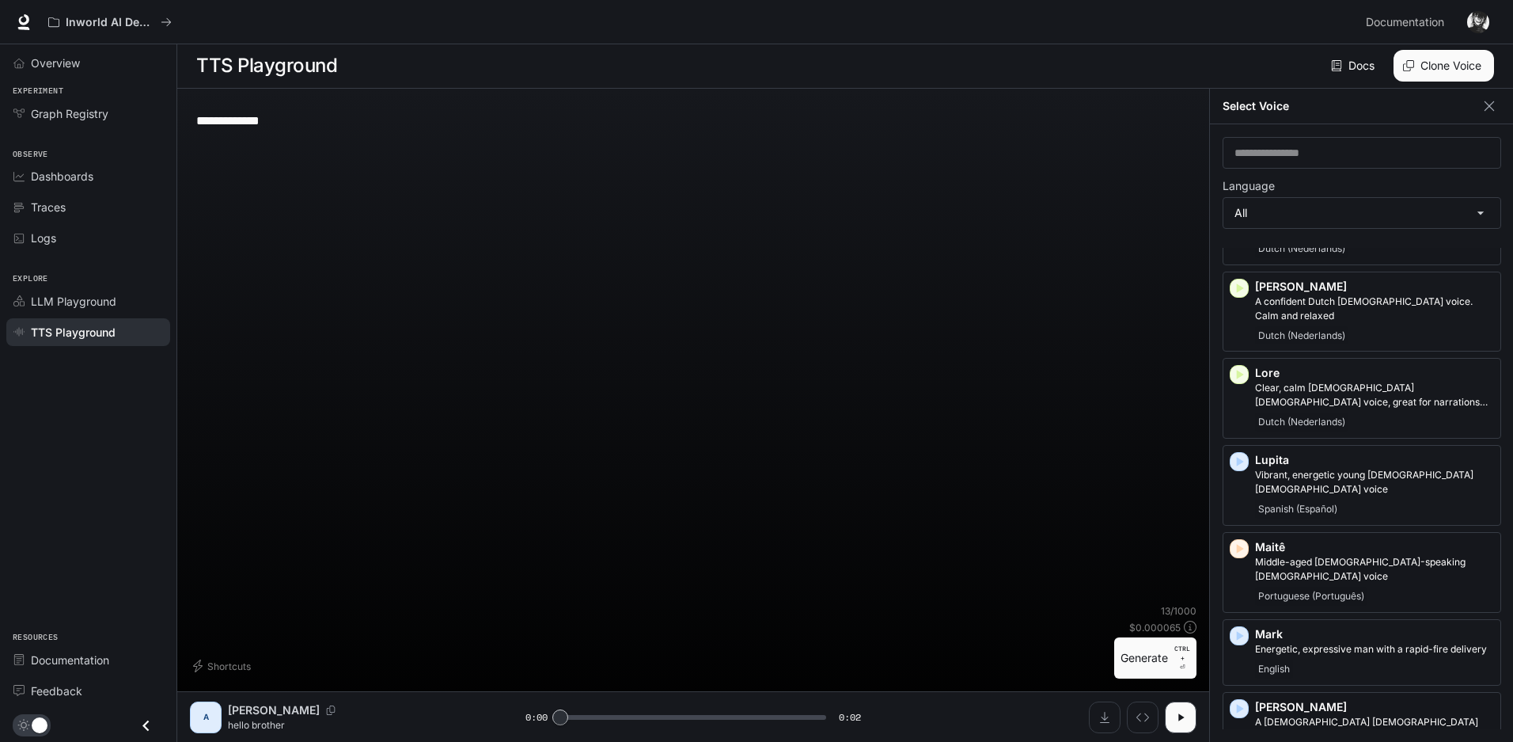
scroll to position [1882, 0]
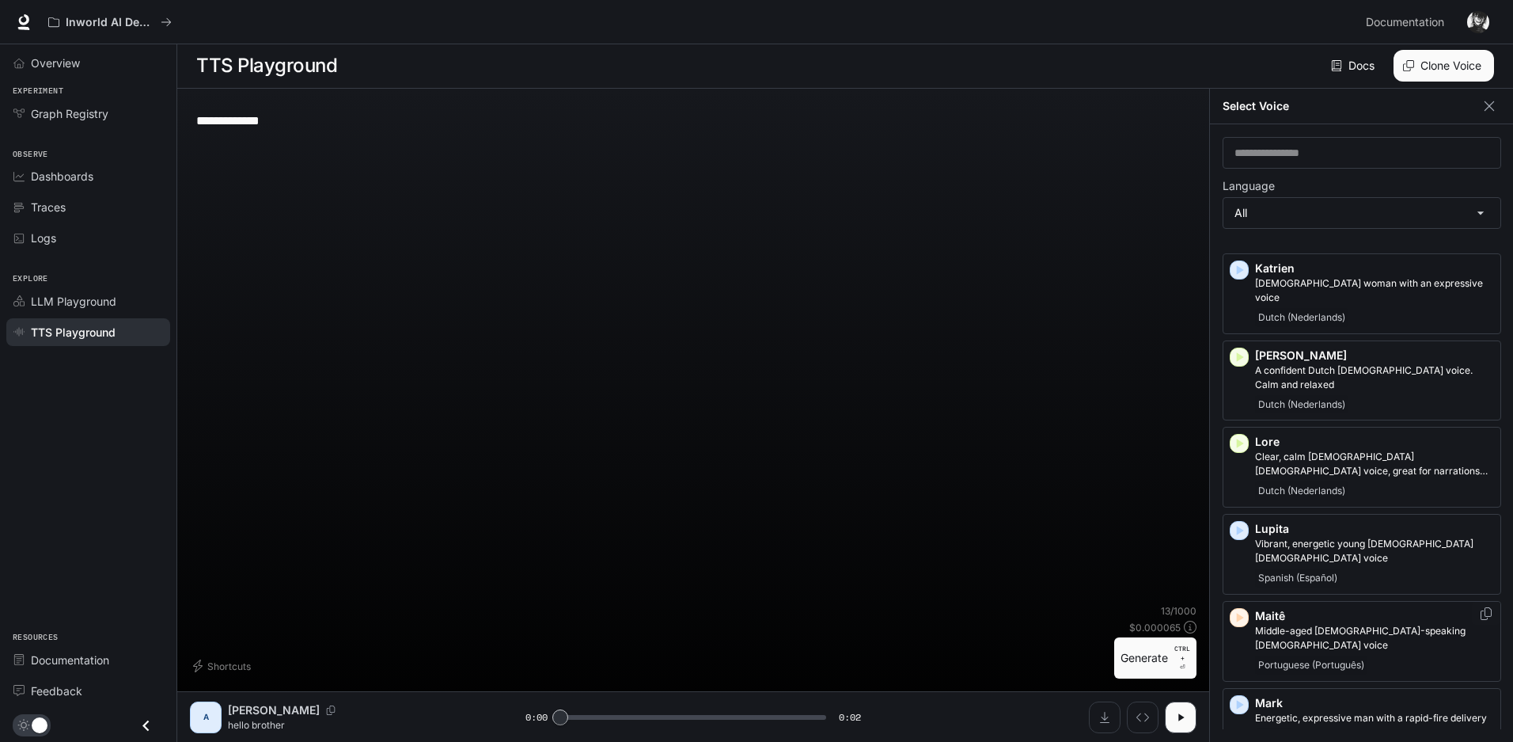
click at [1238, 613] on icon "button" at bounding box center [1240, 617] width 7 height 9
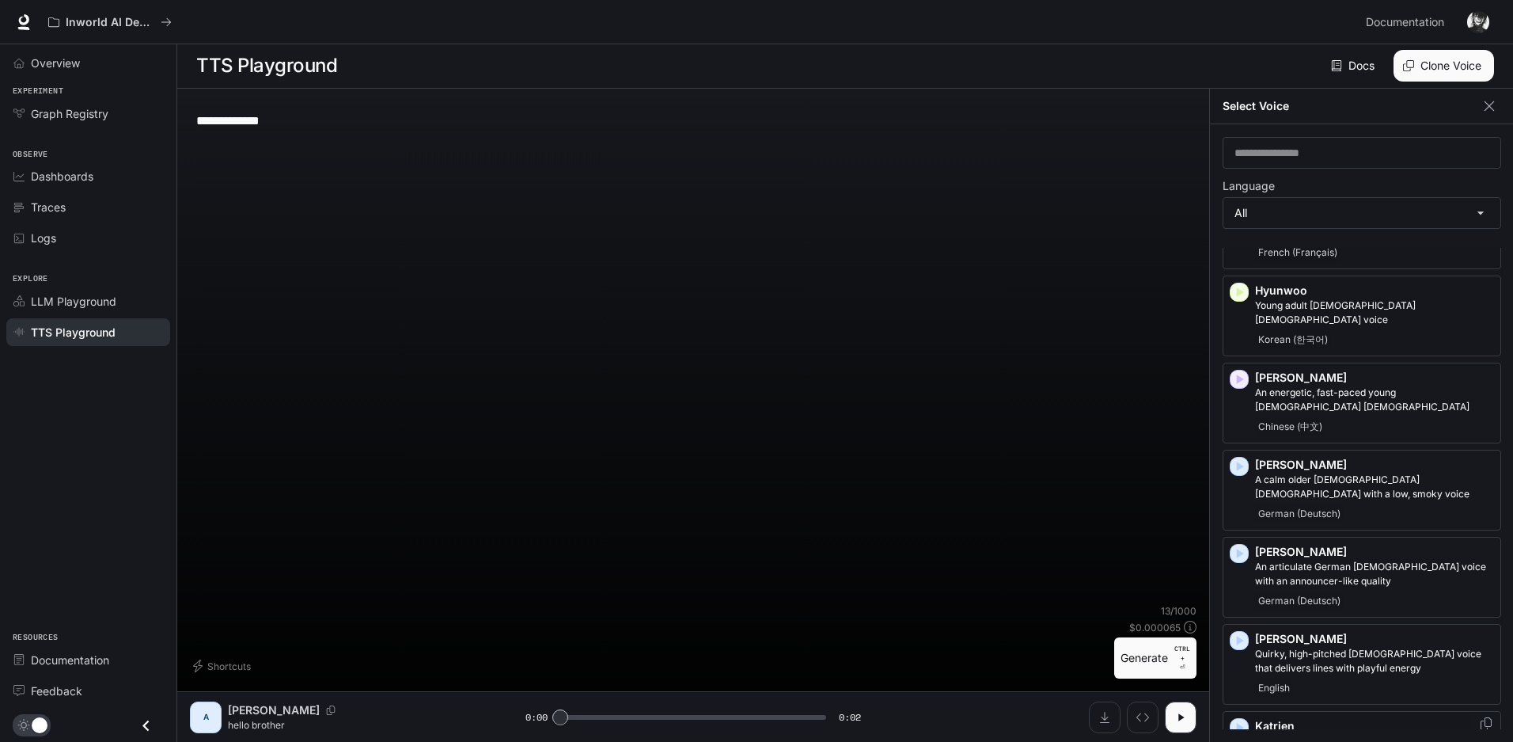
scroll to position [1407, 0]
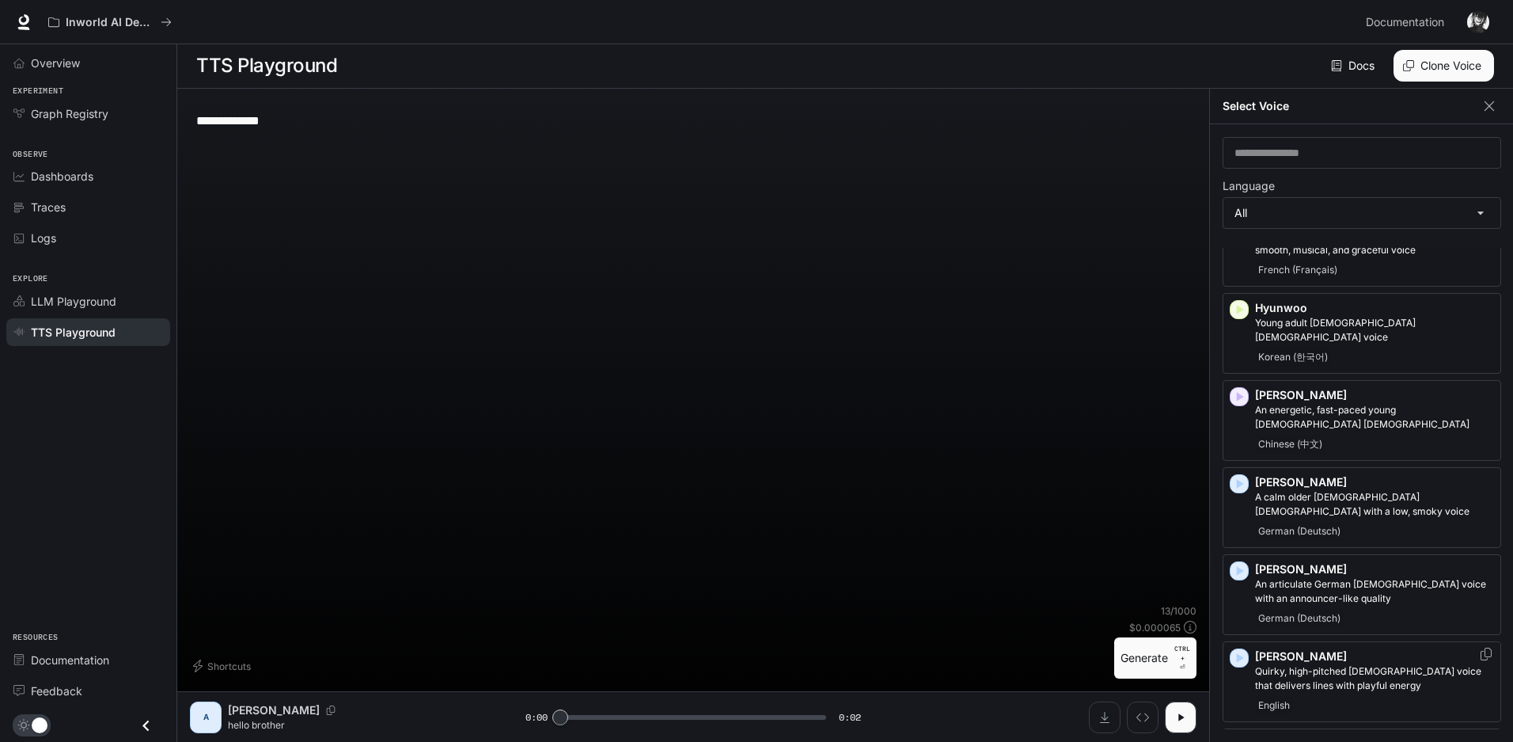
click at [1244, 650] on icon "button" at bounding box center [1240, 658] width 16 height 16
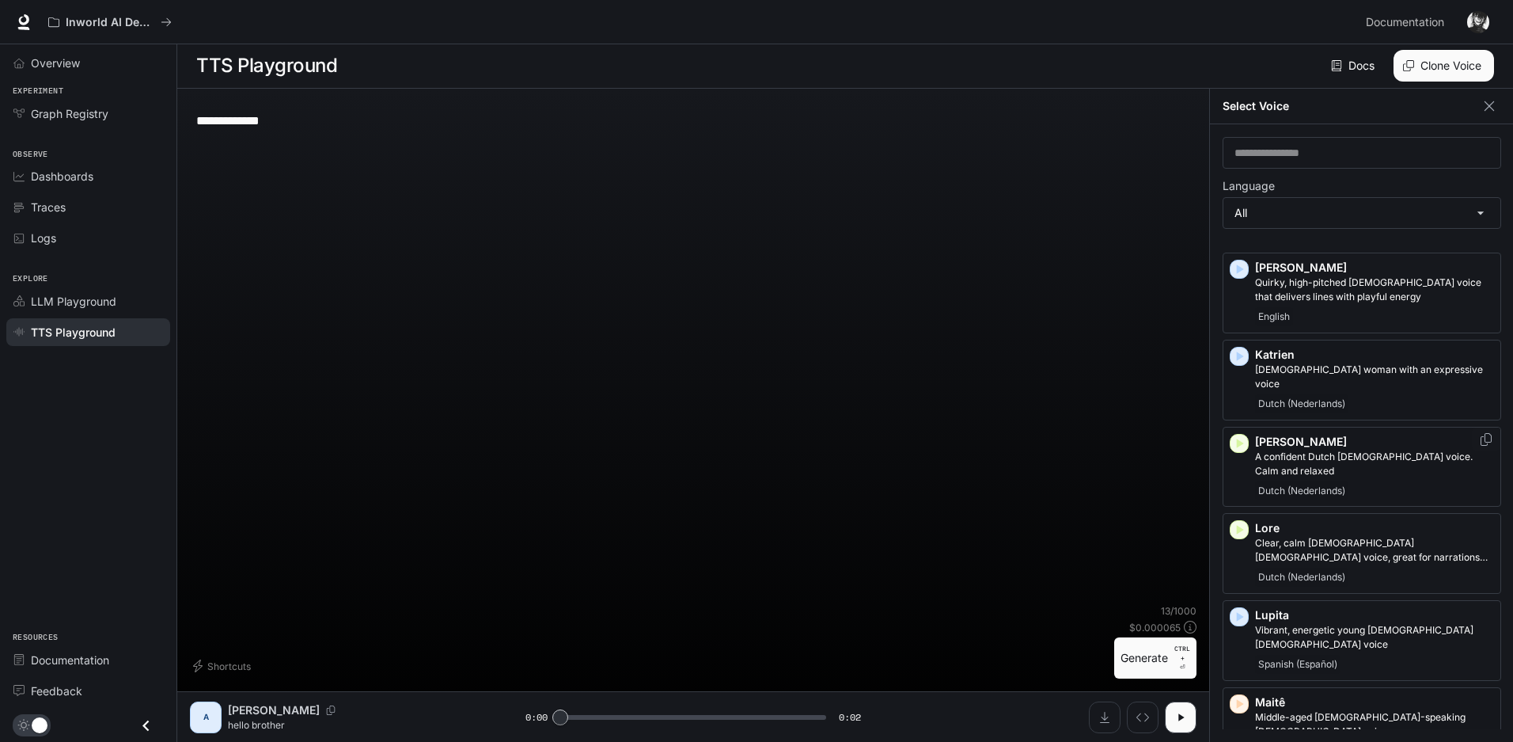
scroll to position [1803, 0]
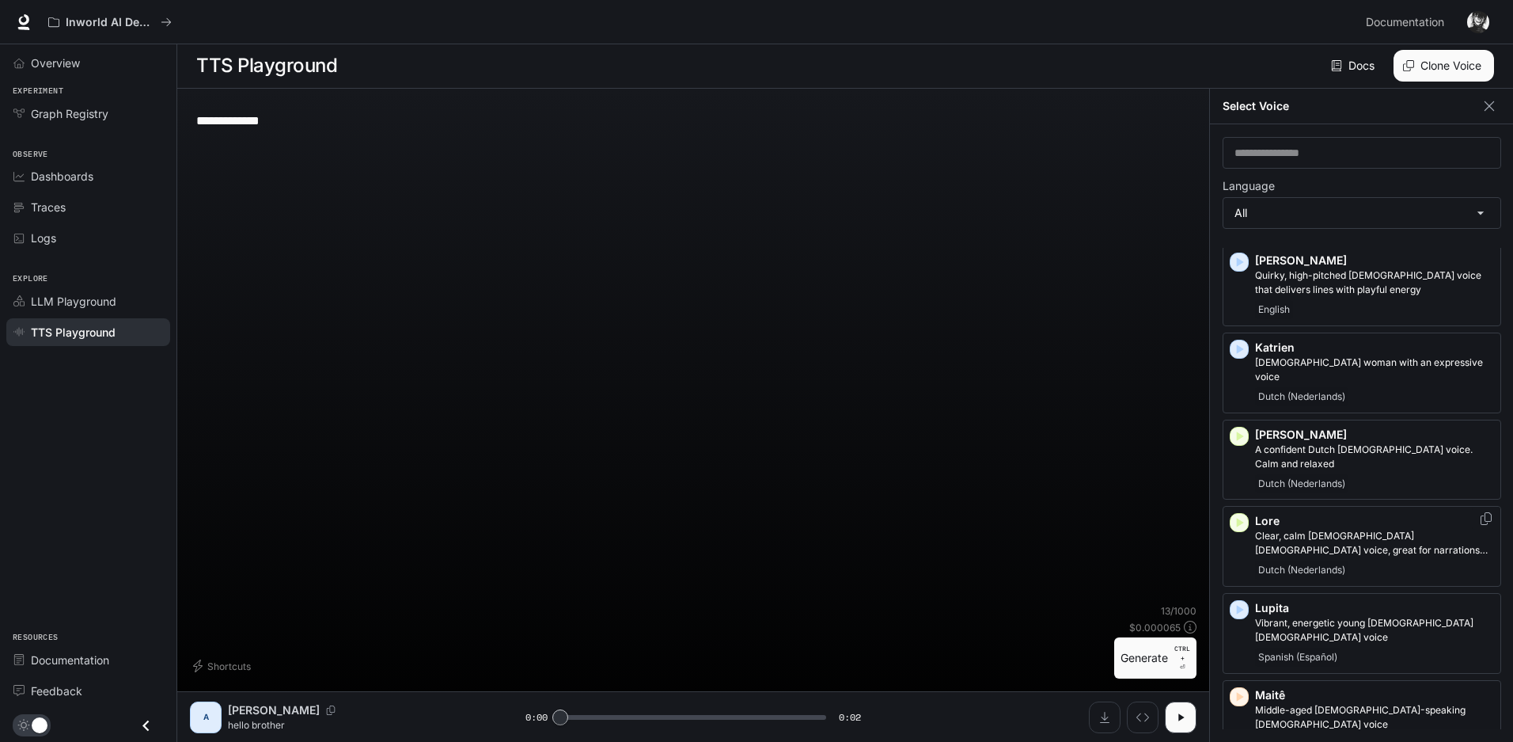
click at [1239, 518] on icon "button" at bounding box center [1240, 522] width 7 height 9
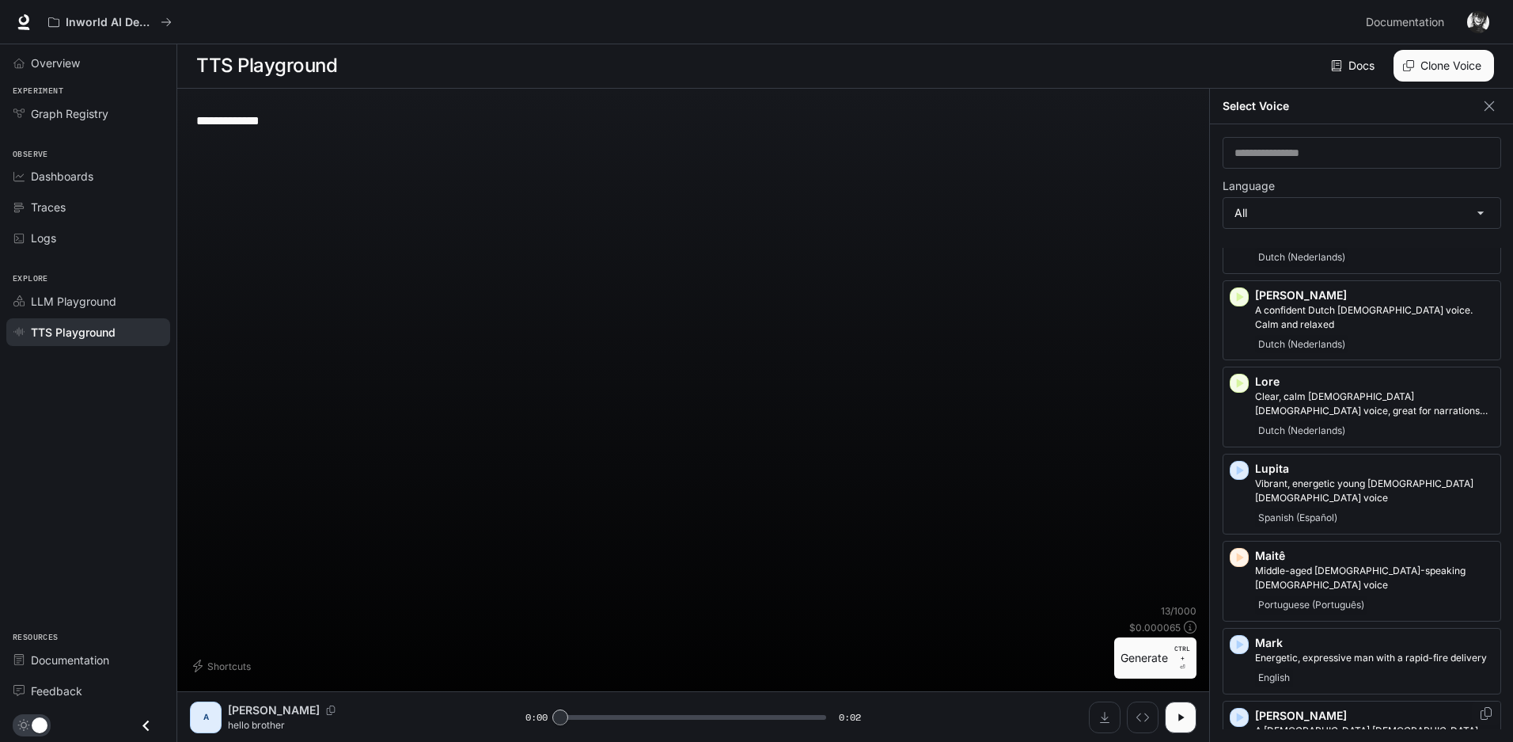
scroll to position [1961, 0]
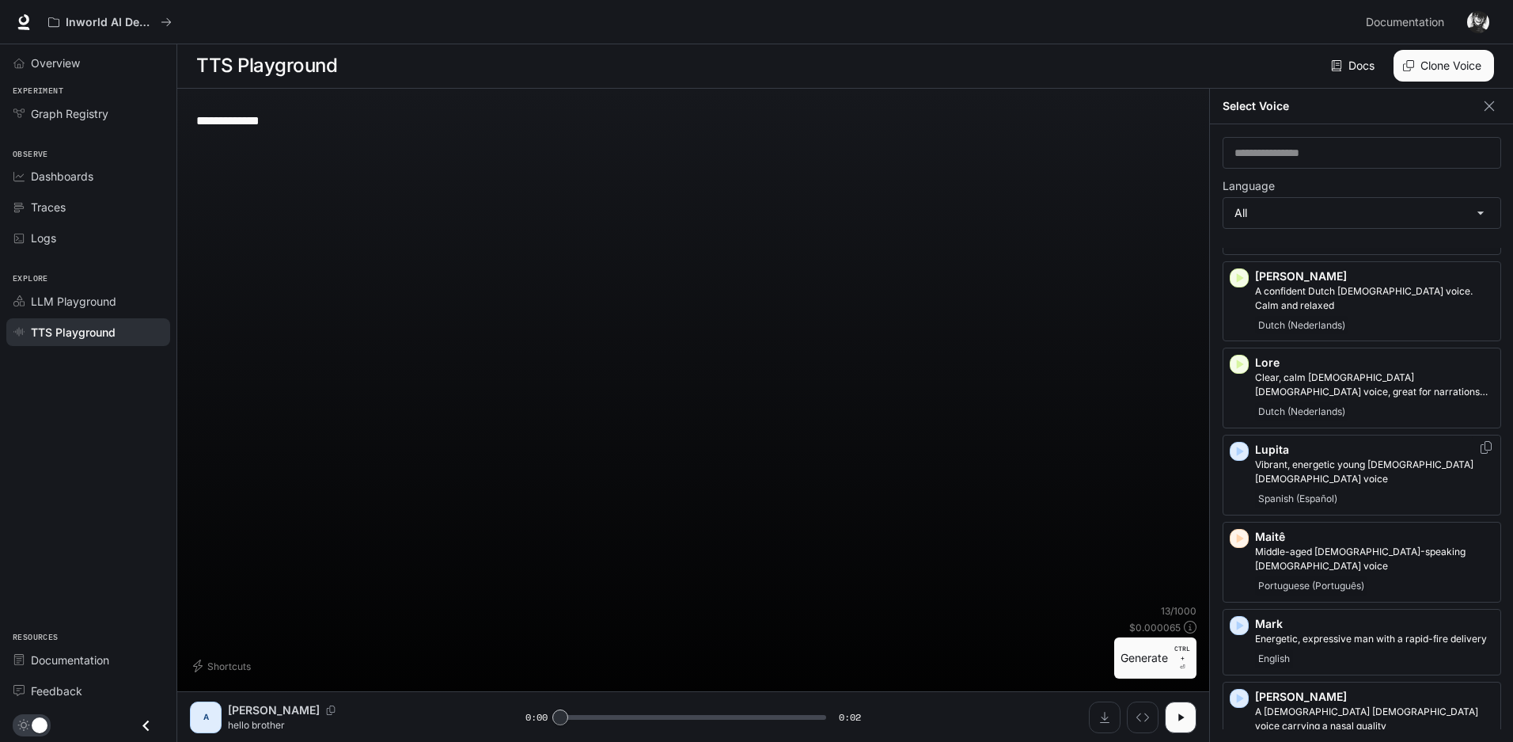
click at [1240, 443] on icon "button" at bounding box center [1240, 451] width 16 height 16
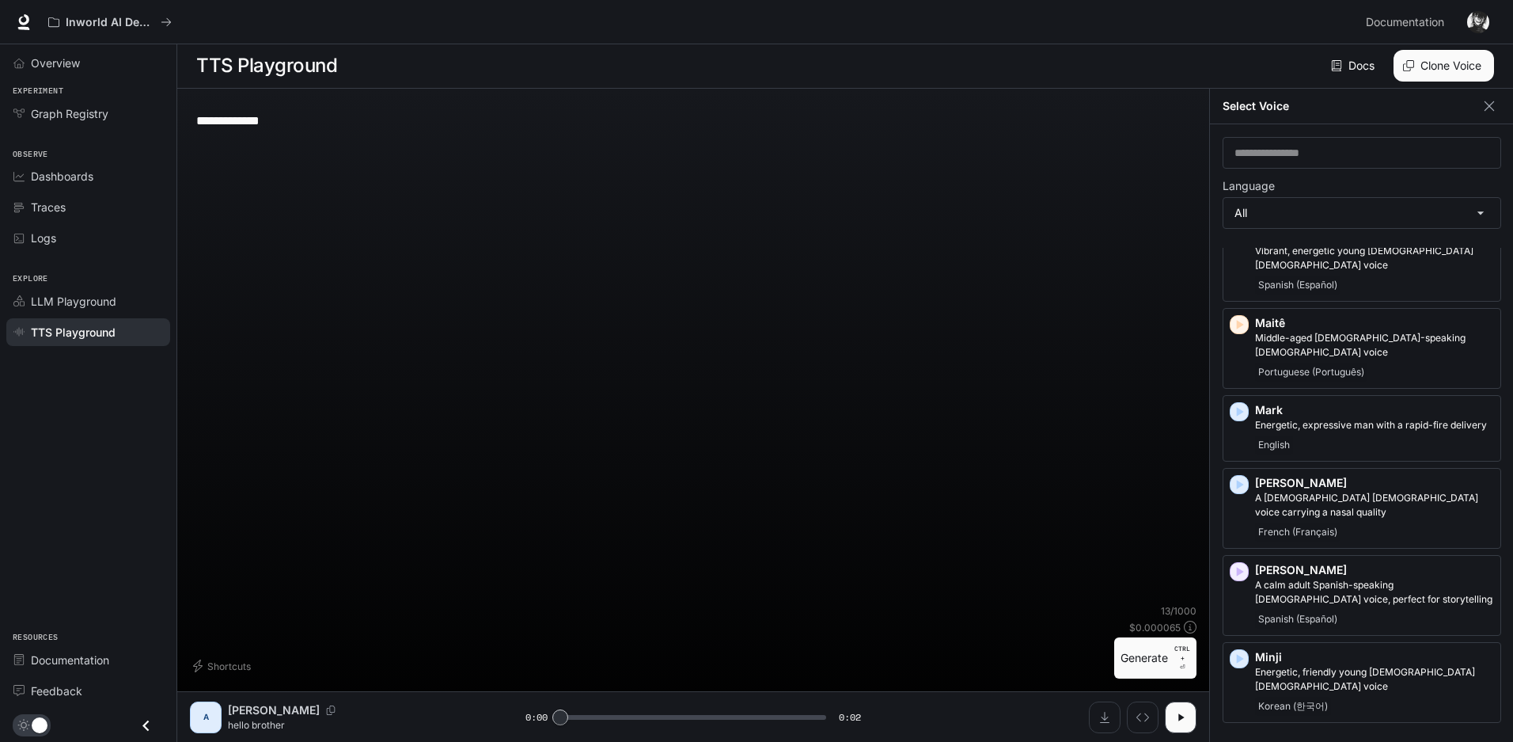
scroll to position [2199, 0]
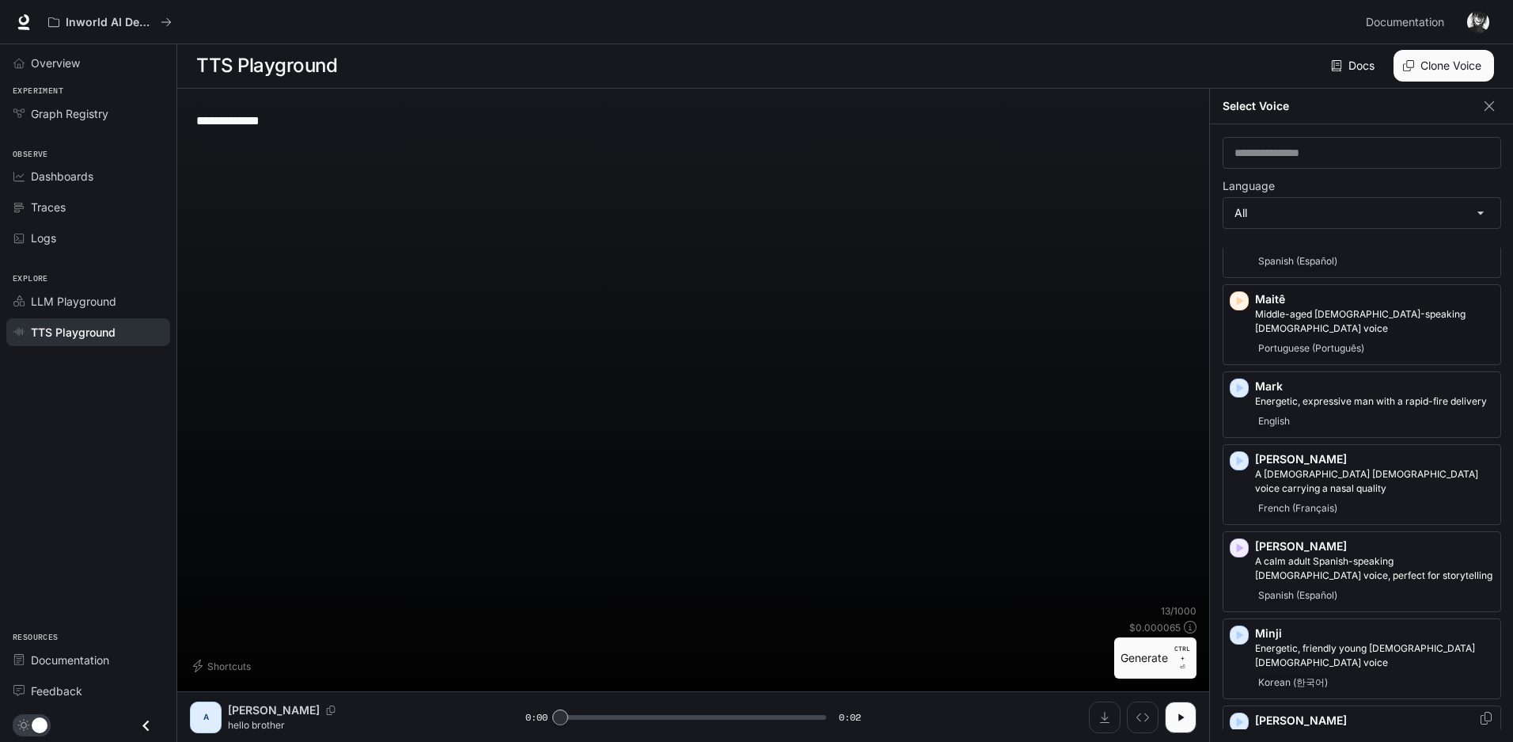
click at [1235, 714] on icon "button" at bounding box center [1240, 722] width 16 height 16
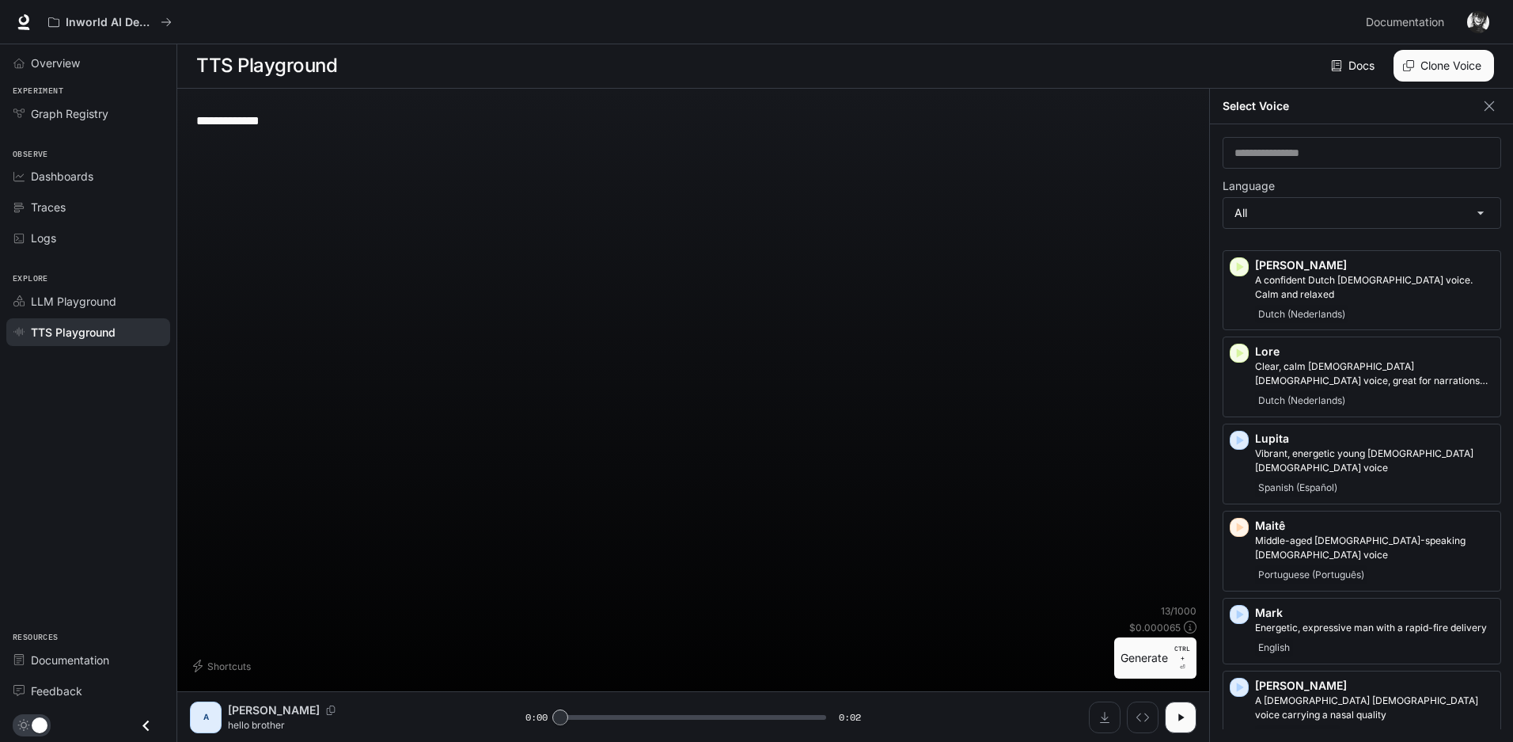
scroll to position [1961, 0]
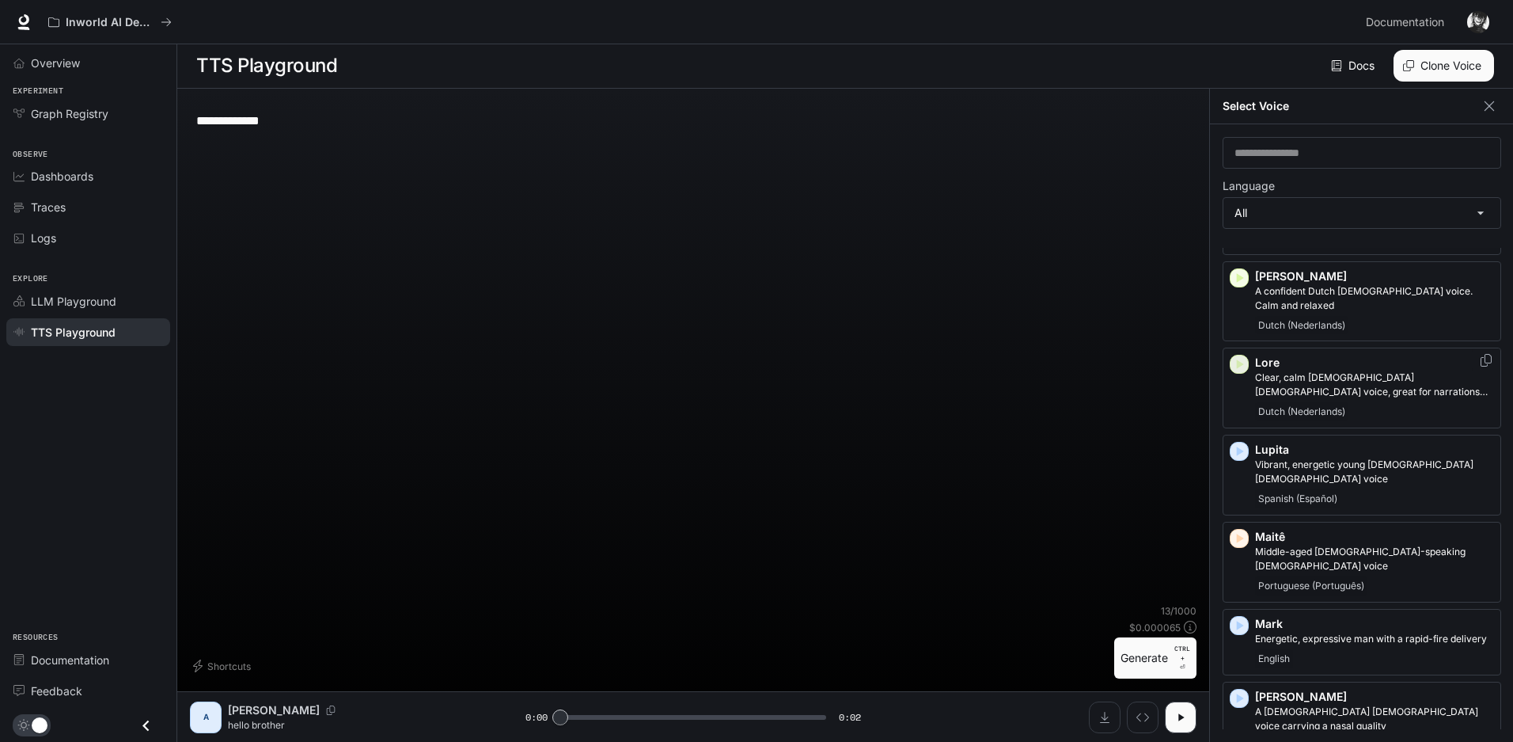
click at [1244, 356] on icon "button" at bounding box center [1240, 364] width 16 height 16
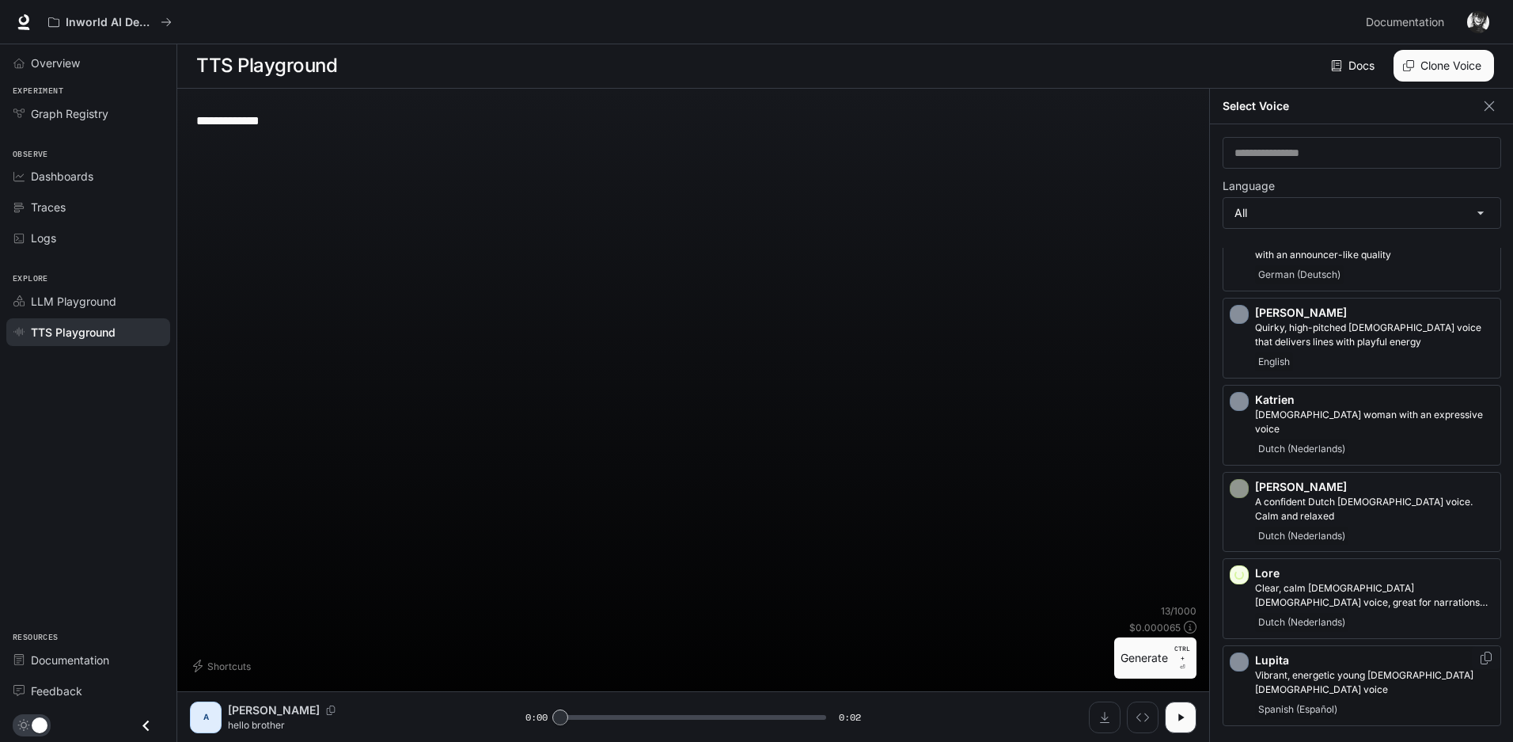
scroll to position [1724, 0]
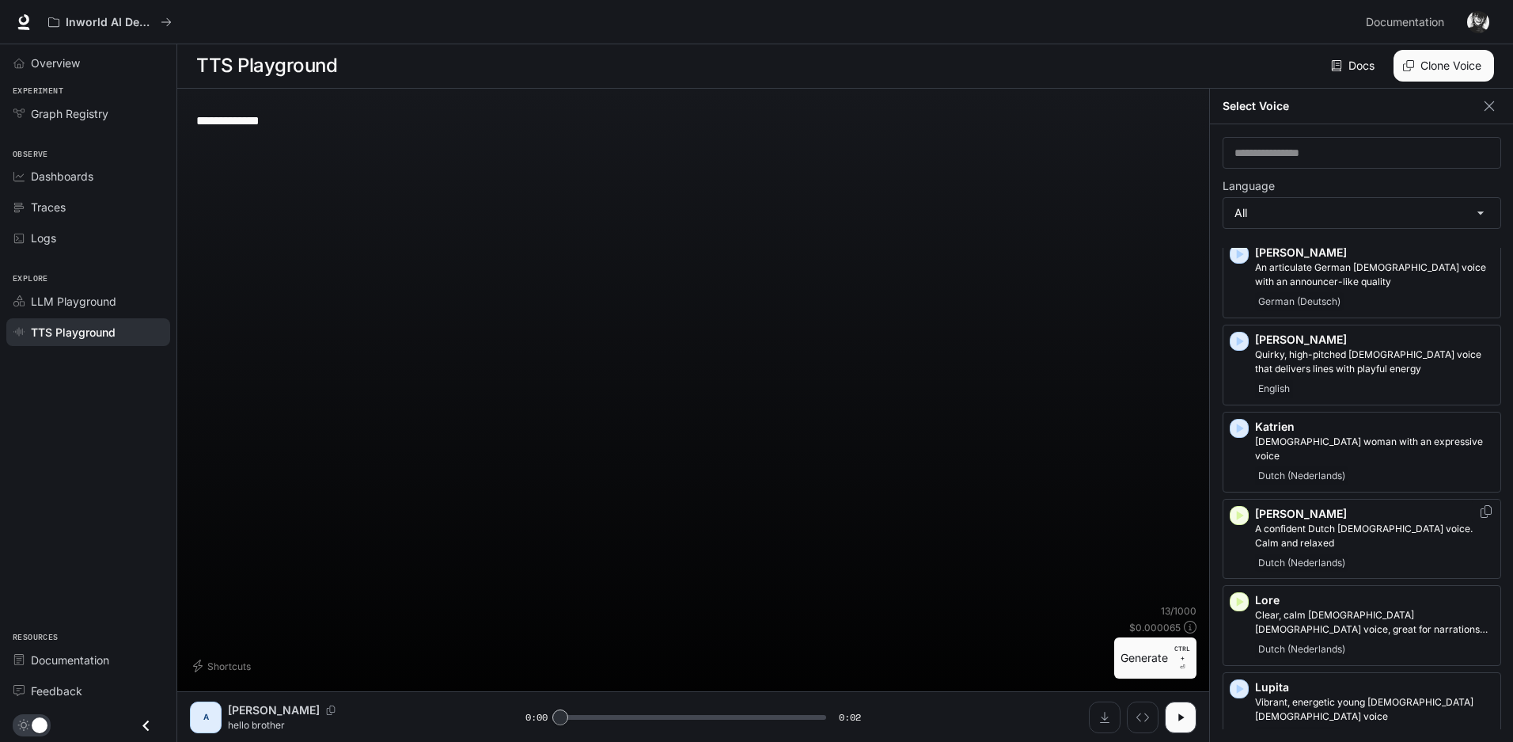
click at [1238, 510] on icon "button" at bounding box center [1240, 514] width 7 height 9
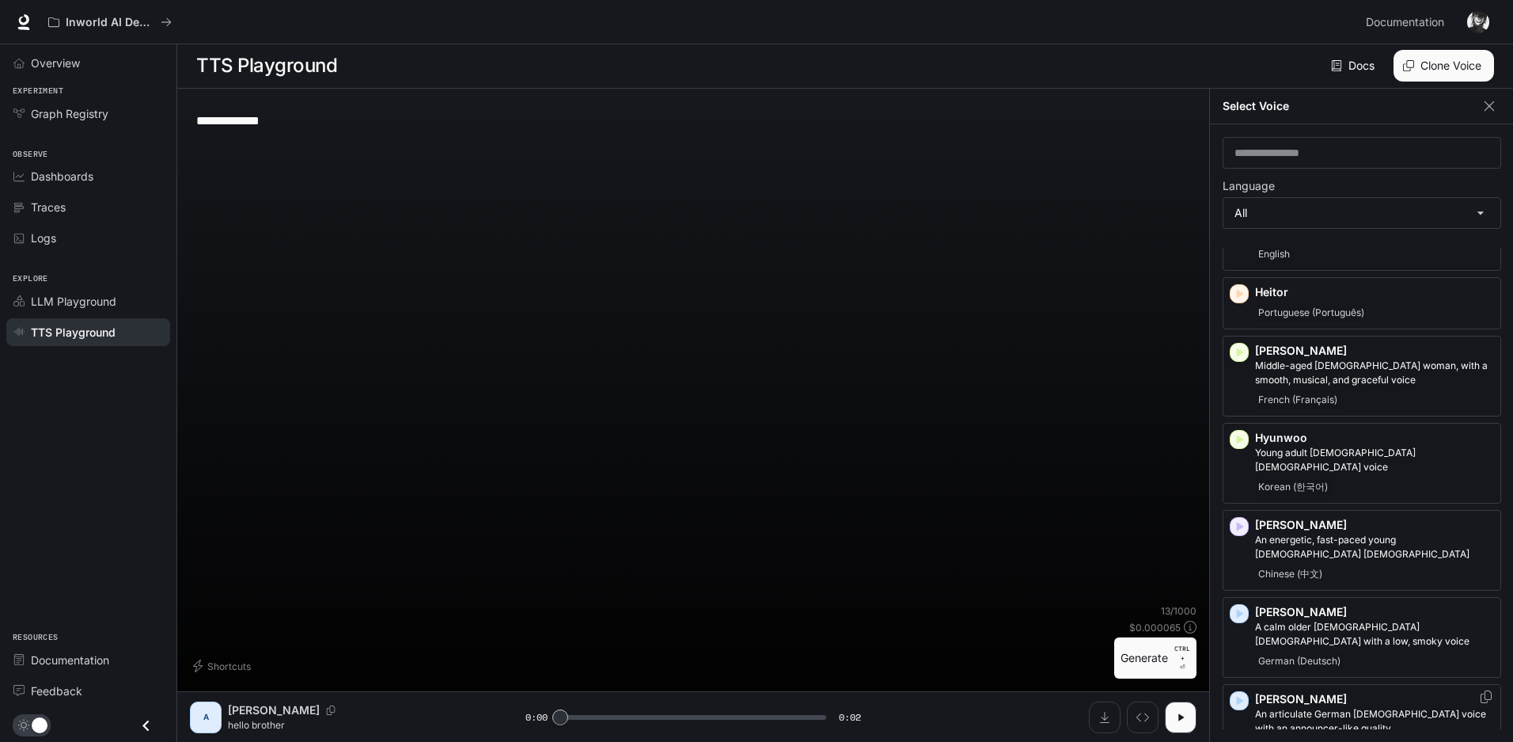
scroll to position [1249, 0]
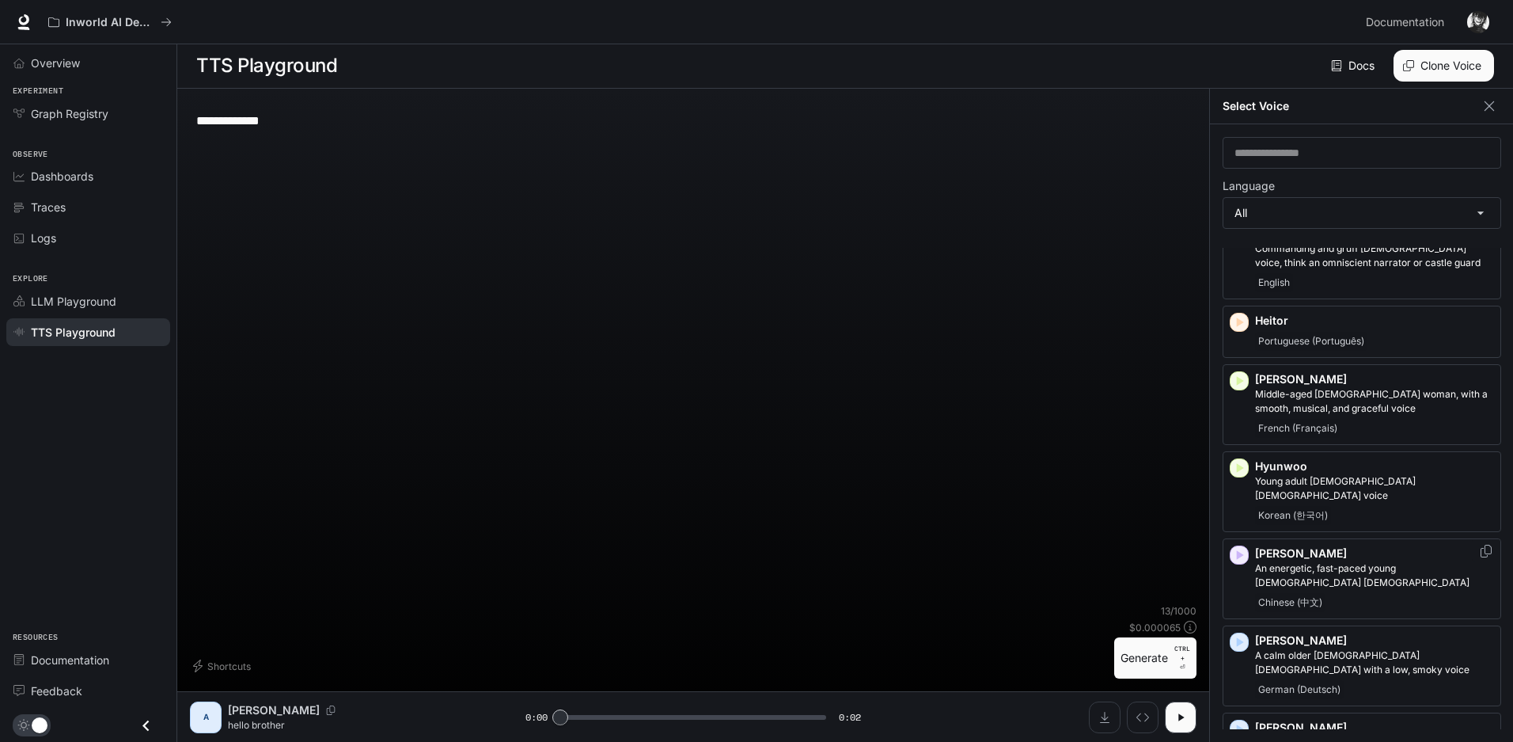
click at [1242, 547] on icon "button" at bounding box center [1240, 555] width 16 height 16
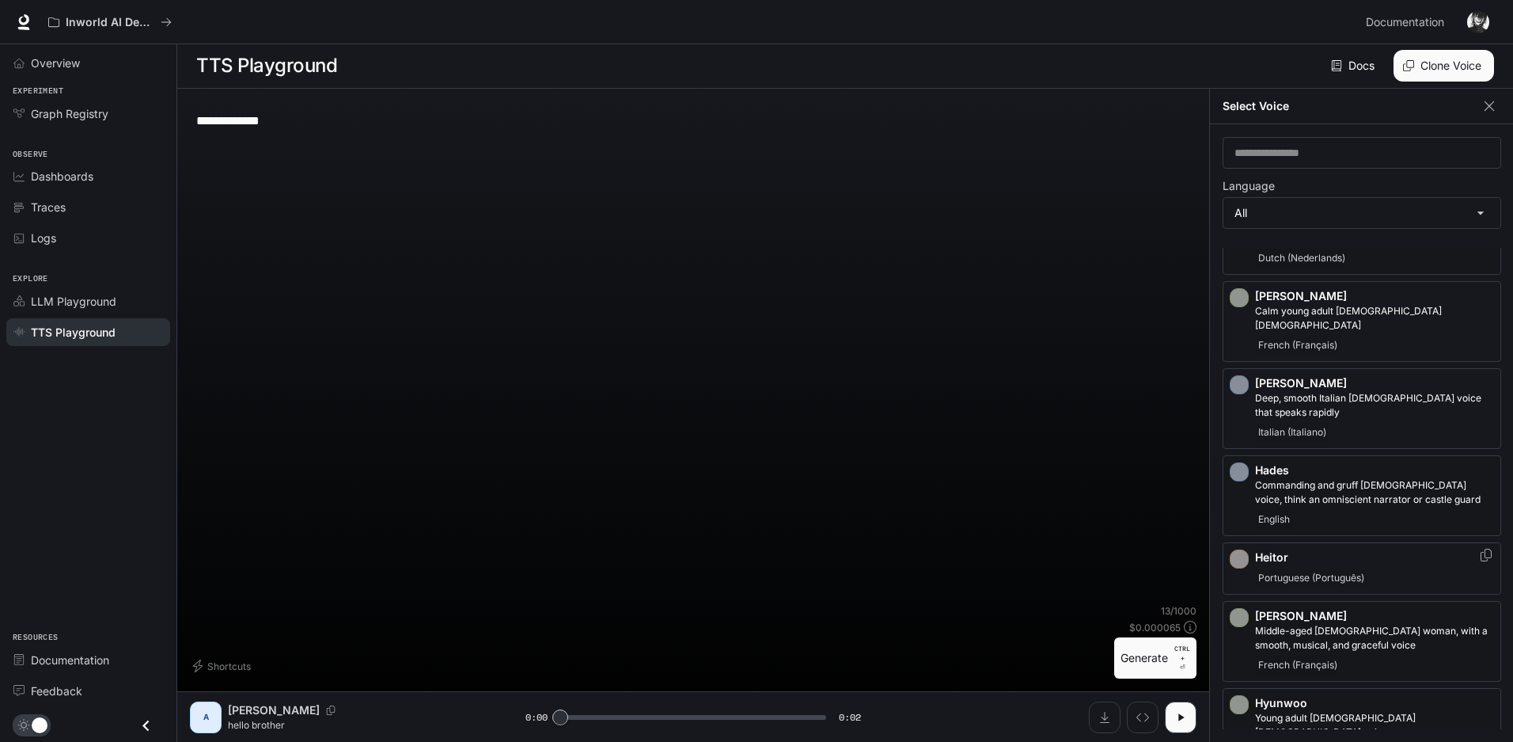
scroll to position [1011, 0]
click at [1248, 550] on div "button" at bounding box center [1239, 559] width 19 height 19
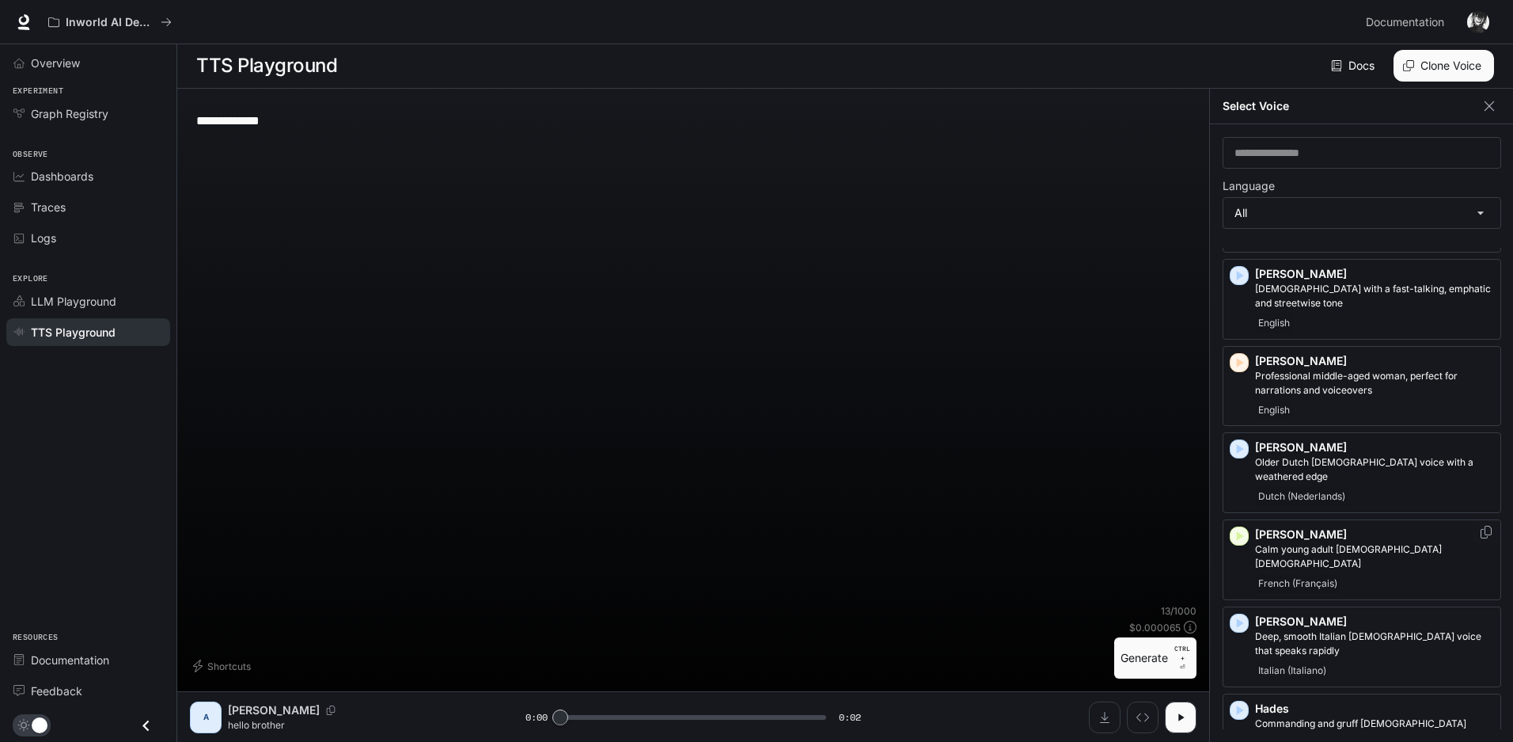
scroll to position [7, 0]
click at [1238, 702] on icon "button" at bounding box center [1240, 710] width 16 height 16
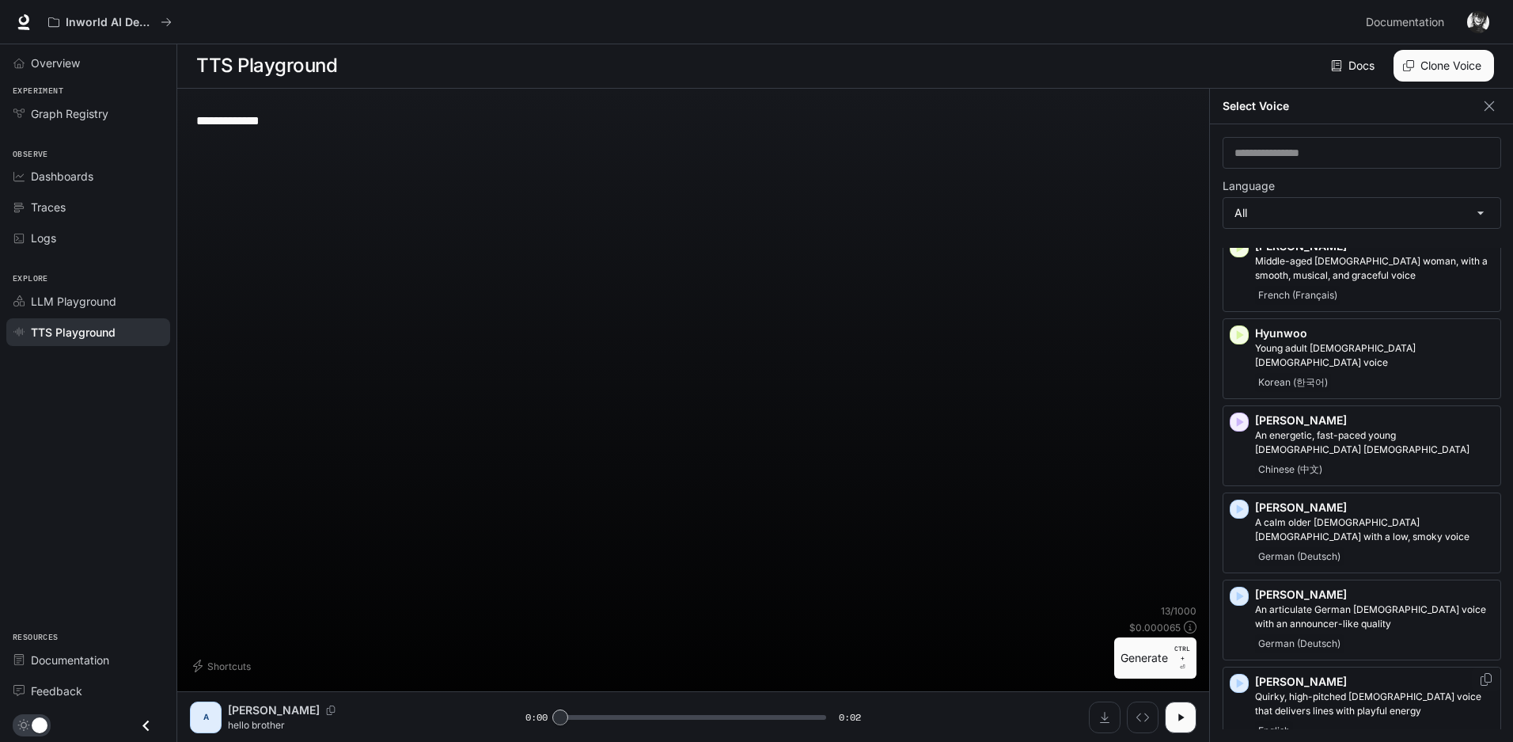
scroll to position [1407, 0]
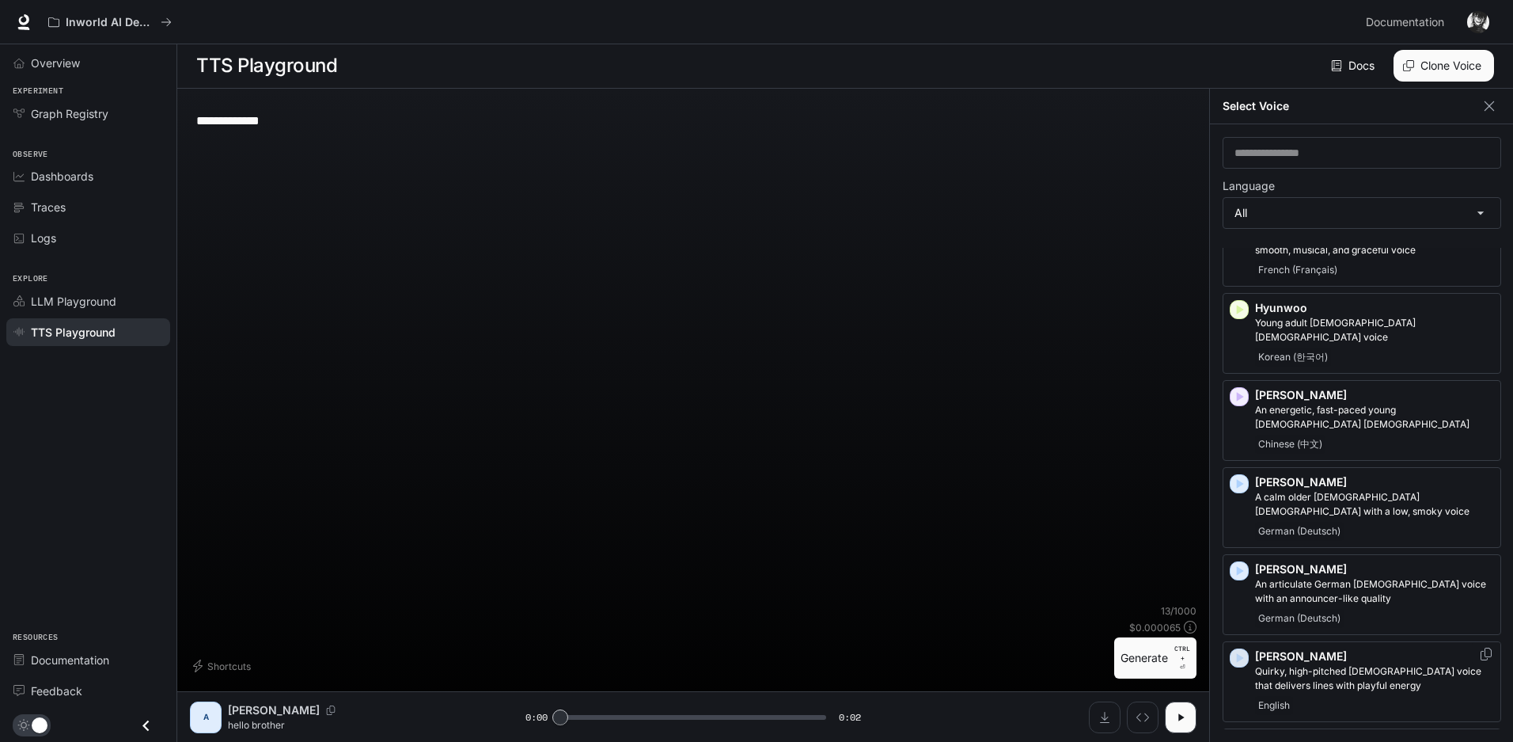
click at [1238, 653] on icon "button" at bounding box center [1240, 657] width 7 height 9
click at [1336, 648] on p "[PERSON_NAME]" at bounding box center [1374, 656] width 239 height 16
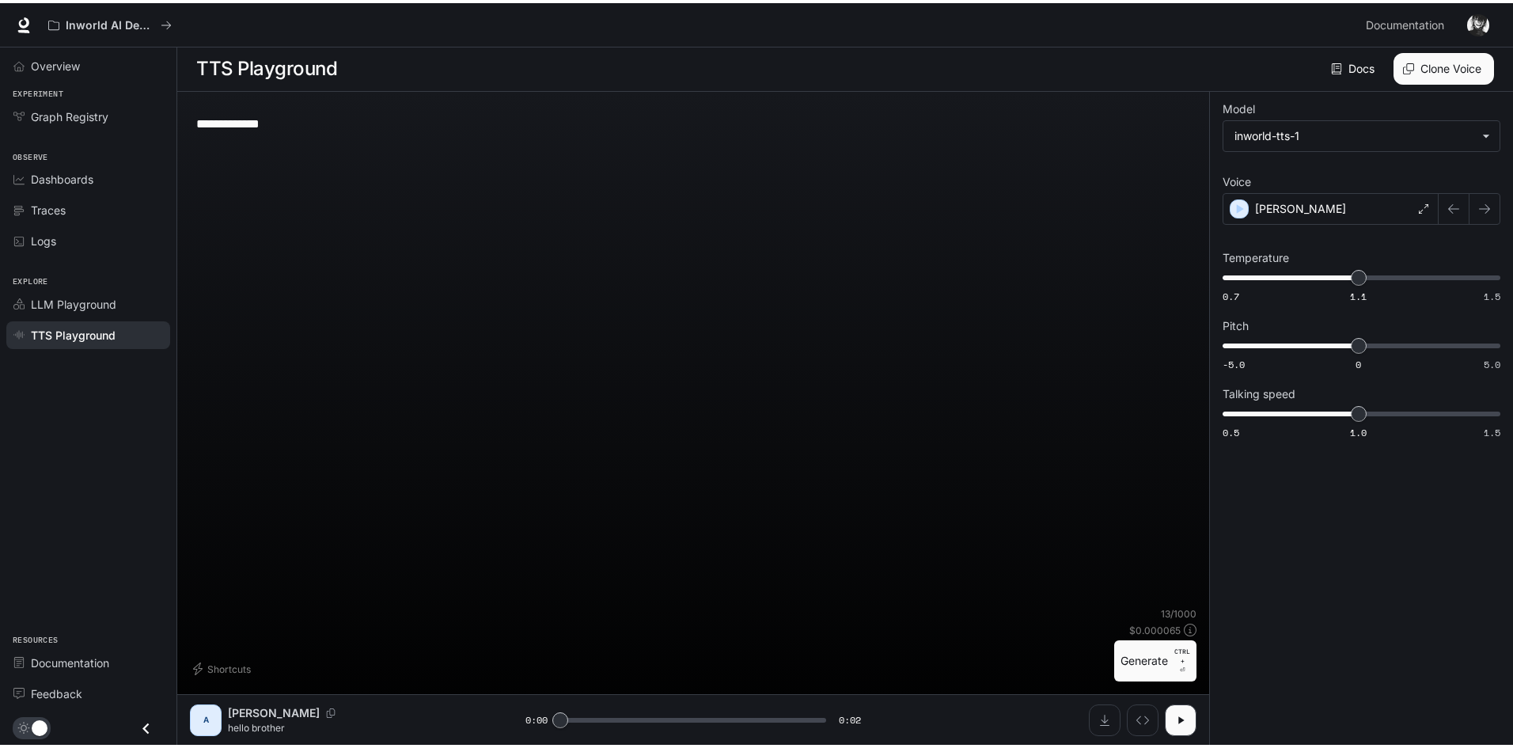
scroll to position [1, 0]
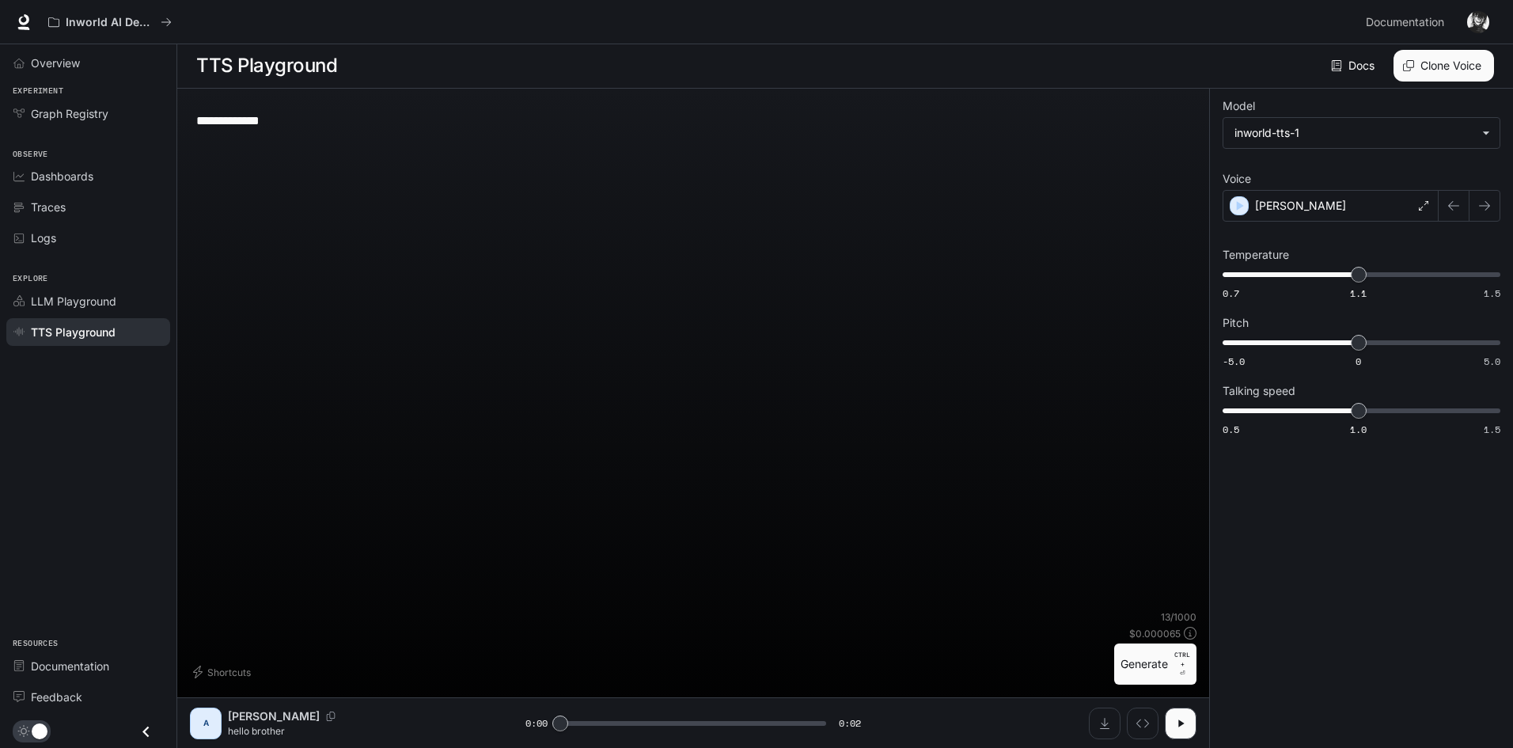
click at [406, 107] on div "**********" at bounding box center [693, 120] width 994 height 38
type textarea "**********"
click at [1137, 656] on button "Generate CTRL + ⏎" at bounding box center [1155, 663] width 82 height 41
type input "*"
click at [1101, 723] on icon "Download audio" at bounding box center [1105, 723] width 13 height 13
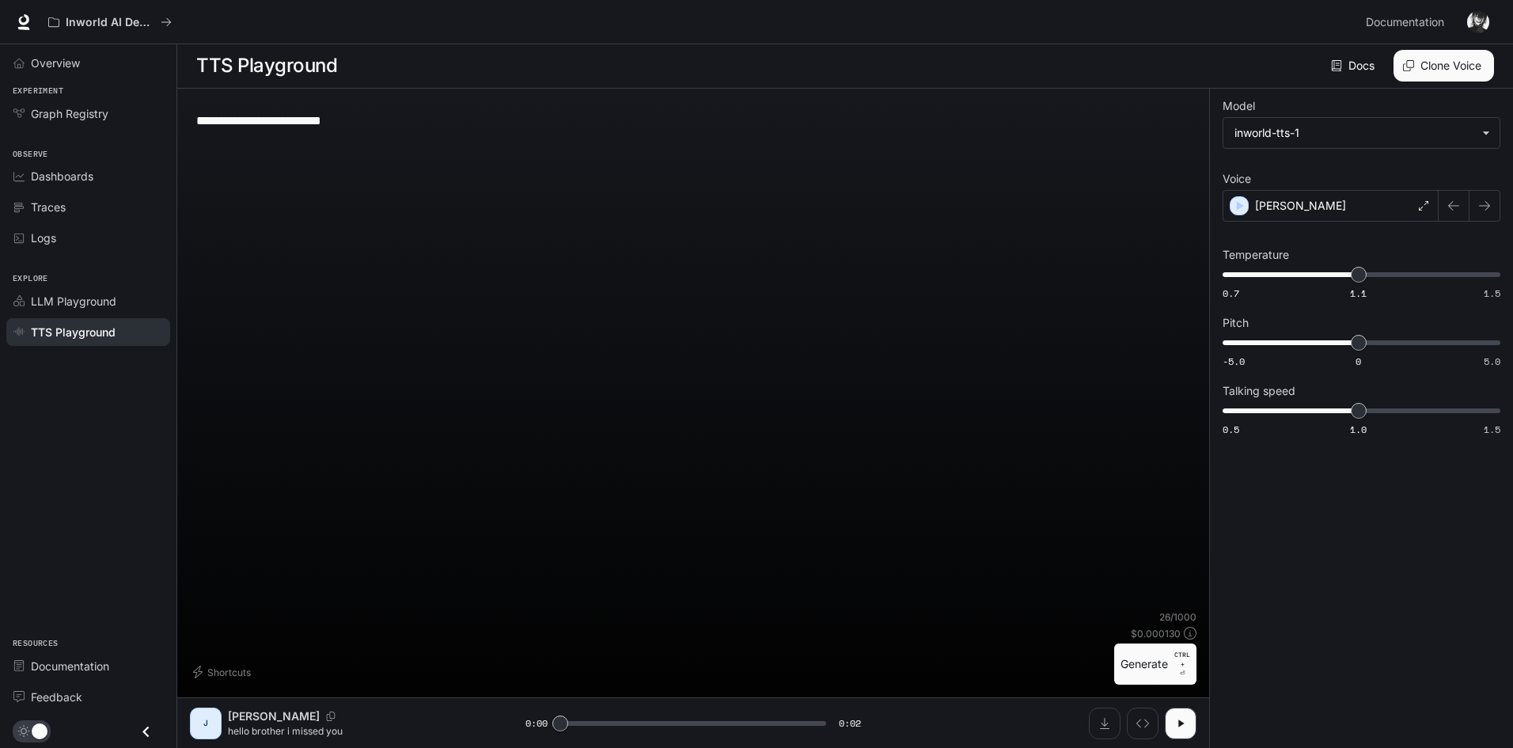
click at [454, 108] on div "**********" at bounding box center [693, 120] width 994 height 38
paste textarea "**********"
type textarea "**********"
click at [1150, 667] on button "Generate CTRL + ⏎" at bounding box center [1155, 663] width 82 height 41
type input "*"
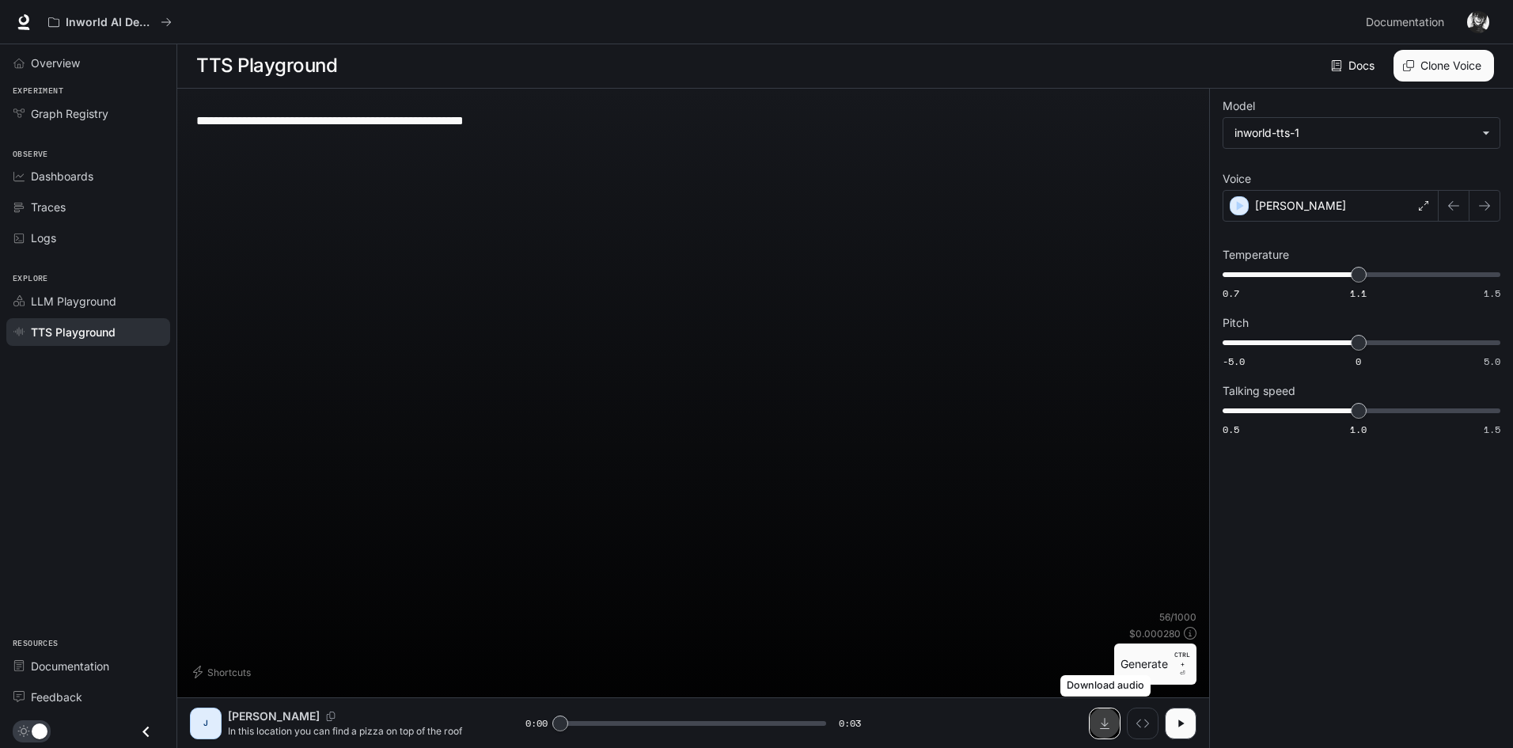
click at [1099, 727] on icon "Download audio" at bounding box center [1105, 723] width 13 height 13
click at [457, 127] on textarea "**********" at bounding box center [693, 121] width 994 height 18
paste textarea "**********"
click at [473, 135] on div "**********" at bounding box center [693, 120] width 994 height 38
click at [501, 212] on div "** * ​" at bounding box center [693, 355] width 1007 height 509
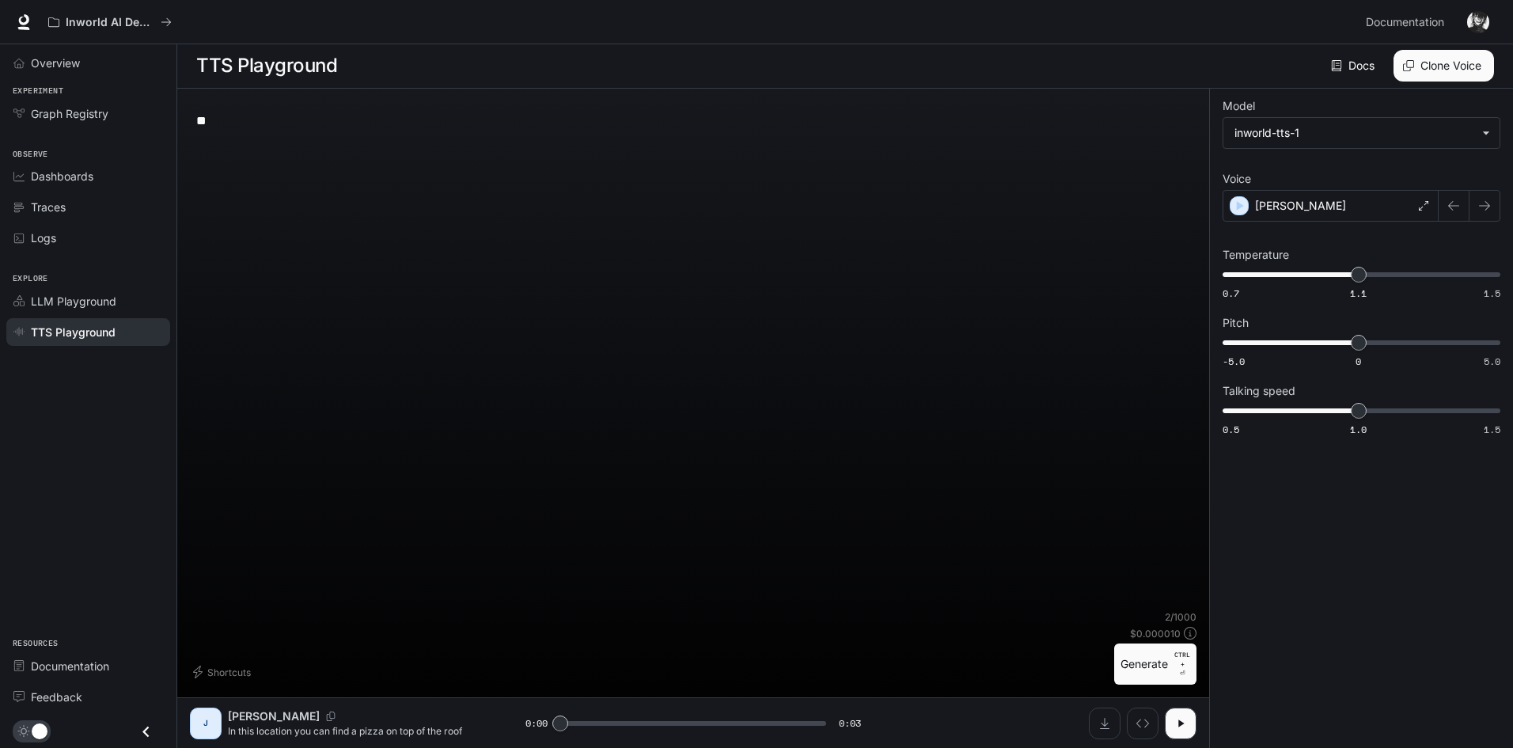
drag, startPoint x: 465, startPoint y: 160, endPoint x: 460, endPoint y: 136, distance: 24.4
click at [464, 154] on div "** * ​" at bounding box center [693, 355] width 1007 height 509
click at [462, 122] on textarea "**" at bounding box center [693, 121] width 994 height 18
paste textarea "**********"
type textarea "**********"
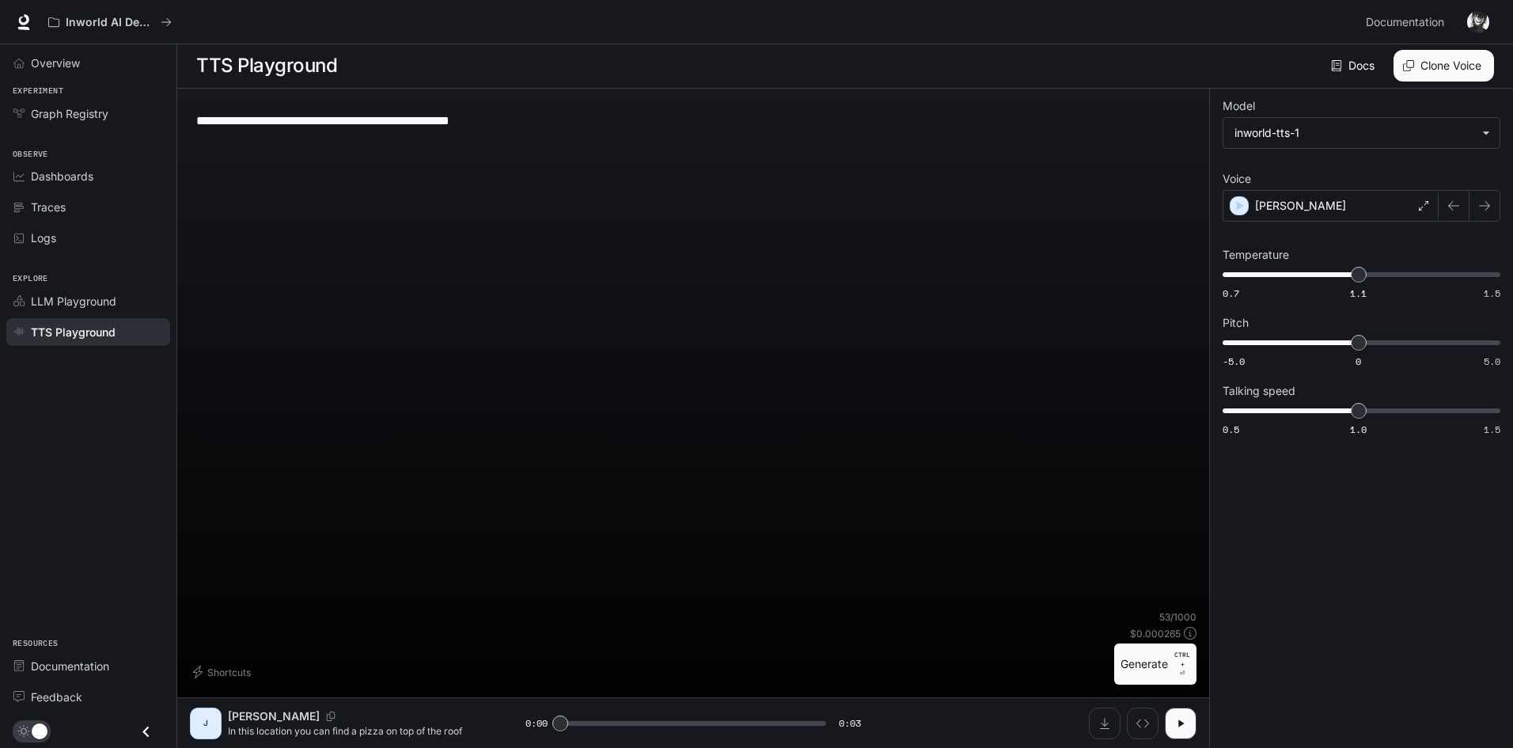
click at [1141, 662] on button "Generate CTRL + ⏎" at bounding box center [1155, 663] width 82 height 41
type input "*"
click at [1109, 722] on icon "Download audio" at bounding box center [1105, 723] width 13 height 13
click at [480, 143] on div "**********" at bounding box center [693, 355] width 1007 height 509
click at [481, 120] on textarea "**********" at bounding box center [693, 121] width 994 height 18
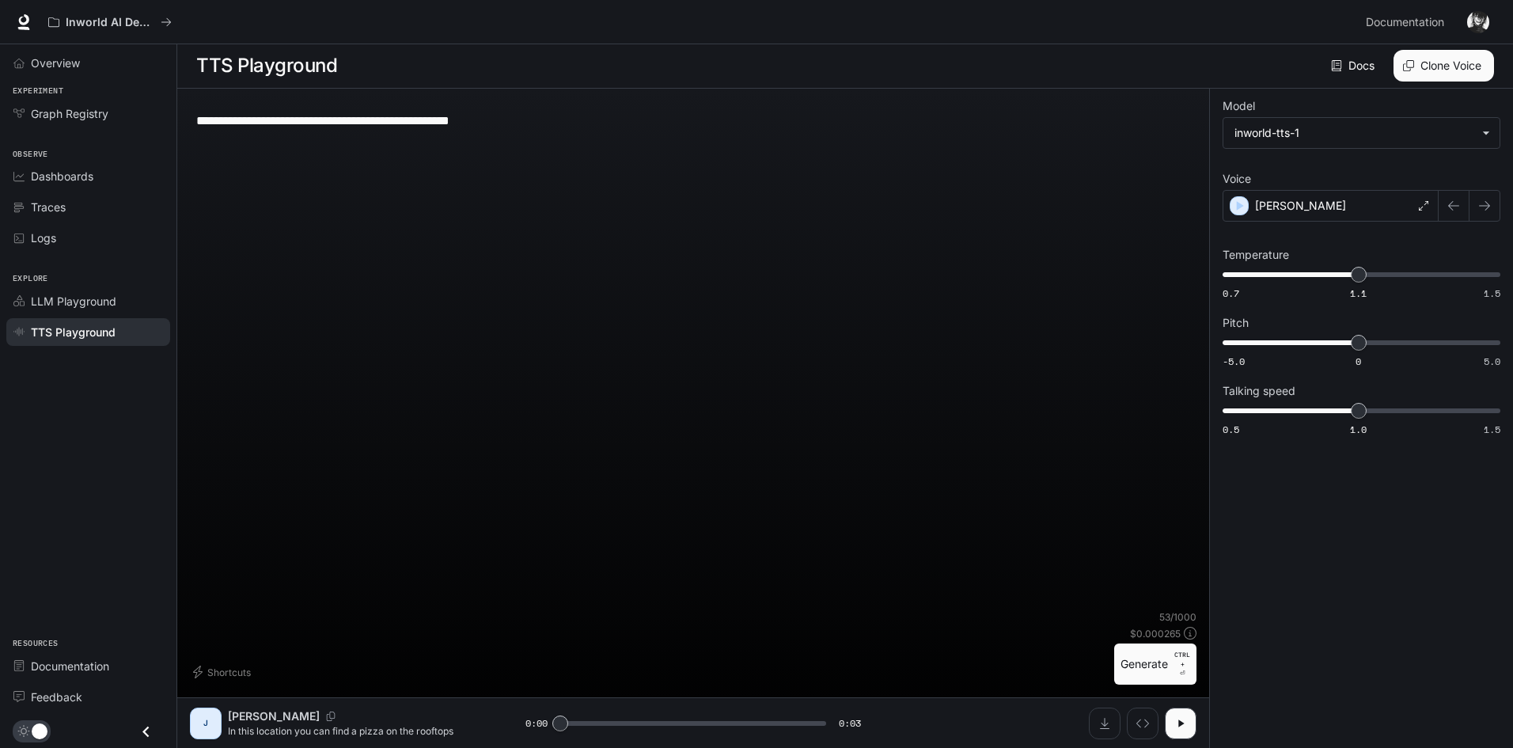
paste textarea
type textarea "**********"
click at [1144, 671] on button "Generate CTRL + ⏎" at bounding box center [1155, 663] width 82 height 41
type input "*"
click at [1105, 720] on icon "Download audio" at bounding box center [1104, 723] width 9 height 11
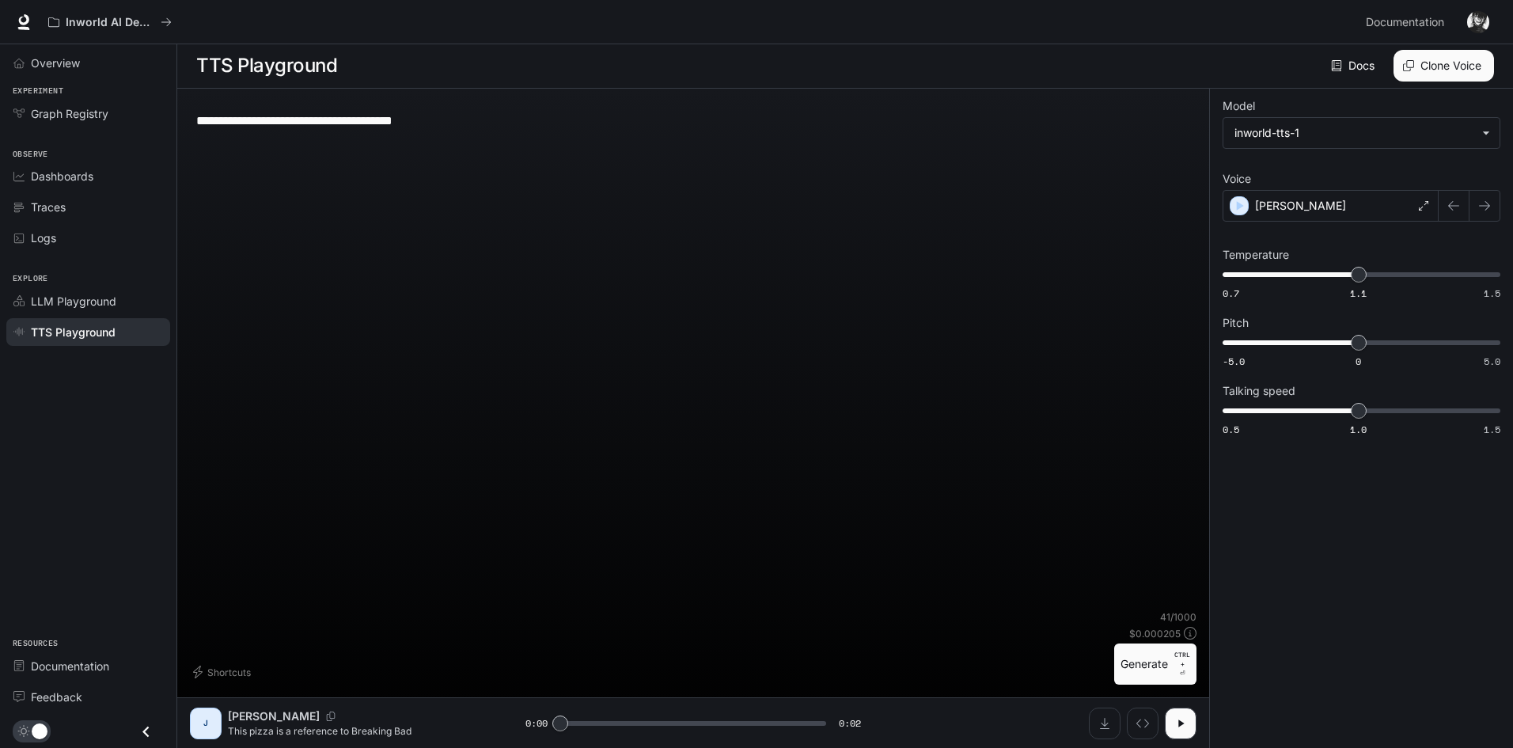
click at [402, 158] on div "**********" at bounding box center [693, 355] width 1007 height 509
click at [414, 126] on textarea "**********" at bounding box center [693, 121] width 994 height 18
paste textarea
type textarea "**********"
click at [1167, 670] on button "Generate CTRL + ⏎" at bounding box center [1155, 663] width 82 height 41
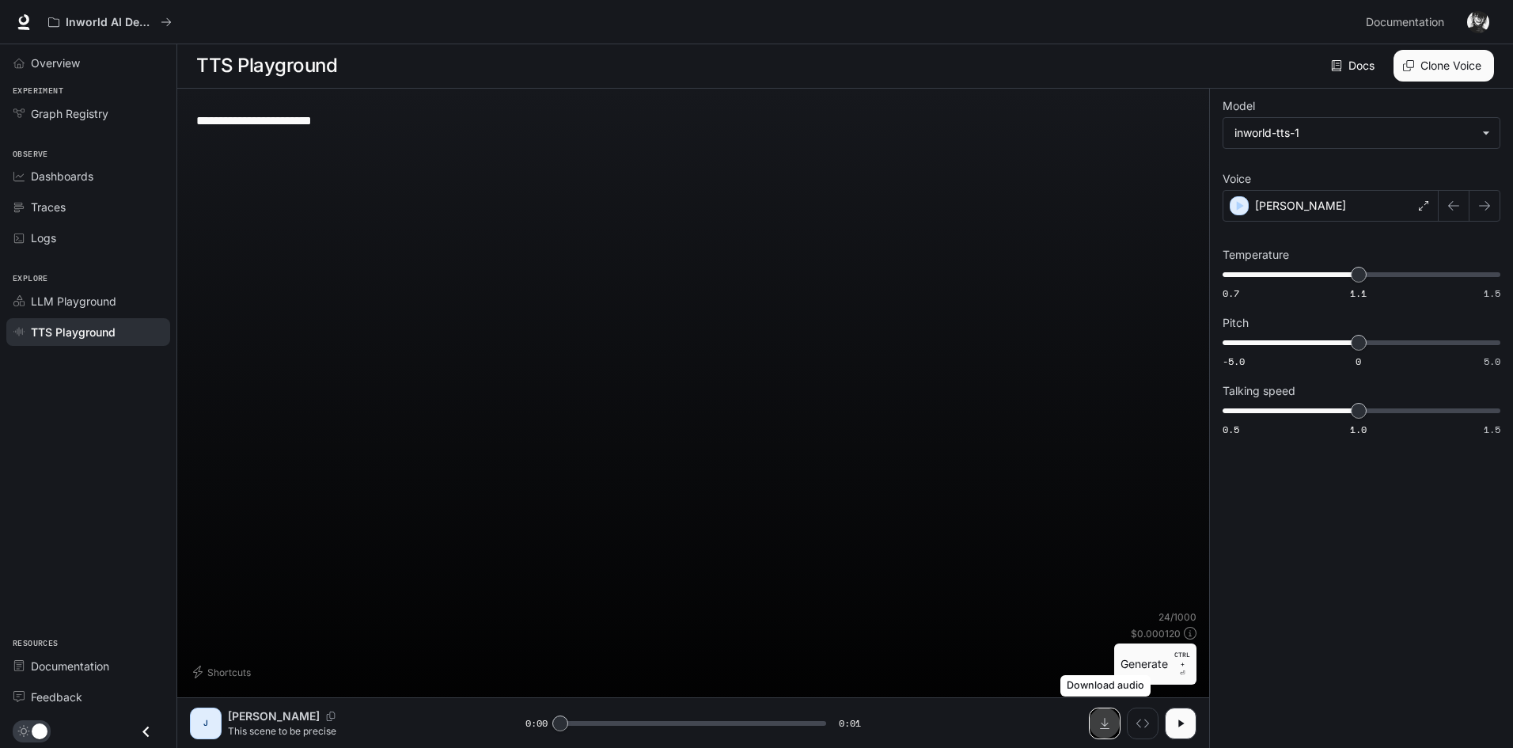
click at [1095, 718] on button "Download audio" at bounding box center [1105, 724] width 32 height 32
click at [1187, 735] on button "button" at bounding box center [1181, 724] width 32 height 32
type input "*"
click at [723, 400] on div "**********" at bounding box center [693, 355] width 1007 height 509
